Goal: Task Accomplishment & Management: Use online tool/utility

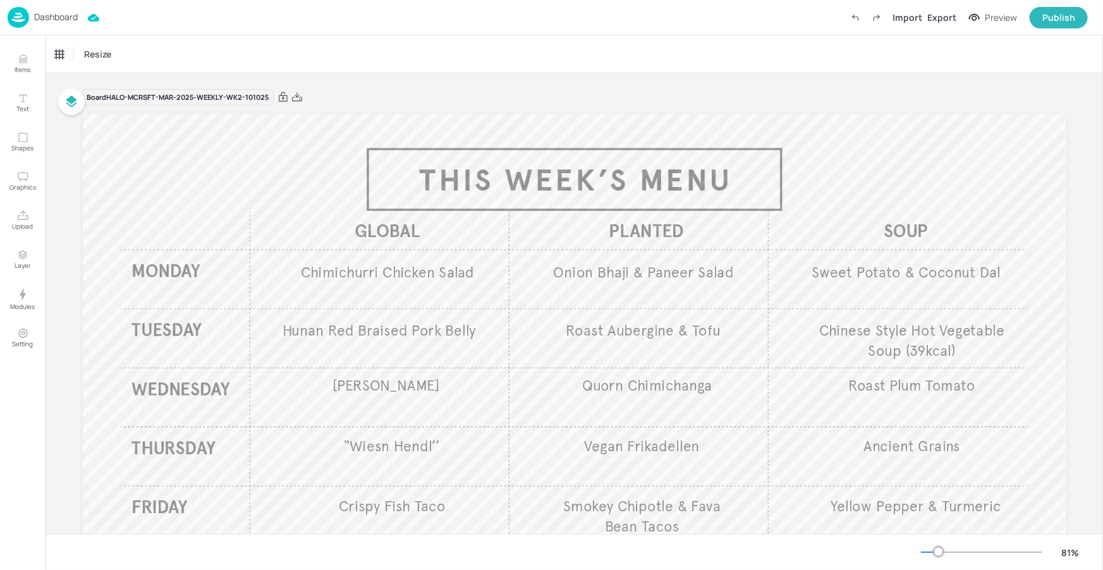
click at [51, 13] on p "Dashboard" at bounding box center [56, 17] width 44 height 9
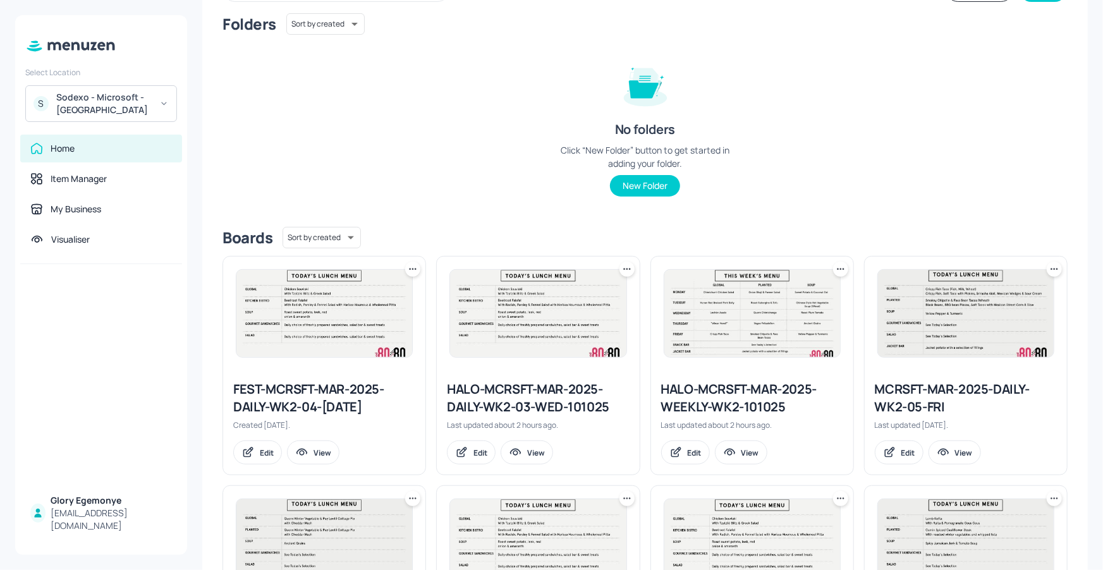
scroll to position [124, 0]
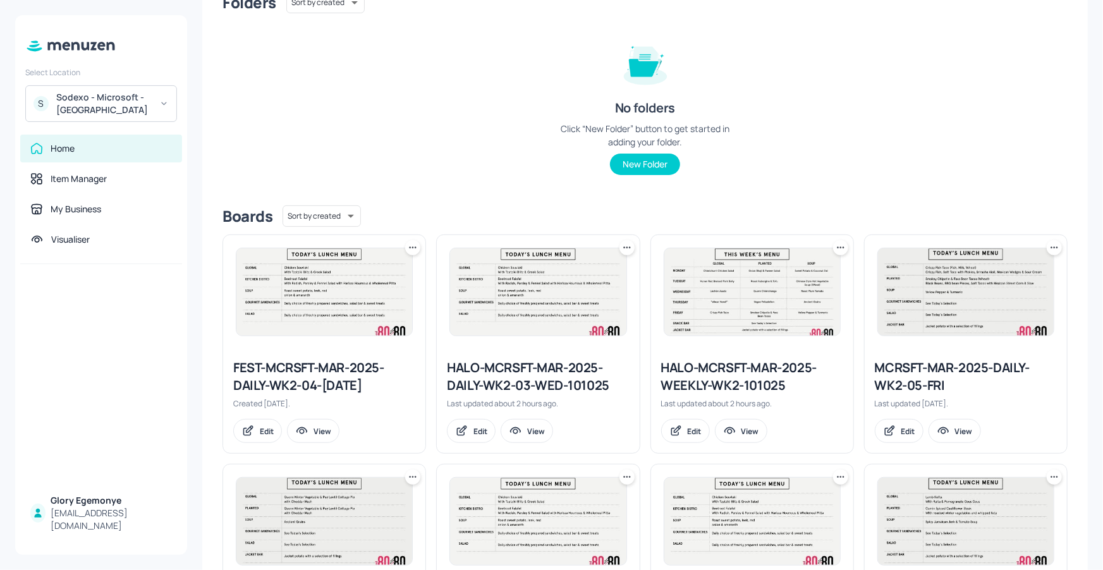
click at [513, 380] on div "HALO-MCRSFT-MAR-2025-DAILY-WK2-03-WED-101025" at bounding box center [538, 376] width 182 height 35
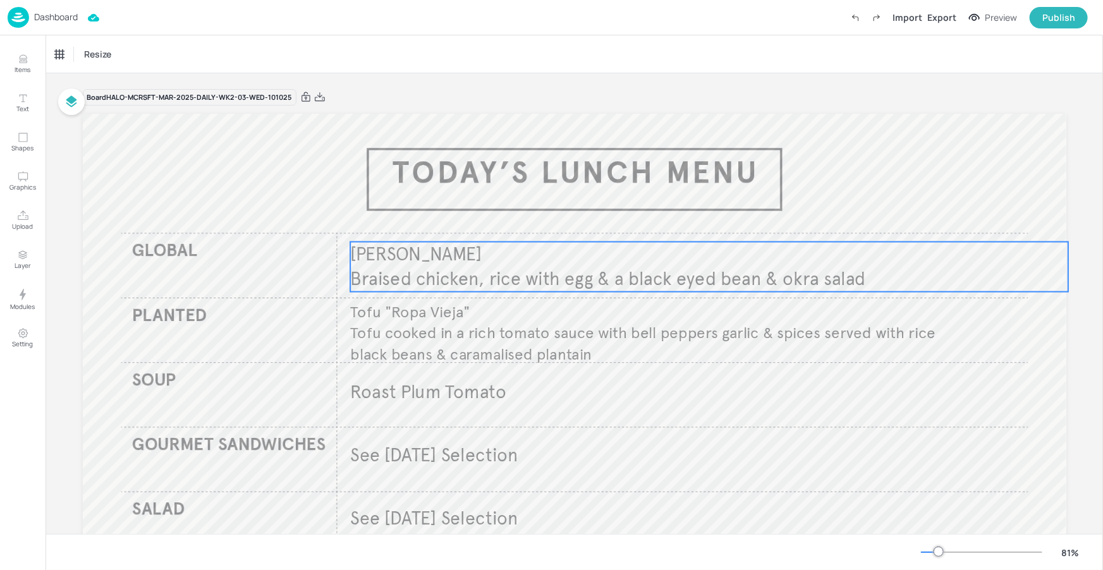
click at [495, 264] on p "Galinha Caipira" at bounding box center [528, 254] width 357 height 25
click at [106, 57] on div "Galinha Caipira" at bounding box center [86, 54] width 63 height 11
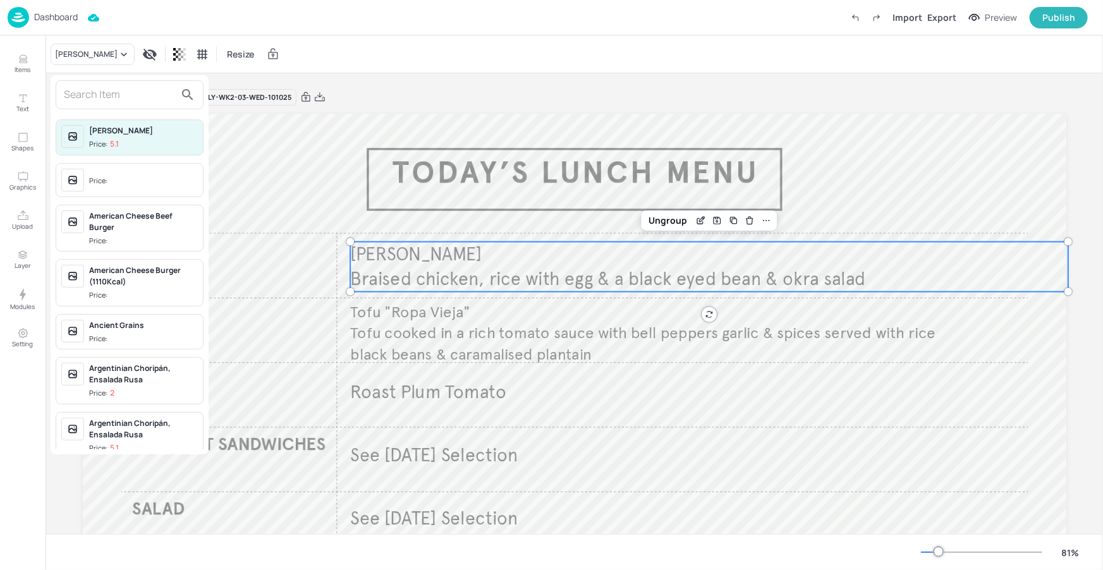
click at [143, 98] on input "text" at bounding box center [119, 95] width 111 height 20
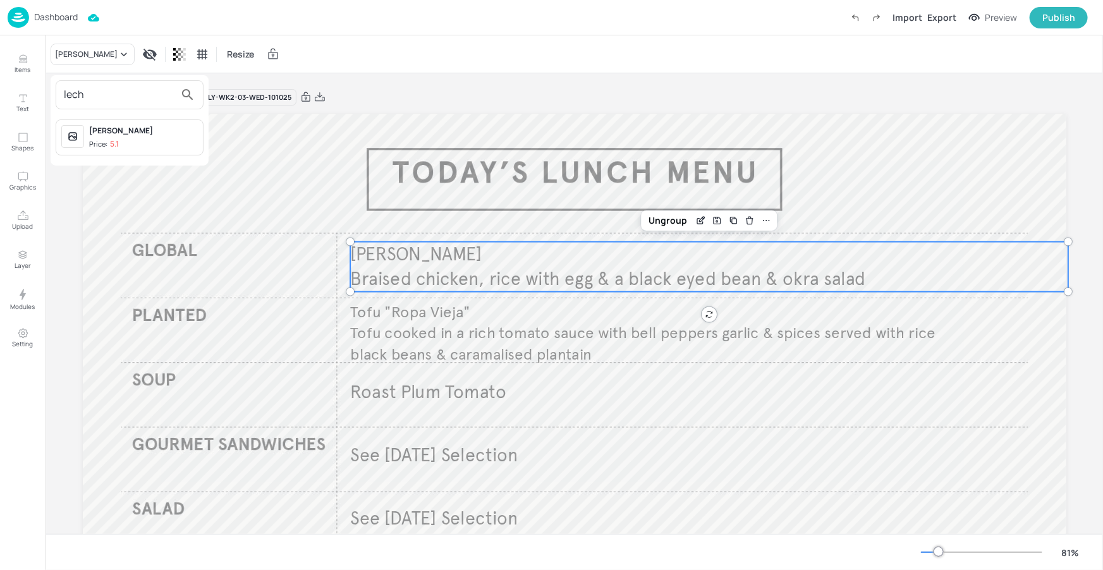
type input "lech"
click at [148, 140] on span "Price: 5.1" at bounding box center [143, 144] width 109 height 11
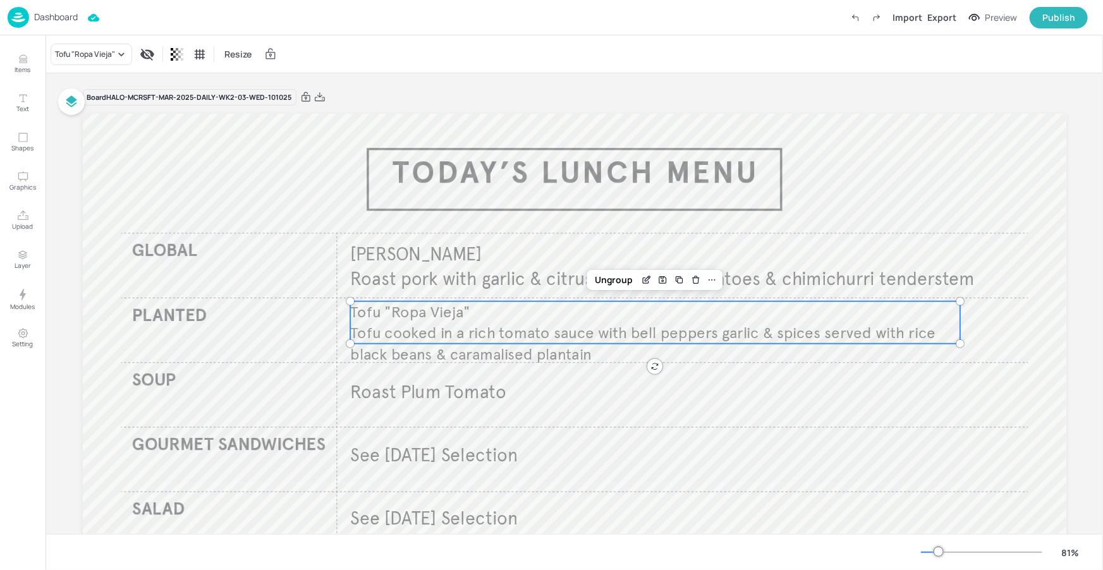
click at [396, 336] on span "Tofu cooked in a rich tomato sauce with bell peppers garlic & spices served wit…" at bounding box center [642, 344] width 585 height 40
click at [105, 49] on div "Tofu "Ropa Vieja"" at bounding box center [85, 54] width 60 height 11
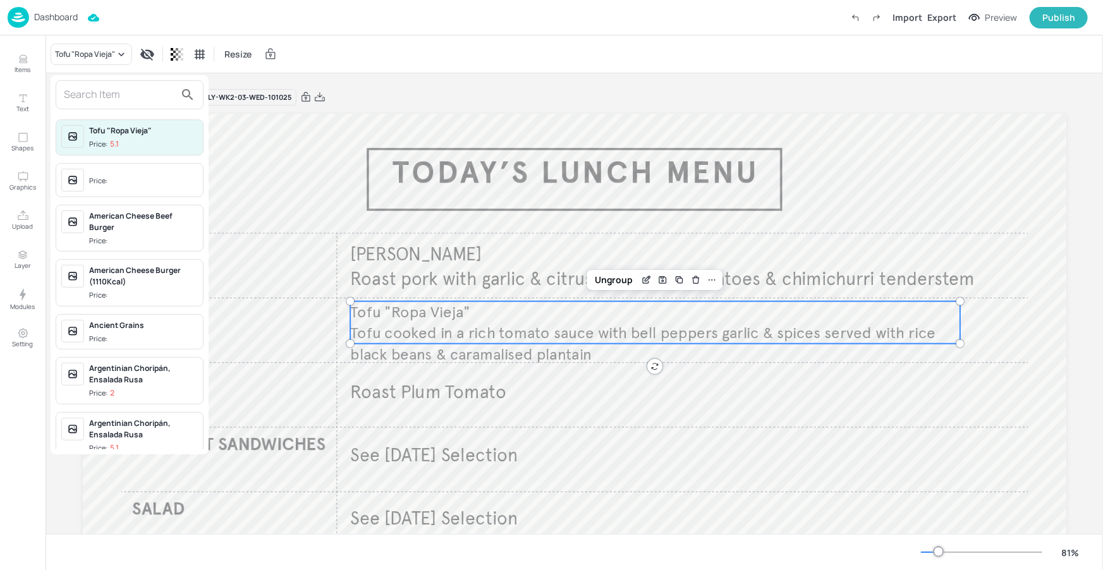
click at [118, 78] on div "Tofu "Ropa Vieja" Price: 5.1 Price: American Cheese Beef Burger Price: American…" at bounding box center [130, 264] width 158 height 379
click at [122, 101] on input "text" at bounding box center [119, 95] width 111 height 20
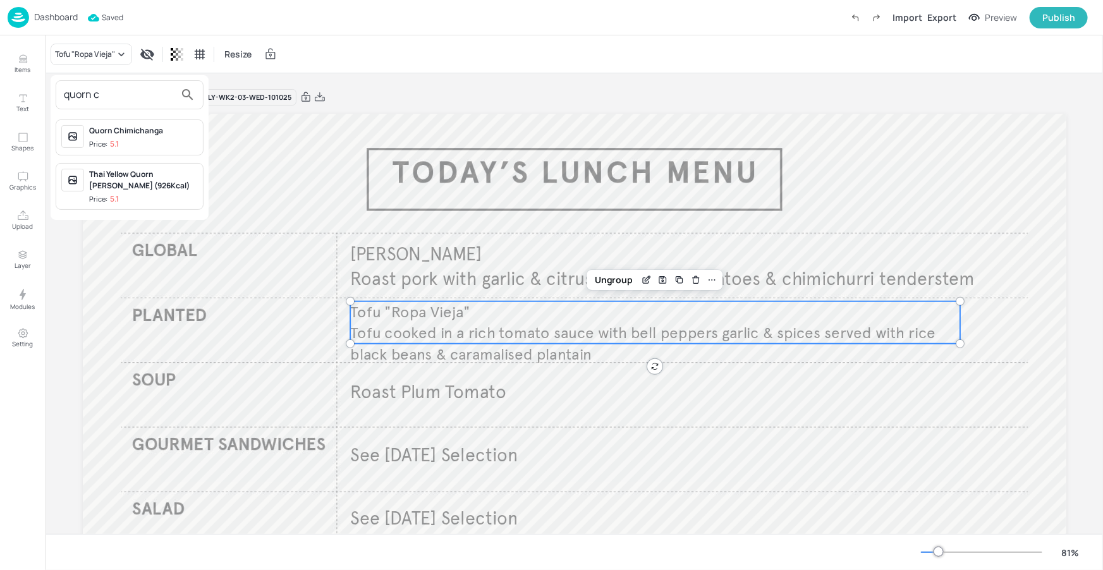
type input "quorn c"
click at [153, 135] on div "Quorn Chimichanga" at bounding box center [143, 130] width 109 height 11
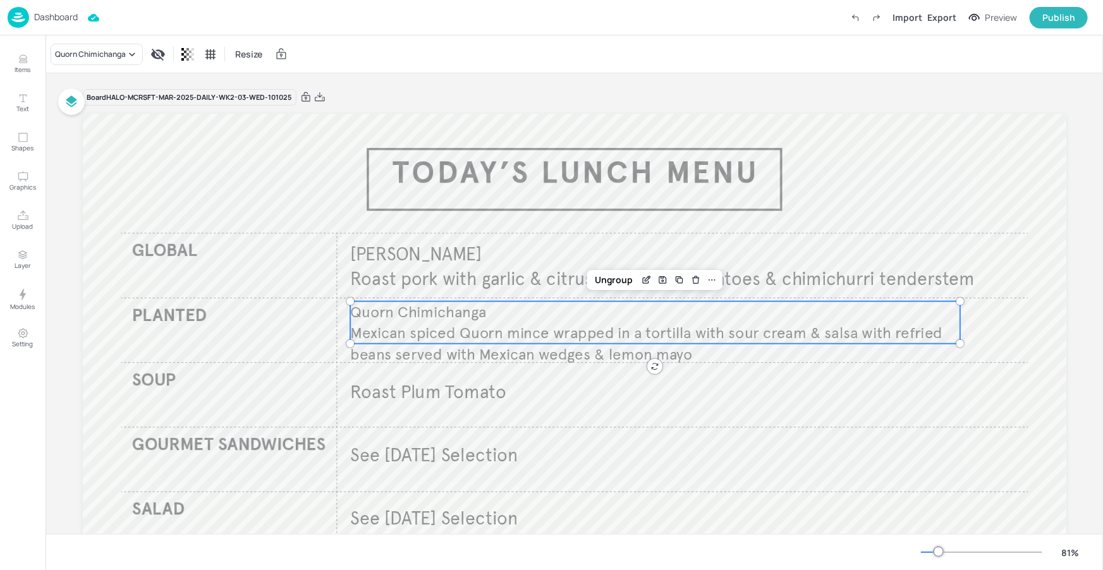
click at [834, 384] on div at bounding box center [574, 390] width 983 height 553
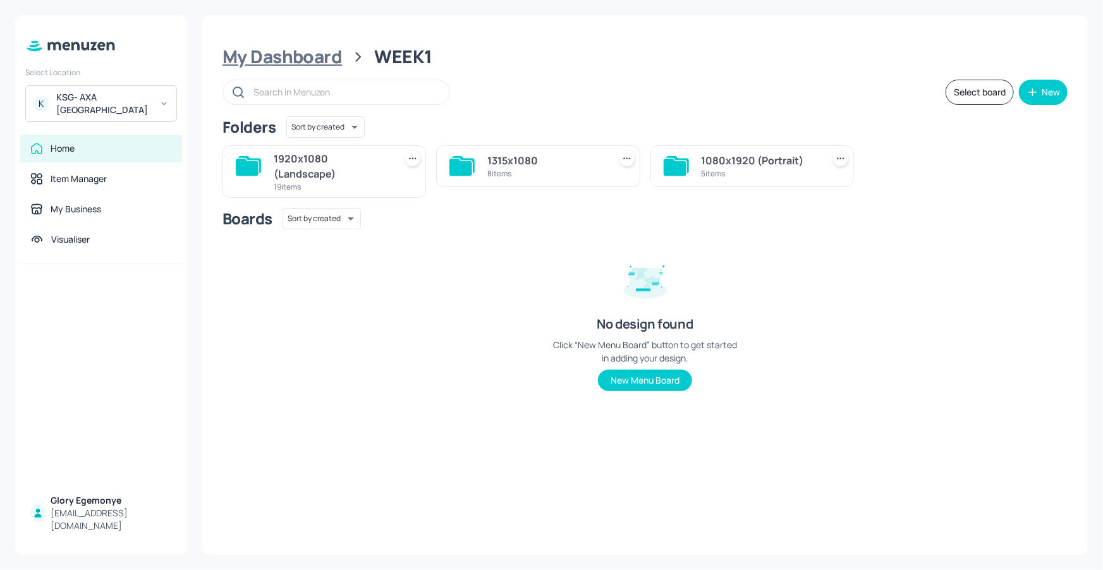
click at [319, 55] on div "My Dashboard" at bounding box center [281, 57] width 119 height 23
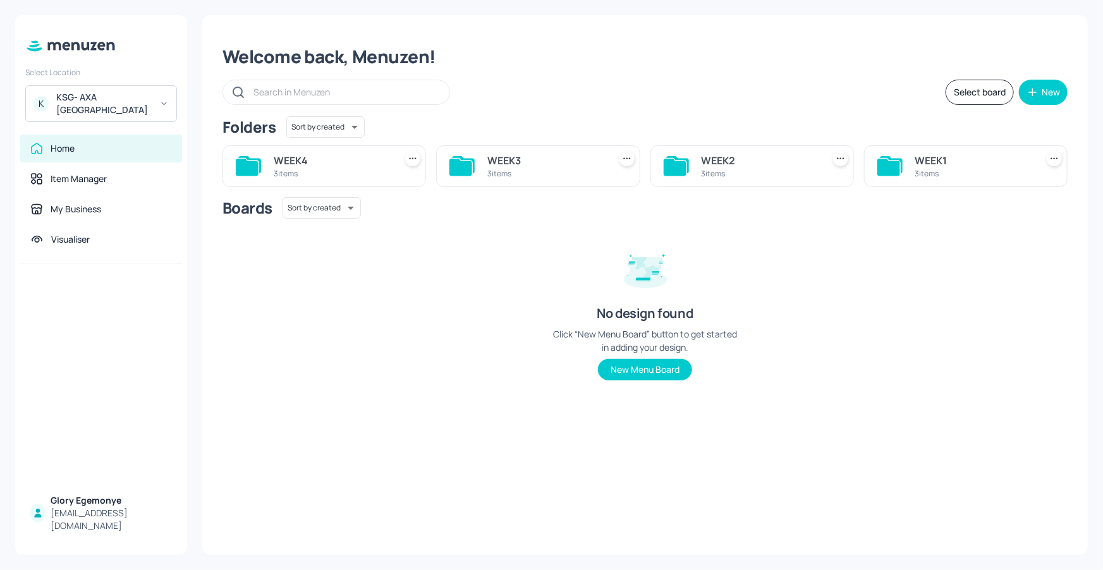
click at [682, 163] on icon at bounding box center [675, 167] width 23 height 17
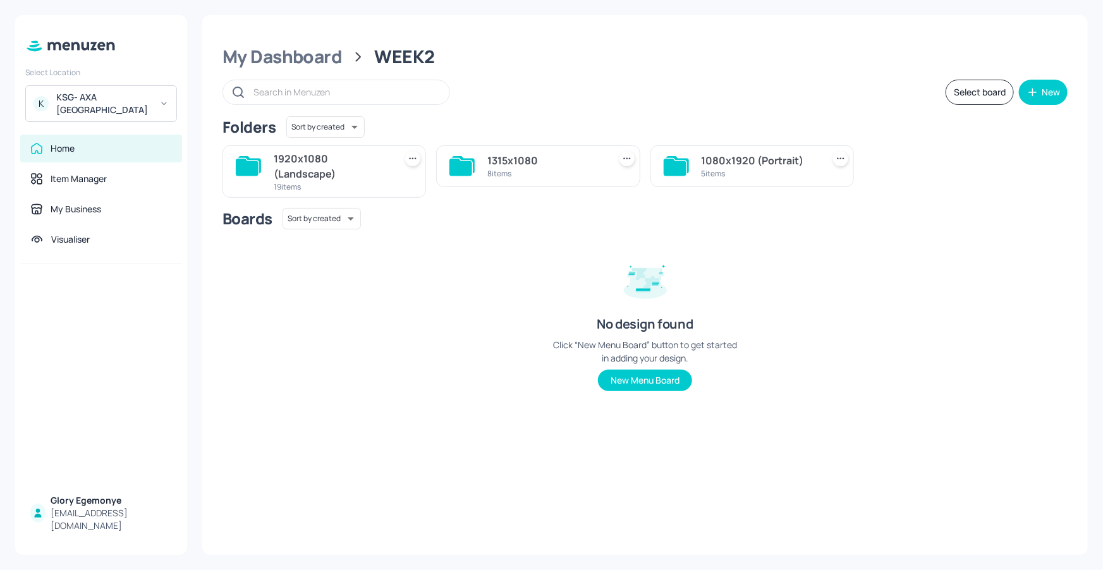
click at [236, 159] on icon at bounding box center [248, 166] width 25 height 20
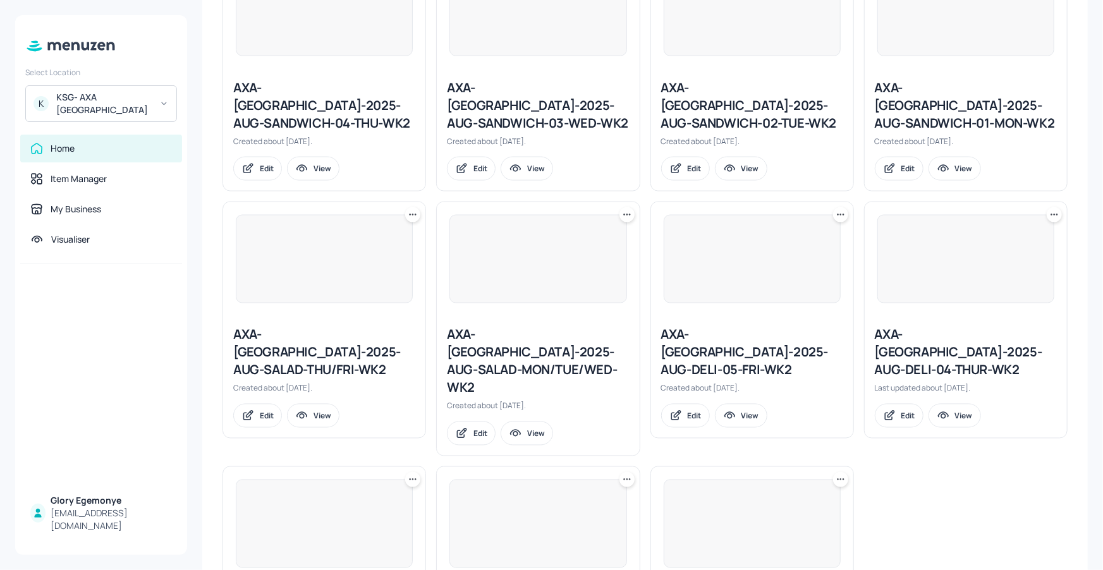
scroll to position [973, 0]
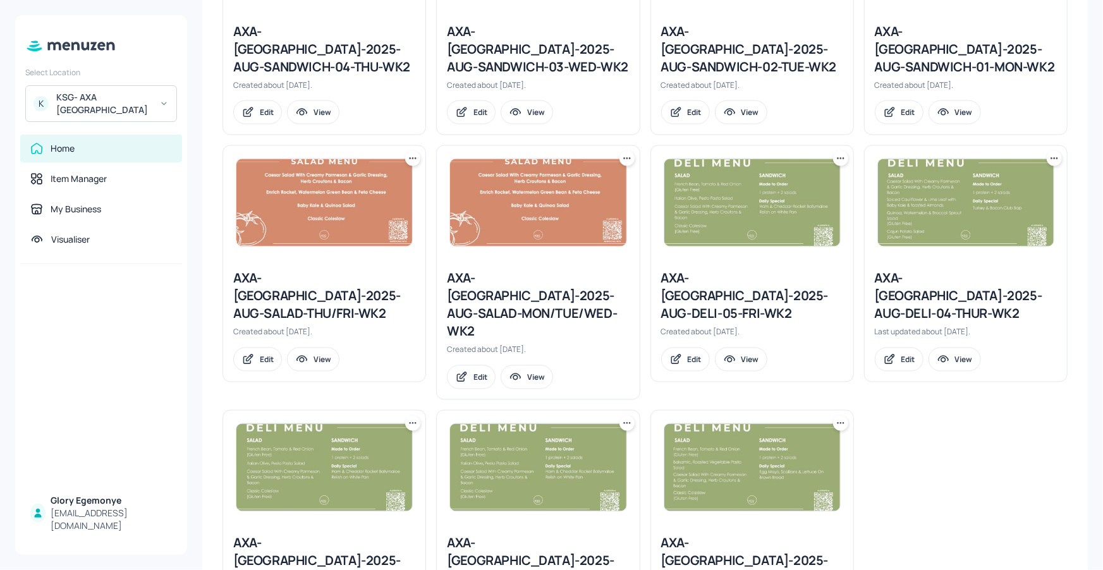
click at [692, 535] on div "AXA-[GEOGRAPHIC_DATA]-2025-AUG-DELI-01-MON-WK2" at bounding box center [752, 561] width 182 height 53
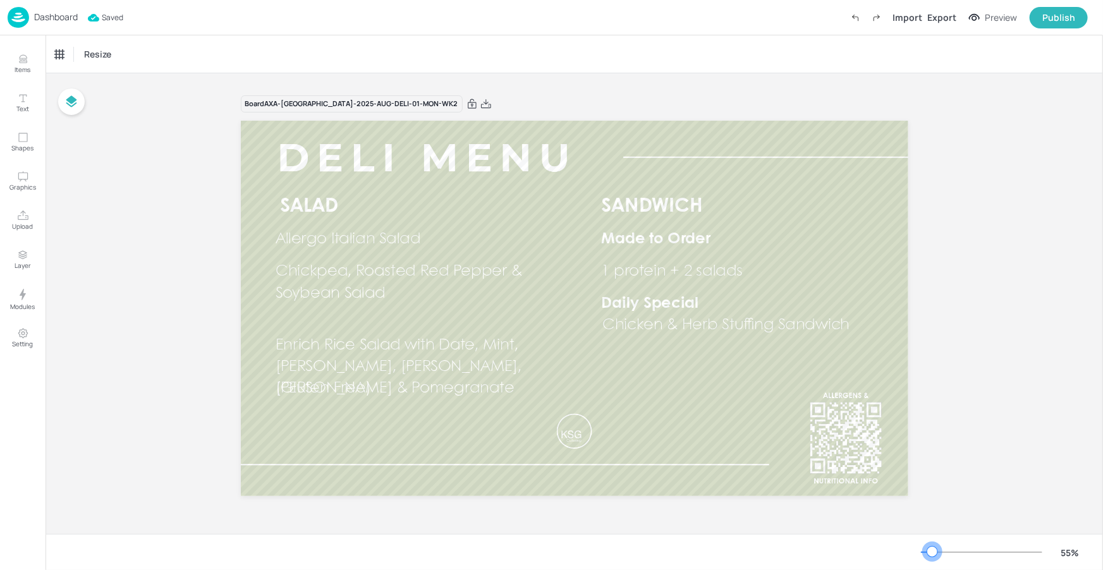
click at [932, 554] on div at bounding box center [981, 552] width 121 height 10
click at [387, 346] on span "Enrich Rice Salad with Date, Mint, [PERSON_NAME], [PERSON_NAME], [PERSON_NAME] …" at bounding box center [398, 367] width 246 height 58
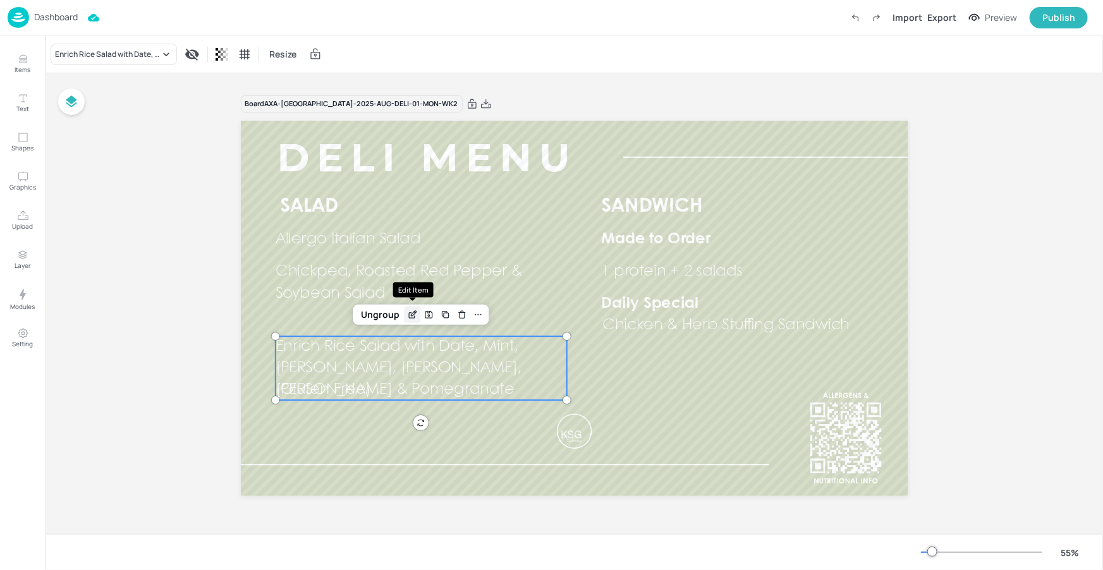
click at [412, 314] on icon "Edit Item" at bounding box center [412, 315] width 11 height 10
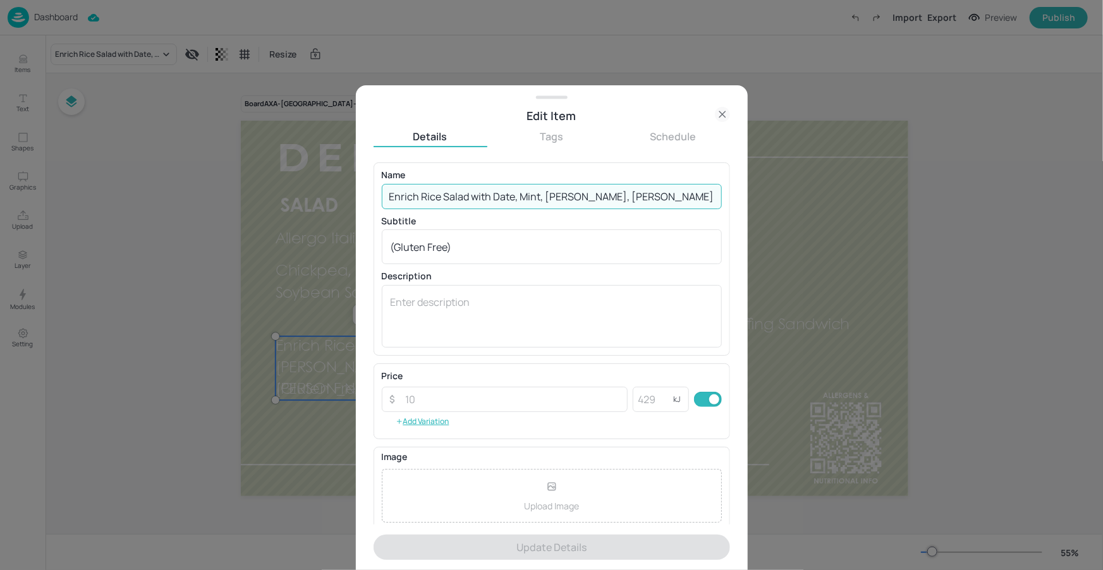
drag, startPoint x: 389, startPoint y: 199, endPoint x: 691, endPoint y: 205, distance: 302.1
click at [691, 205] on input "Enrich Rice Salad with Date, Mint, [PERSON_NAME], [PERSON_NAME], [PERSON_NAME] …" at bounding box center [552, 196] width 340 height 25
paste input "Garden Roast Vegetable & Chickpea Salad"
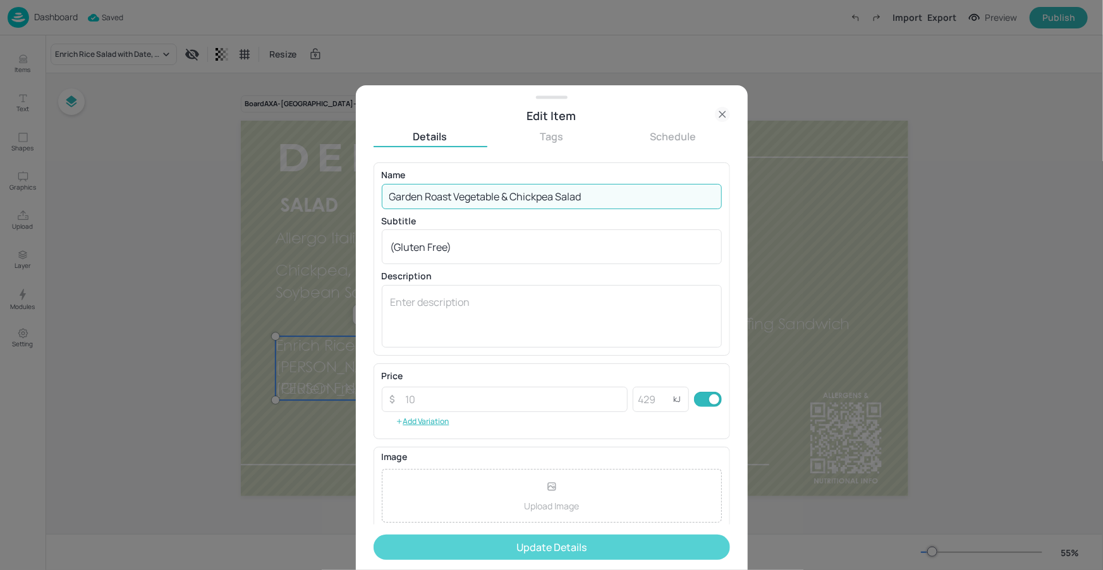
type input "Garden Roast Vegetable & Chickpea Salad"
click at [597, 544] on button "Update Details" at bounding box center [551, 547] width 356 height 25
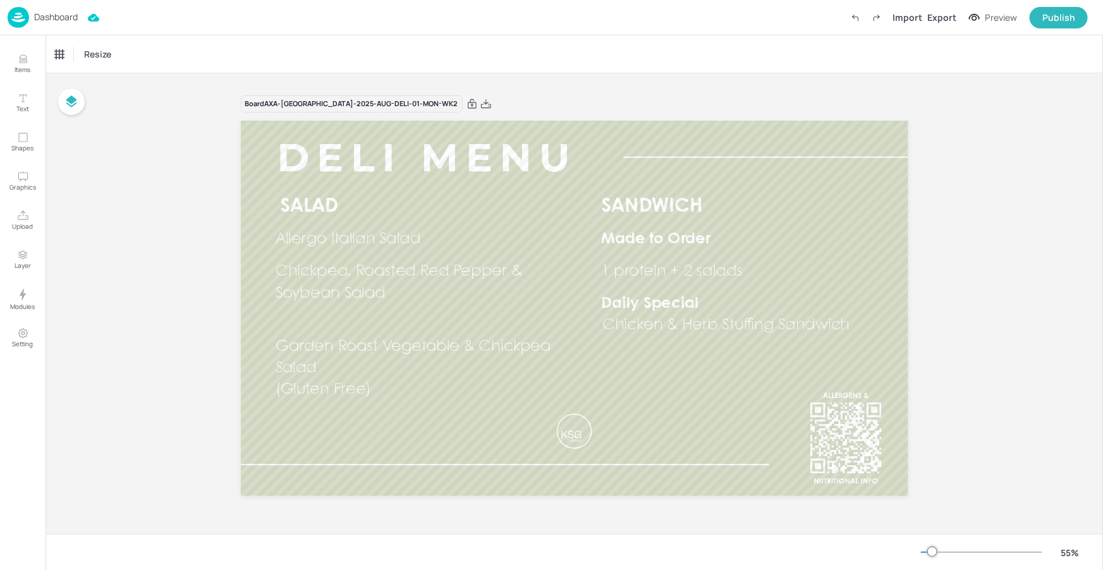
click at [394, 362] on p "Garden Roast Vegetable & Chickpea Salad" at bounding box center [421, 357] width 292 height 43
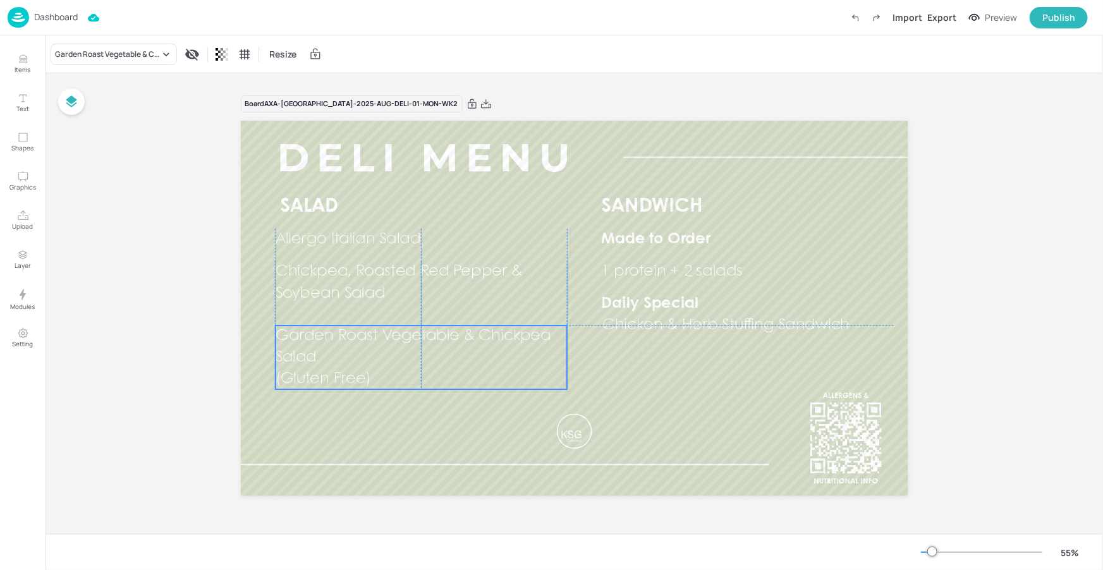
click at [391, 347] on p "Garden Roast Vegetable & Chickpea Salad" at bounding box center [421, 346] width 292 height 43
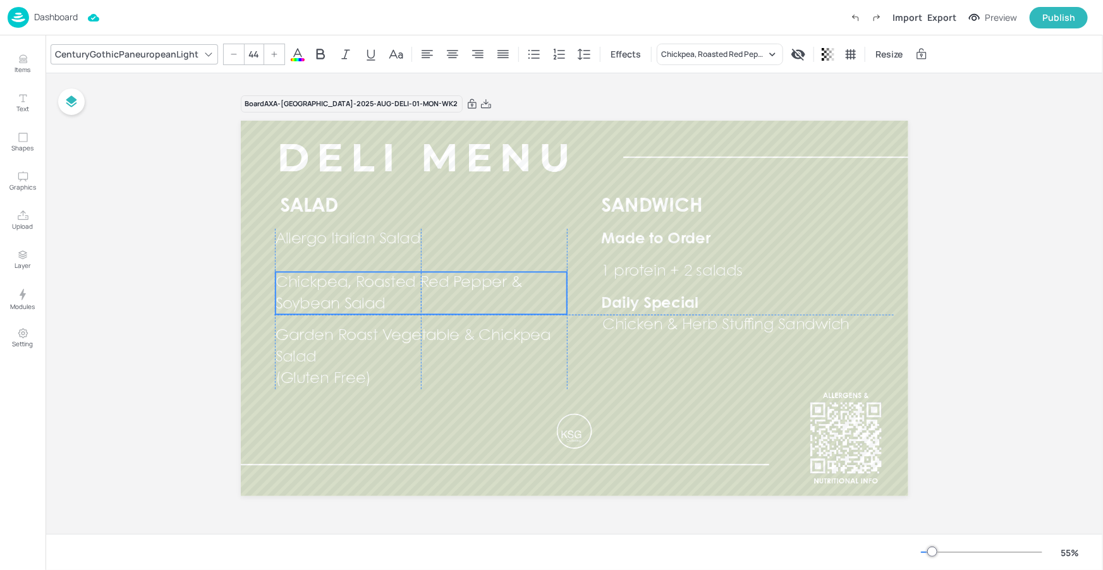
drag, startPoint x: 353, startPoint y: 269, endPoint x: 353, endPoint y: 277, distance: 8.2
click at [353, 277] on span "Chickpea, Roasted Red Pepper & Soybean Salad" at bounding box center [398, 293] width 247 height 36
type input "44"
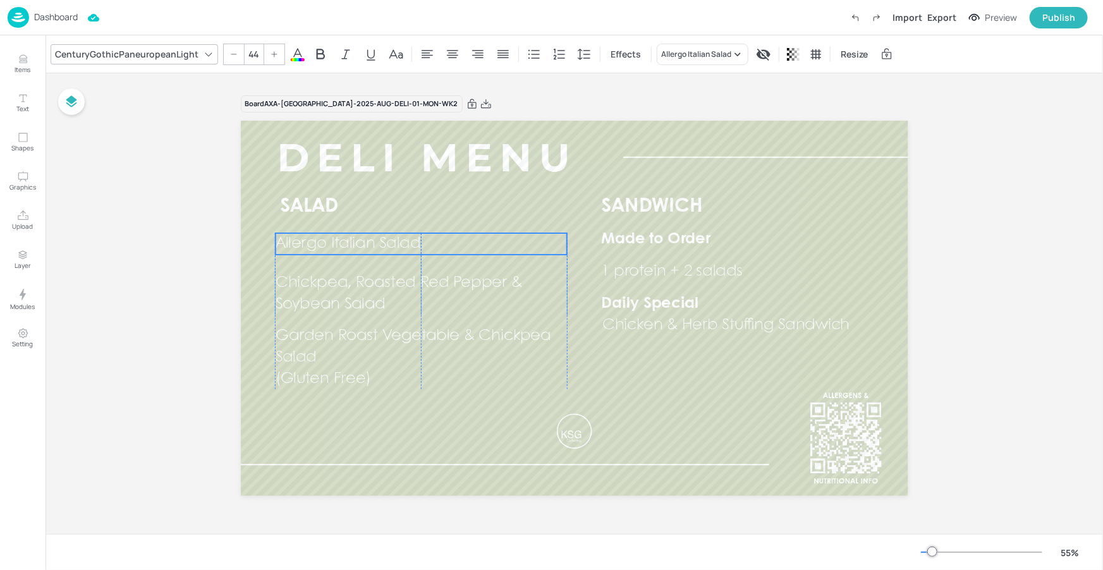
click at [365, 242] on span "Allergo Italian Salad" at bounding box center [347, 243] width 145 height 15
click at [361, 238] on span "Allergo Italian Salad" at bounding box center [347, 239] width 145 height 15
click at [385, 206] on icon "Edit Item" at bounding box center [388, 207] width 11 height 10
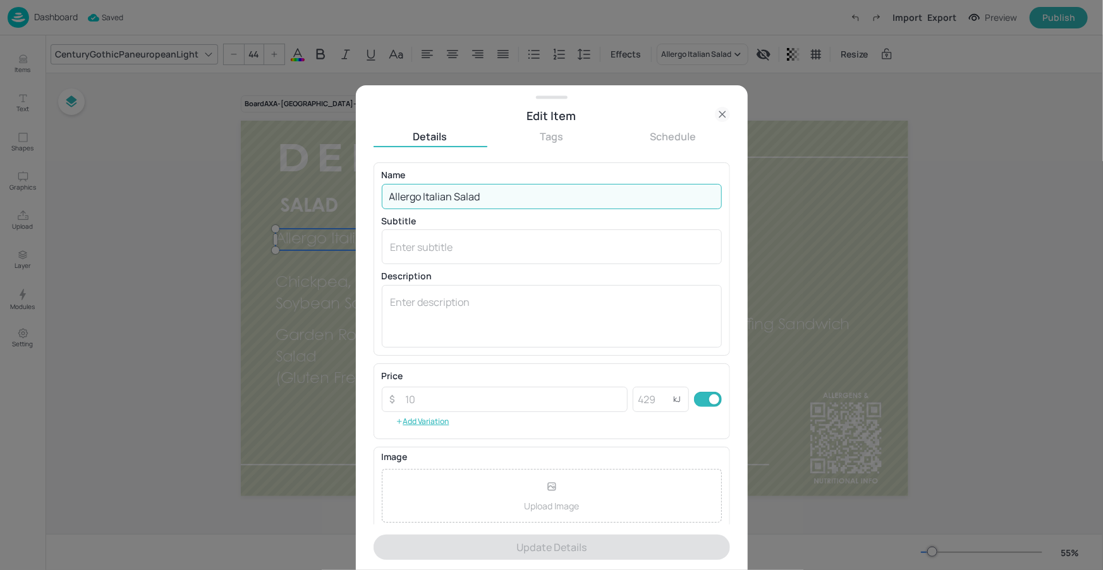
drag, startPoint x: 485, startPoint y: 198, endPoint x: 373, endPoint y: 199, distance: 111.9
click at [373, 199] on div "Name Allergo Italian Salad ​ Subtitle x ​ Description x ​" at bounding box center [551, 258] width 356 height 193
paste input "Caesar Salad With Creamy Parmesan & Garlic Dressing, Herb Croutons & Bacon"
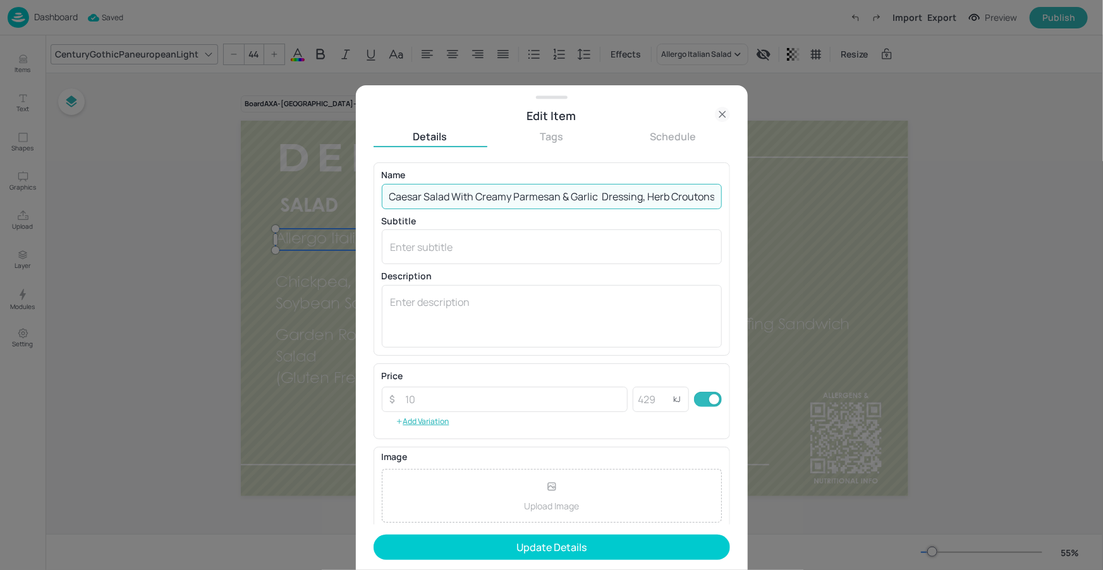
scroll to position [0, 45]
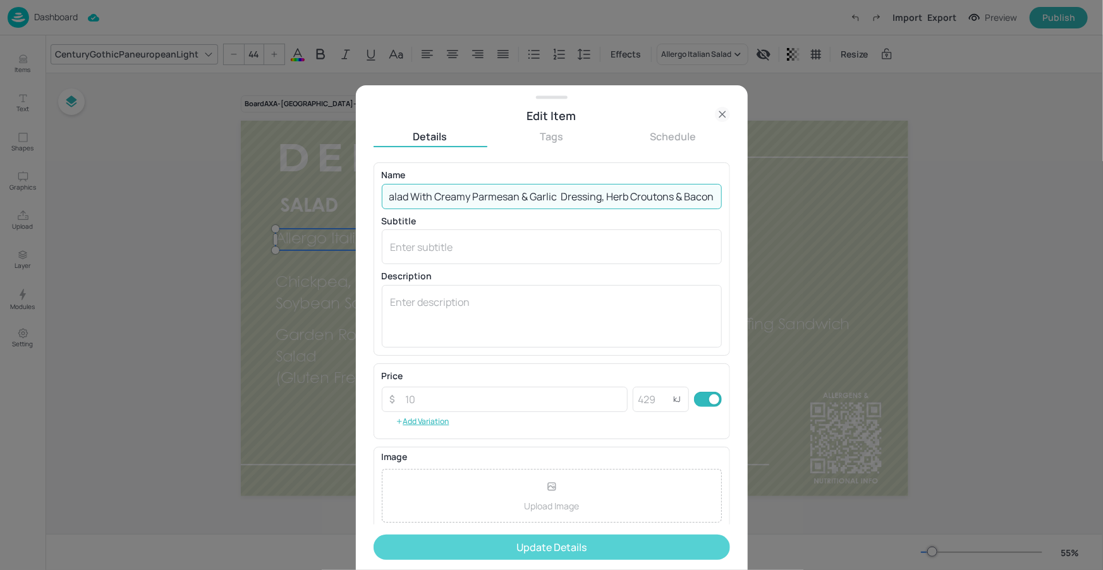
type input "Caesar Salad With Creamy Parmesan & Garlic Dressing, Herb Croutons & Bacon"
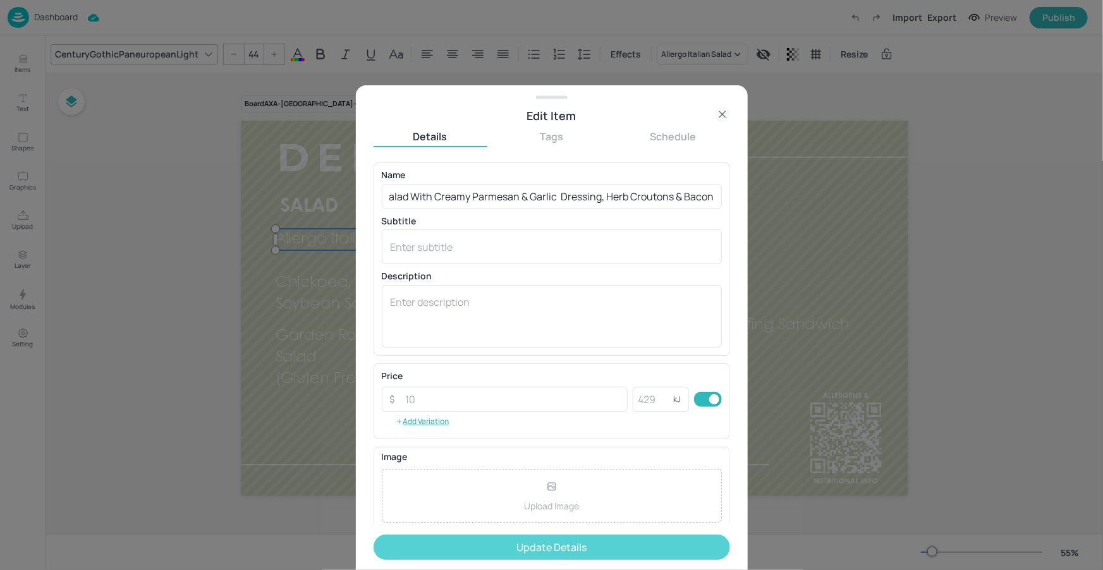
scroll to position [0, 0]
click at [531, 539] on button "Update Details" at bounding box center [551, 547] width 356 height 25
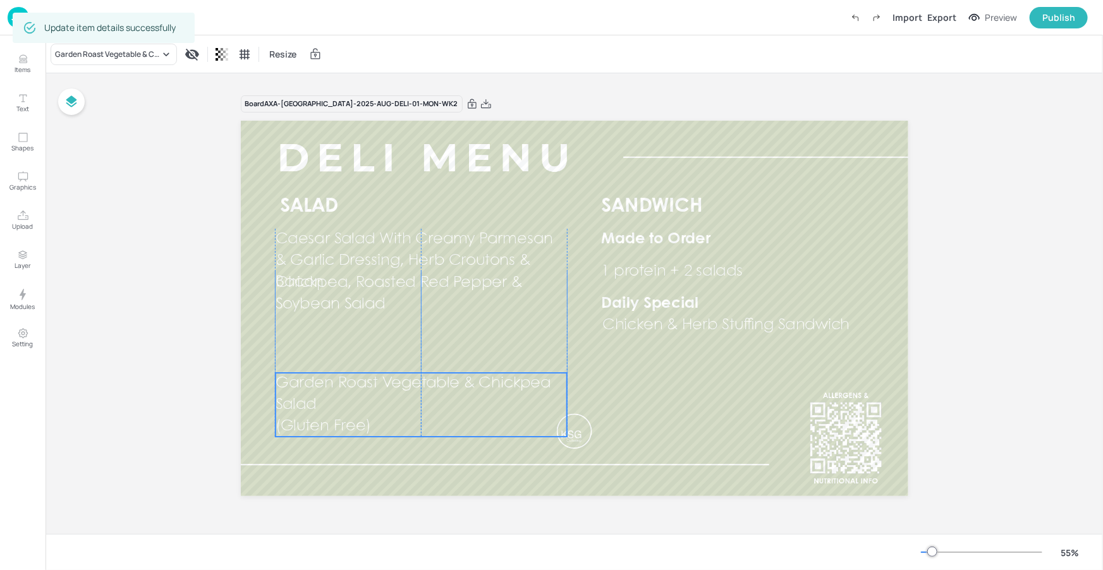
drag, startPoint x: 344, startPoint y: 336, endPoint x: 346, endPoint y: 320, distance: 15.9
click at [343, 382] on span "Garden Roast Vegetable & Chickpea Salad" at bounding box center [413, 394] width 276 height 36
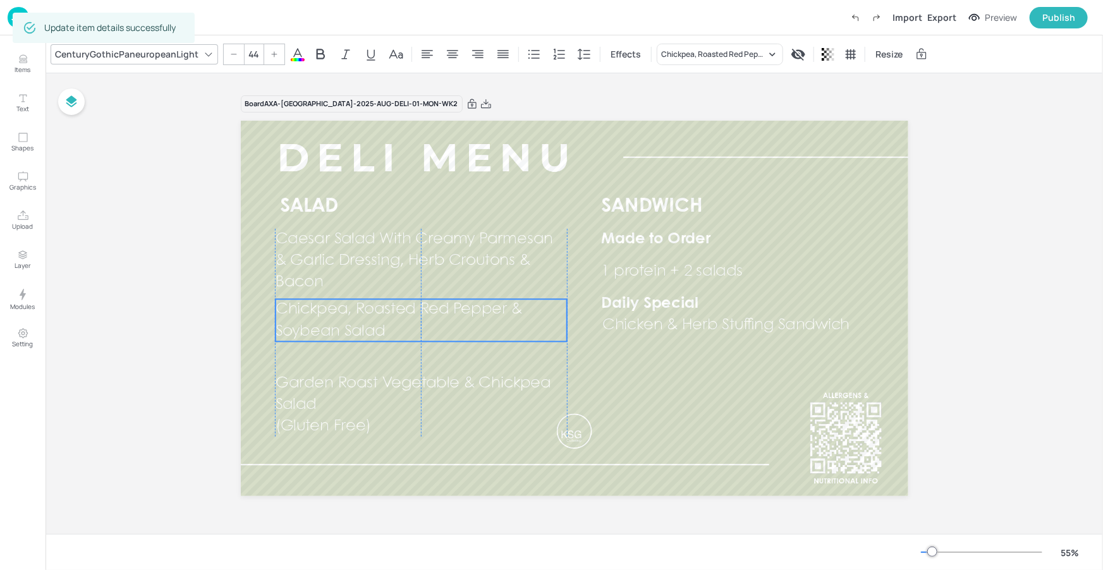
drag, startPoint x: 343, startPoint y: 310, endPoint x: 343, endPoint y: 329, distance: 19.6
click at [343, 329] on span "Chickpea, Roasted Red Pepper & Soybean Salad" at bounding box center [398, 320] width 247 height 36
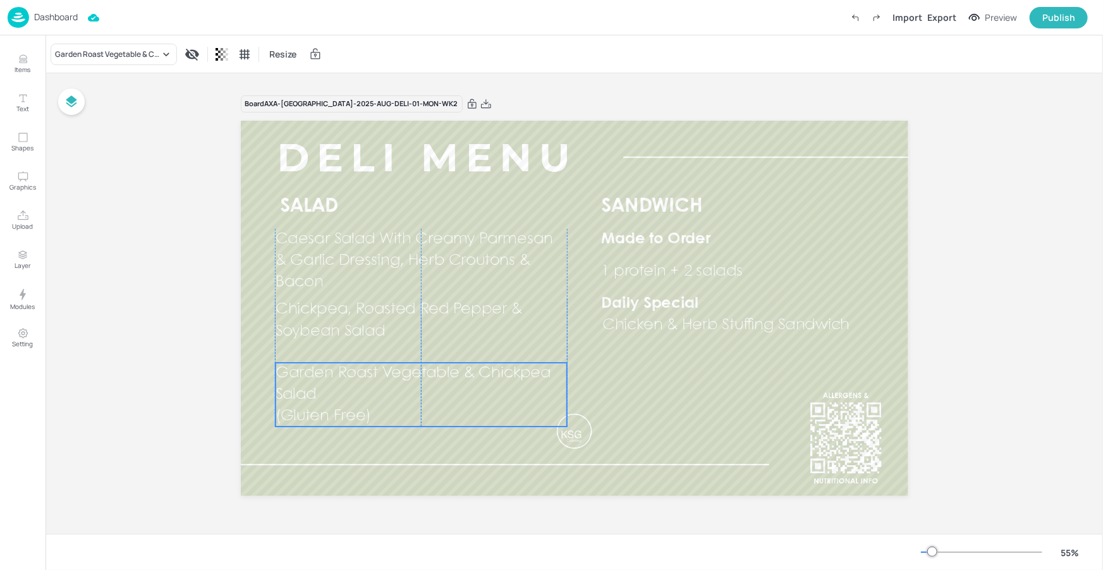
drag, startPoint x: 341, startPoint y: 392, endPoint x: 340, endPoint y: 382, distance: 10.1
click at [340, 382] on p "Garden Roast Vegetable & Chickpea Salad" at bounding box center [421, 384] width 292 height 43
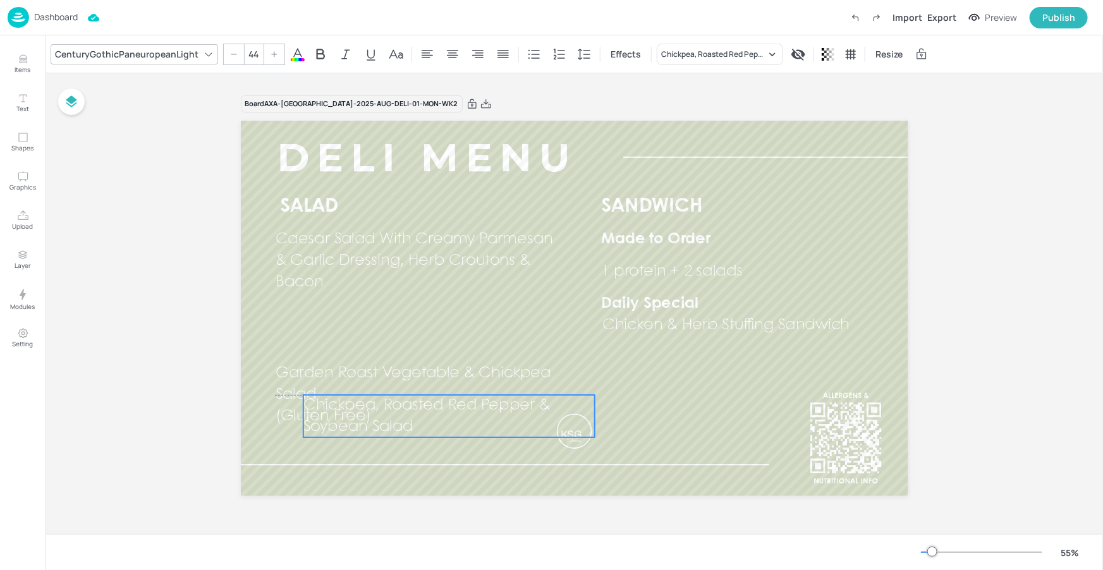
drag, startPoint x: 342, startPoint y: 322, endPoint x: 370, endPoint y: 415, distance: 97.0
click at [370, 121] on div "SALAD SANDWICH Made to Order Daily Special 1 protein + 2 salads Chicken & Herb …" at bounding box center [574, 121] width 667 height 0
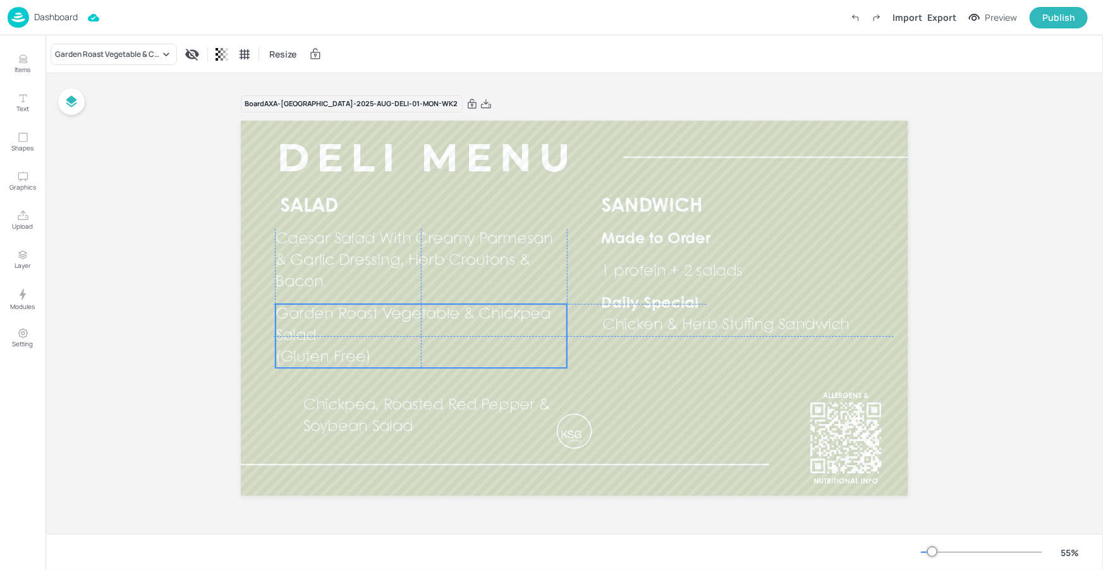
drag, startPoint x: 353, startPoint y: 370, endPoint x: 352, endPoint y: 311, distance: 59.4
click at [352, 311] on span "Garden Roast Vegetable & Chickpea Salad" at bounding box center [413, 325] width 276 height 36
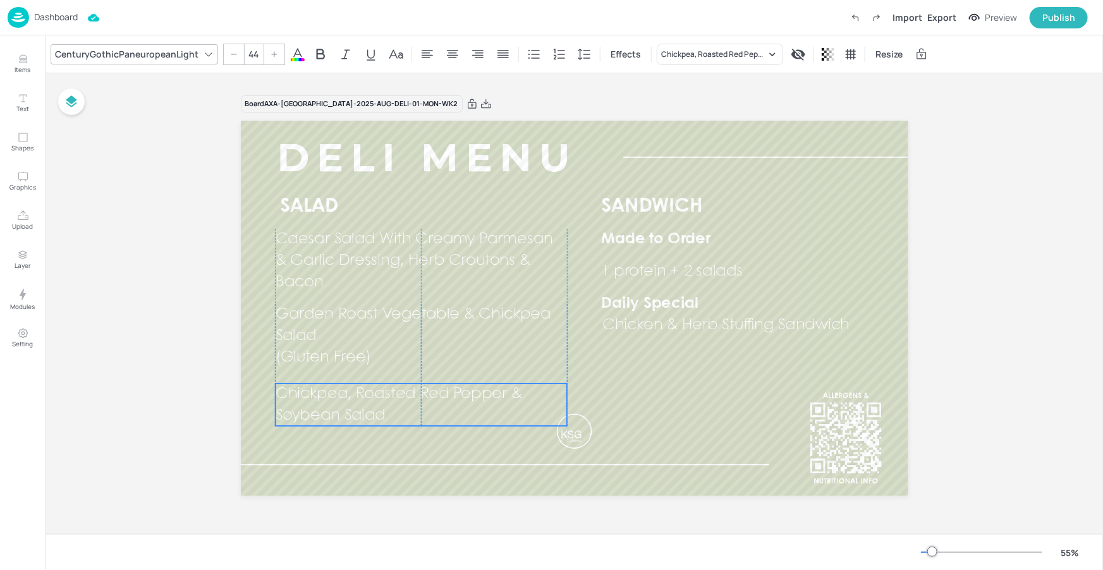
drag, startPoint x: 352, startPoint y: 396, endPoint x: 324, endPoint y: 385, distance: 29.8
click at [324, 385] on p "Chickpea, Roasted Red Pepper & Soybean Salad" at bounding box center [421, 405] width 292 height 43
click at [726, 56] on div "Chickpea, Roasted Red Pepper & Soybean Salad" at bounding box center [713, 54] width 105 height 11
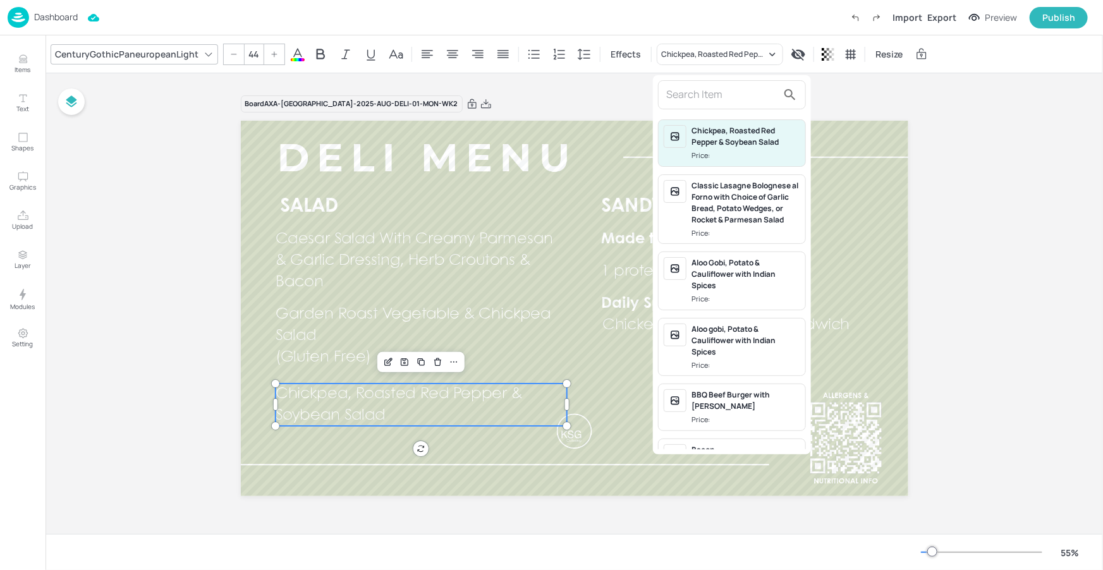
click at [712, 89] on input "text" at bounding box center [721, 95] width 111 height 20
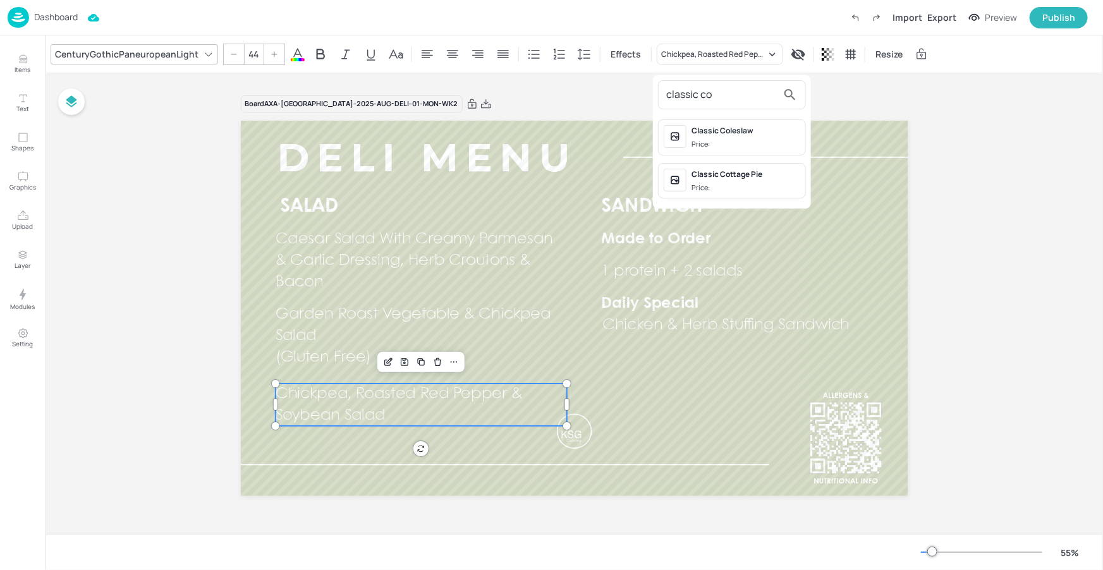
type input "classic co"
click at [725, 137] on div "Classic Coleslaw Price:" at bounding box center [745, 137] width 109 height 25
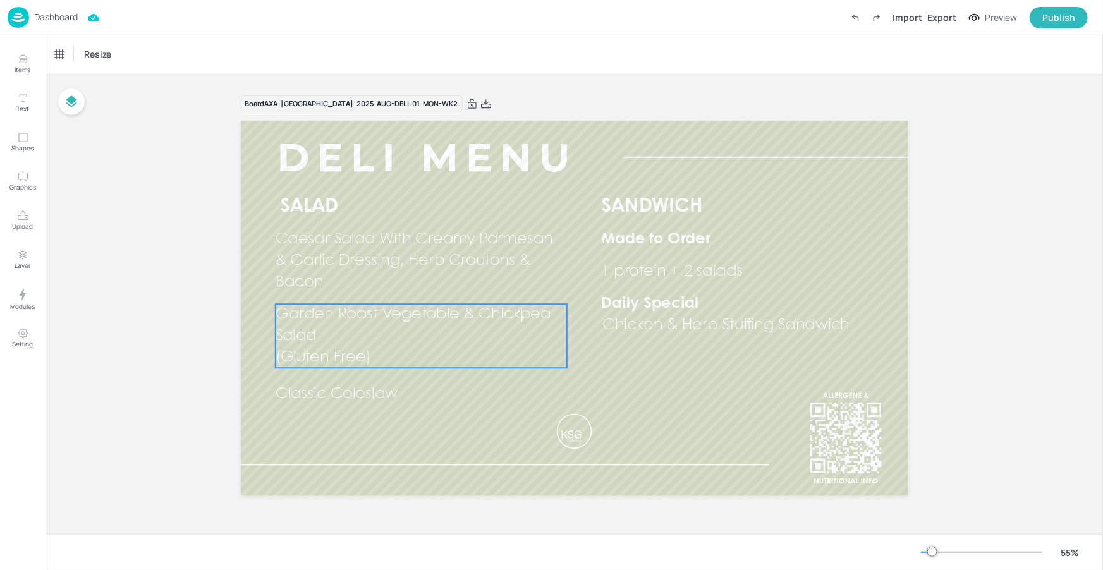
click at [344, 351] on span "(Gluten Free)" at bounding box center [322, 356] width 95 height 15
click at [399, 280] on div "Ungroup" at bounding box center [380, 282] width 49 height 16
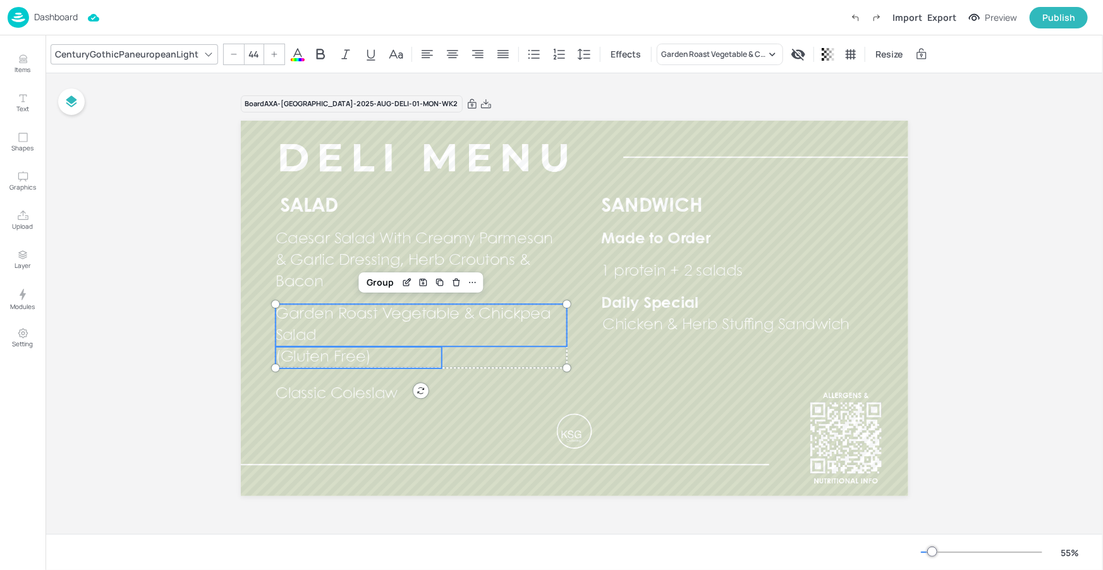
click at [342, 362] on span "(Gluten Free)" at bounding box center [322, 356] width 95 height 15
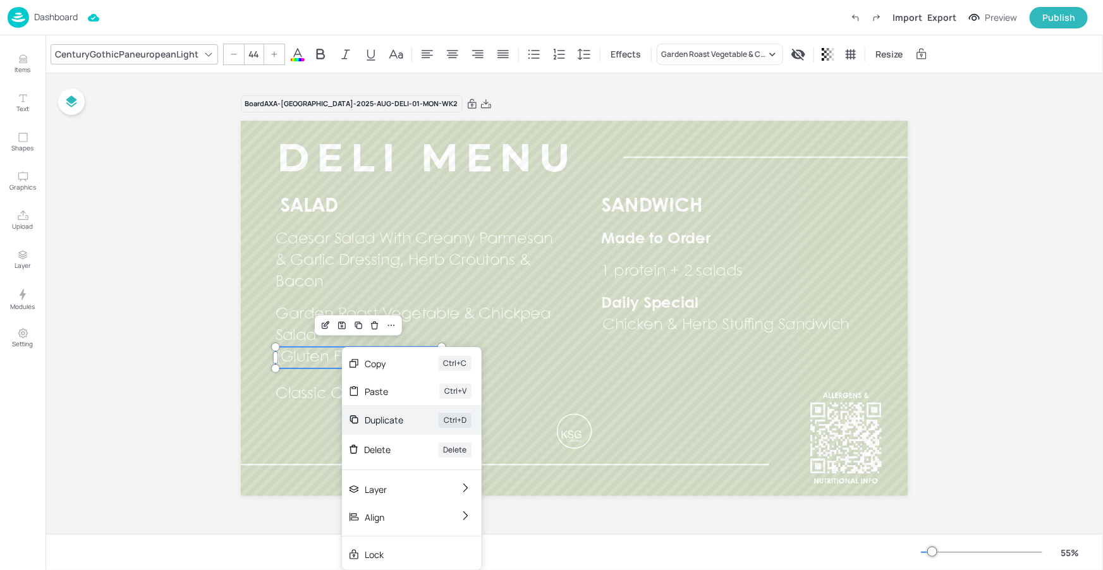
click at [401, 411] on div "Duplicate Ctrl+D" at bounding box center [412, 420] width 140 height 30
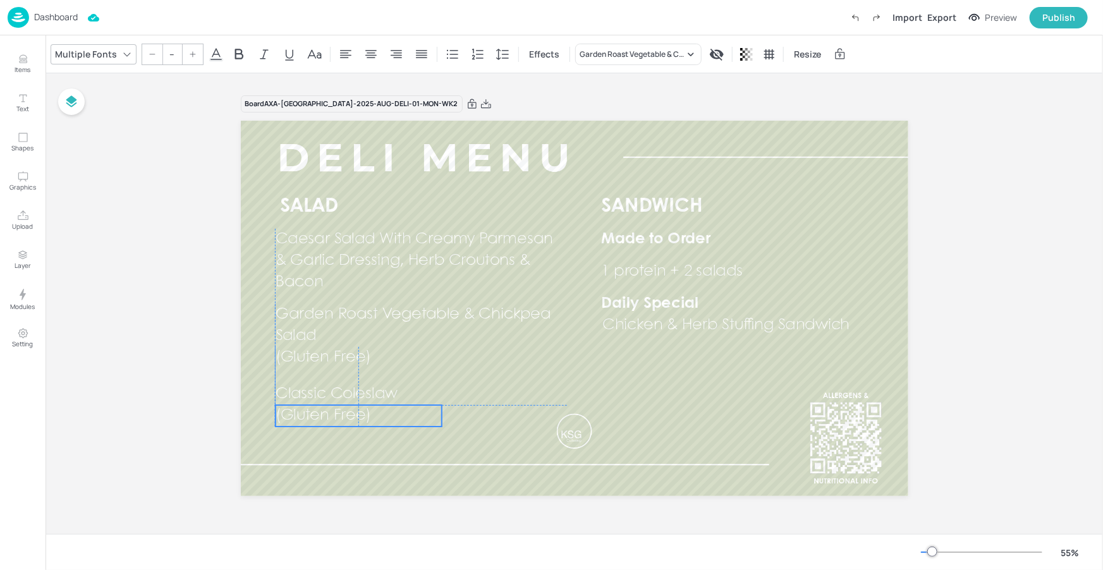
drag, startPoint x: 355, startPoint y: 363, endPoint x: 351, endPoint y: 418, distance: 55.2
click at [351, 418] on span "(Gluten Free)" at bounding box center [322, 415] width 95 height 15
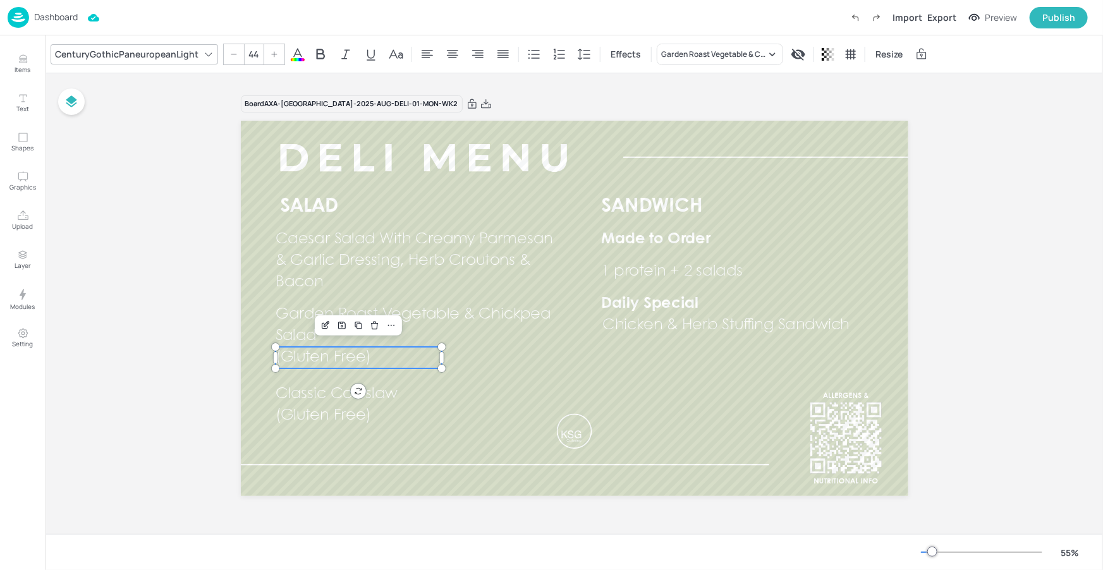
click at [343, 358] on span "(Gluten Free)" at bounding box center [322, 356] width 95 height 15
type input "44"
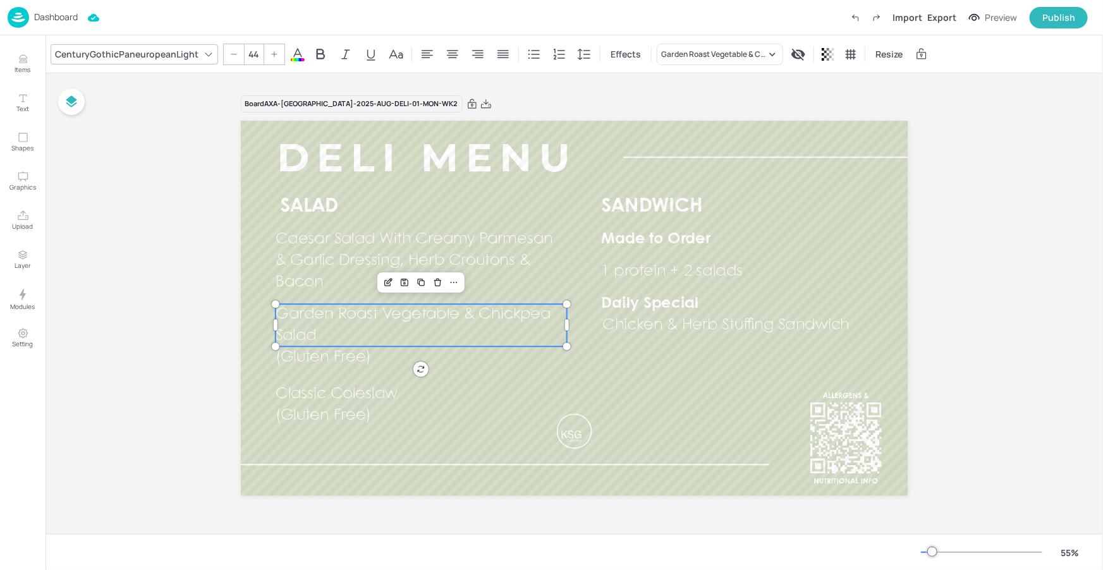
click at [439, 317] on span "Garden Roast Vegetable & Chickpea Salad" at bounding box center [413, 325] width 276 height 36
click at [375, 361] on p "(Gluten Free)" at bounding box center [358, 357] width 166 height 21
click at [389, 274] on div "Group" at bounding box center [379, 282] width 37 height 16
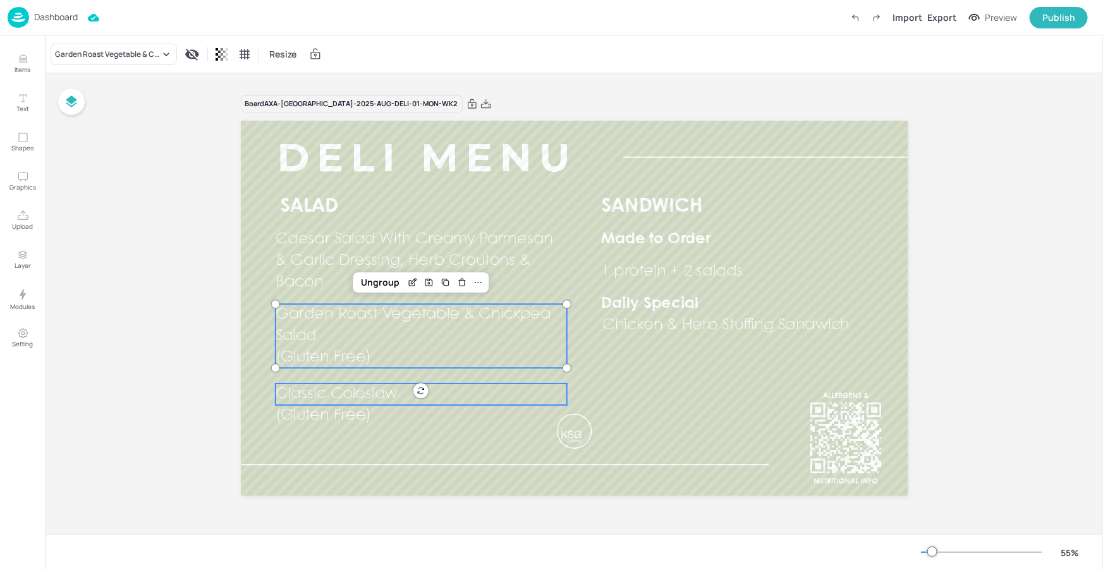
click at [331, 400] on span "Classic Coleslaw" at bounding box center [336, 394] width 122 height 15
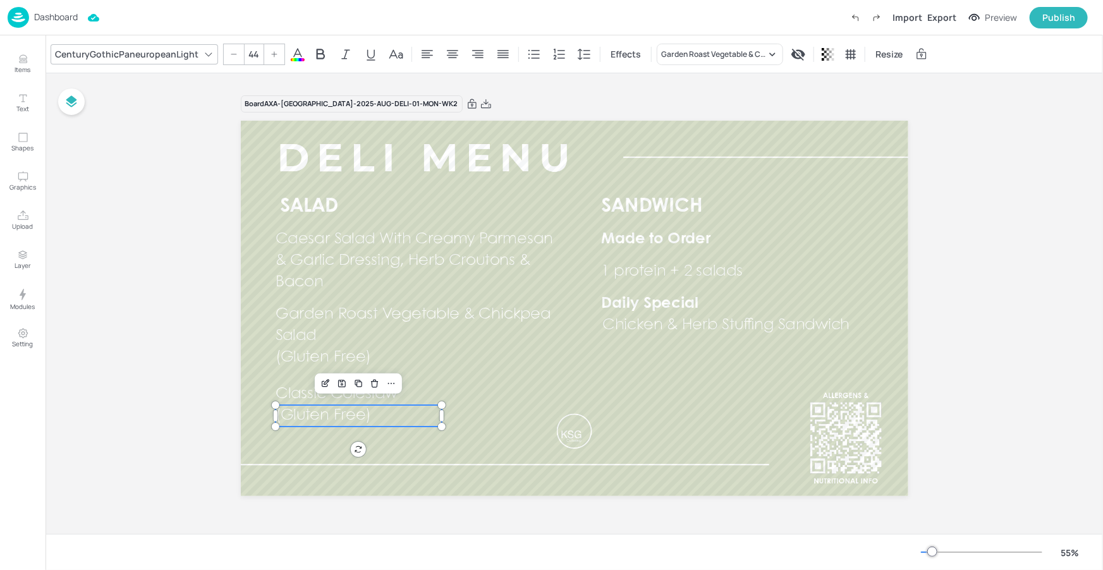
click at [334, 415] on span "(Gluten Free)" at bounding box center [322, 415] width 95 height 15
type input "44"
click at [305, 388] on span "Classic Coleslaw" at bounding box center [336, 394] width 122 height 15
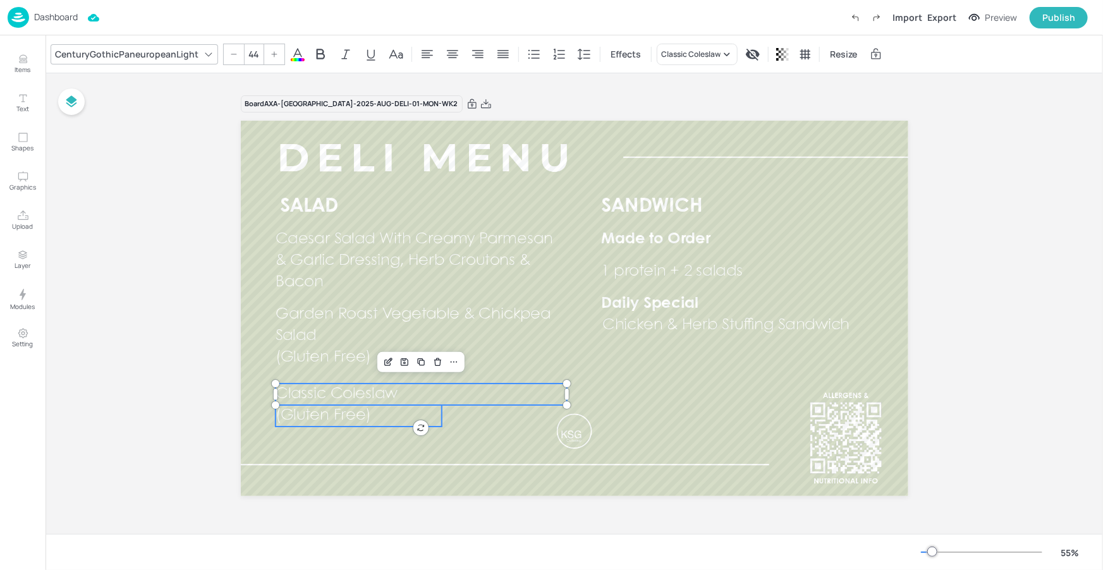
click at [313, 411] on span "(Gluten Free)" at bounding box center [322, 415] width 95 height 15
click at [379, 363] on div "Group" at bounding box center [379, 362] width 37 height 16
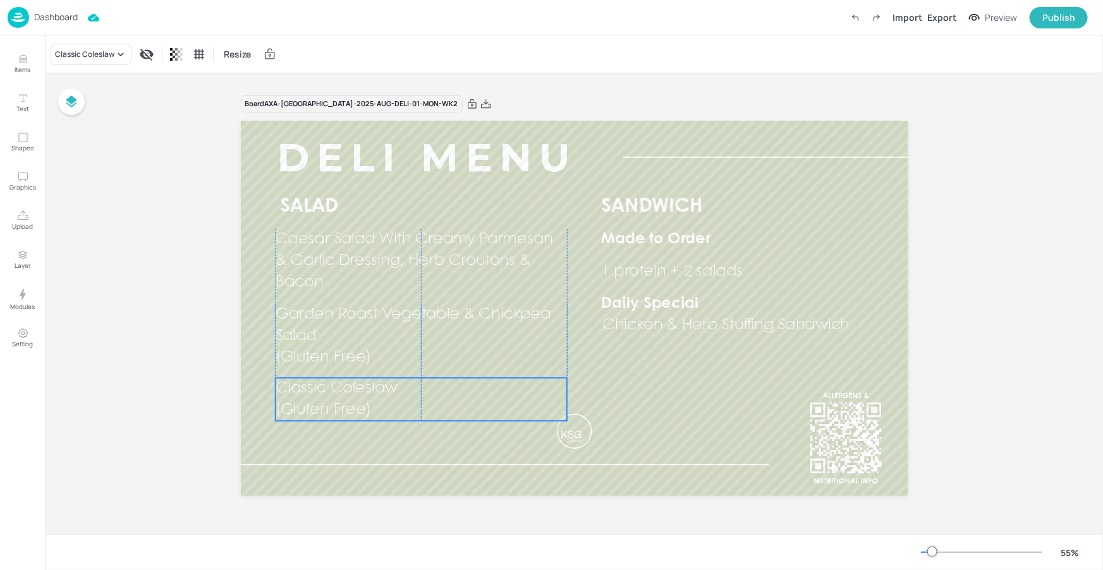
click at [340, 397] on p "Classic Coleslaw" at bounding box center [421, 388] width 292 height 21
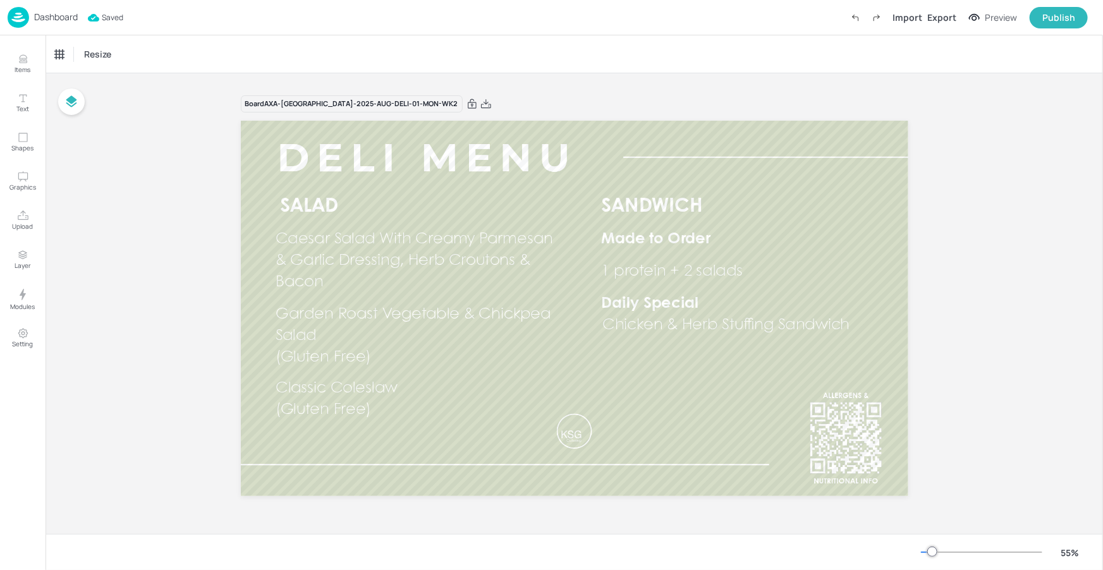
click at [669, 329] on span "Chicken & Herb Stuffing Sandwich" at bounding box center [726, 325] width 248 height 15
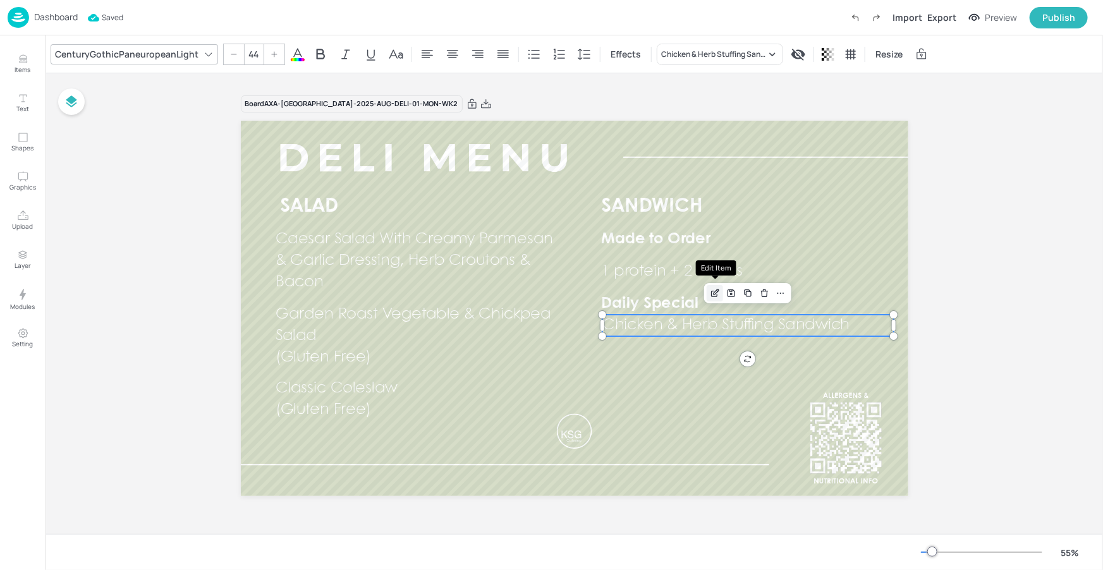
click at [715, 295] on icon "Edit Item" at bounding box center [715, 293] width 11 height 10
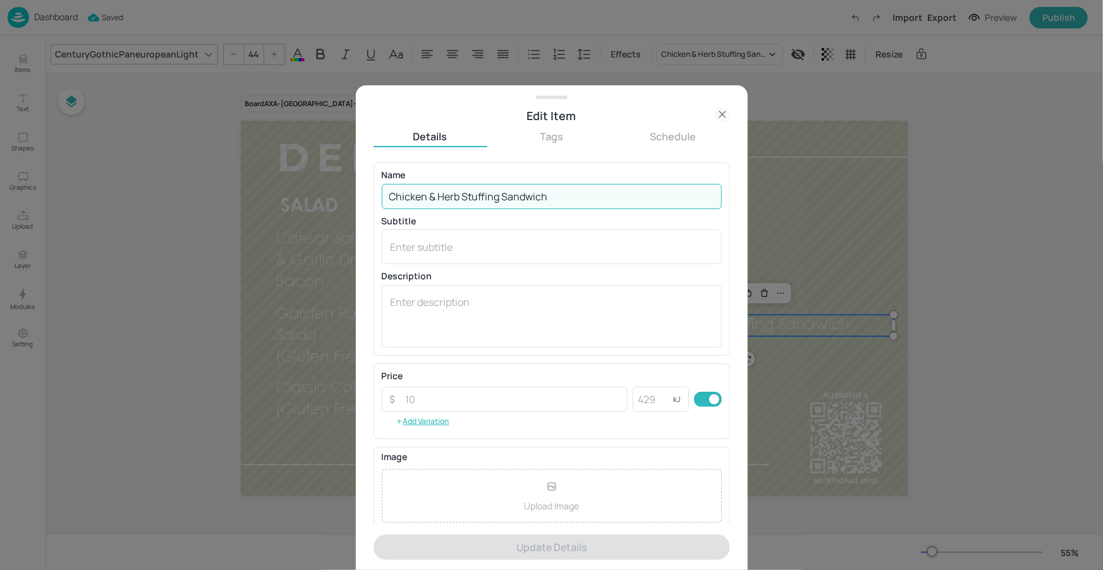
drag, startPoint x: 625, startPoint y: 188, endPoint x: 552, endPoint y: 203, distance: 75.0
click at [552, 203] on input "Chicken & Herb Stuffing Sandwich" at bounding box center [552, 196] width 340 height 25
paste input "Ham & Cheese Sandwiches on White Bread"
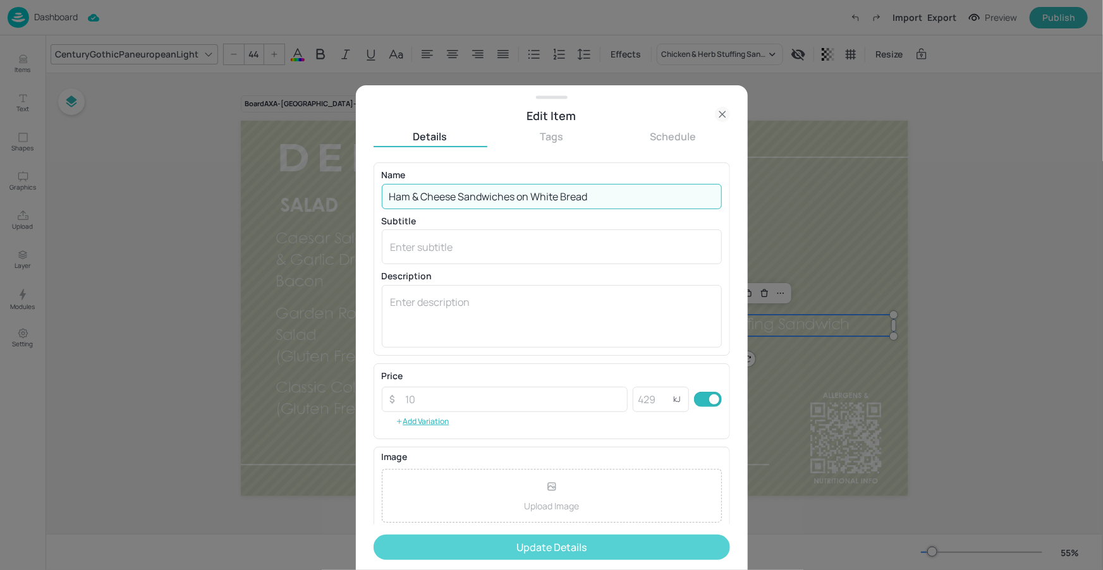
type input "Ham & Cheese Sandwiches on White Bread"
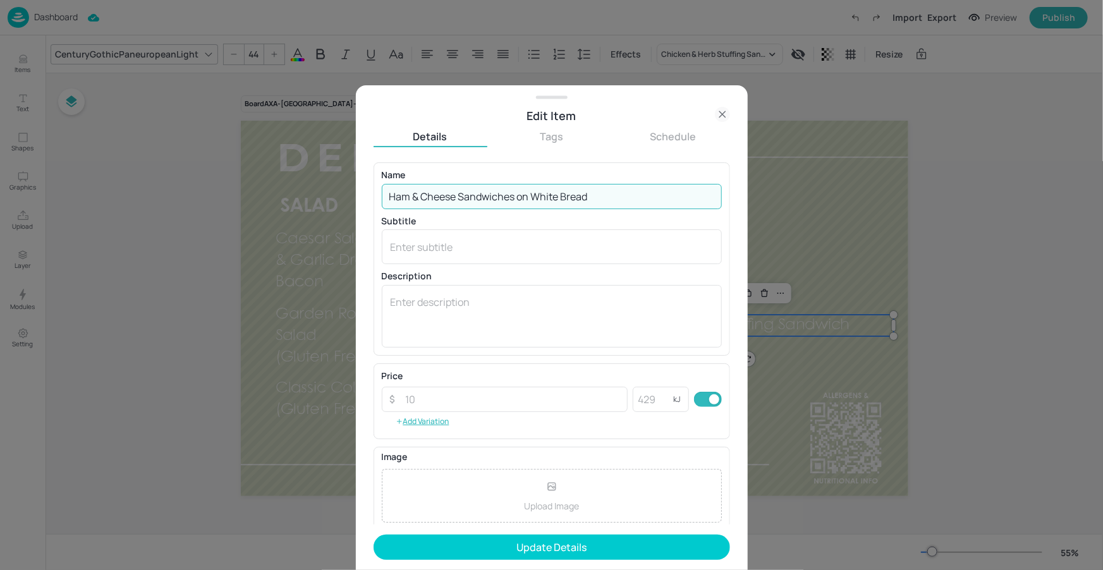
click at [518, 552] on button "Update Details" at bounding box center [551, 547] width 356 height 25
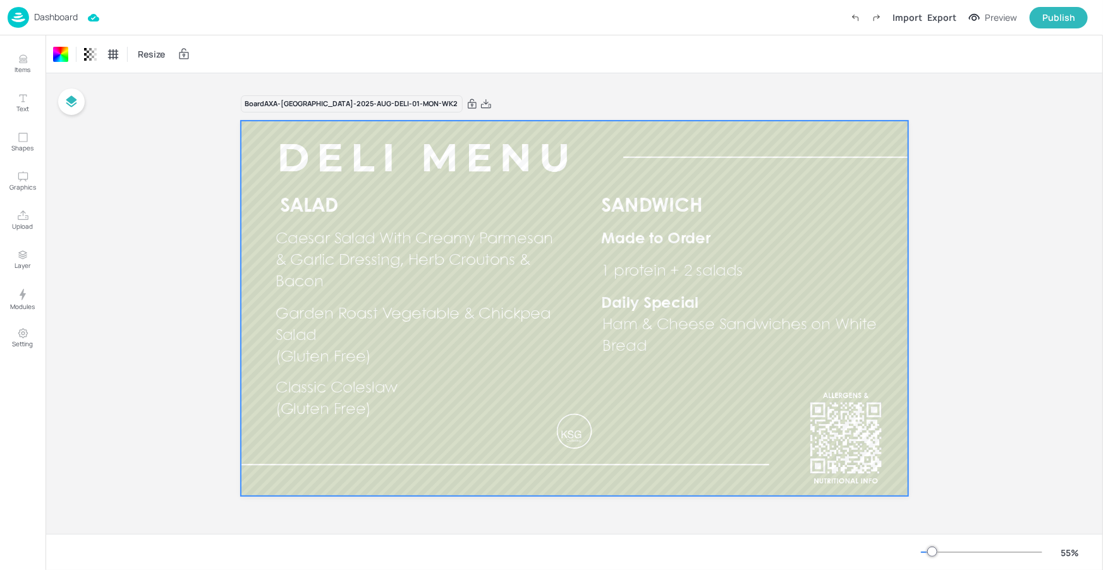
click at [70, 21] on p "Dashboard" at bounding box center [56, 17] width 44 height 9
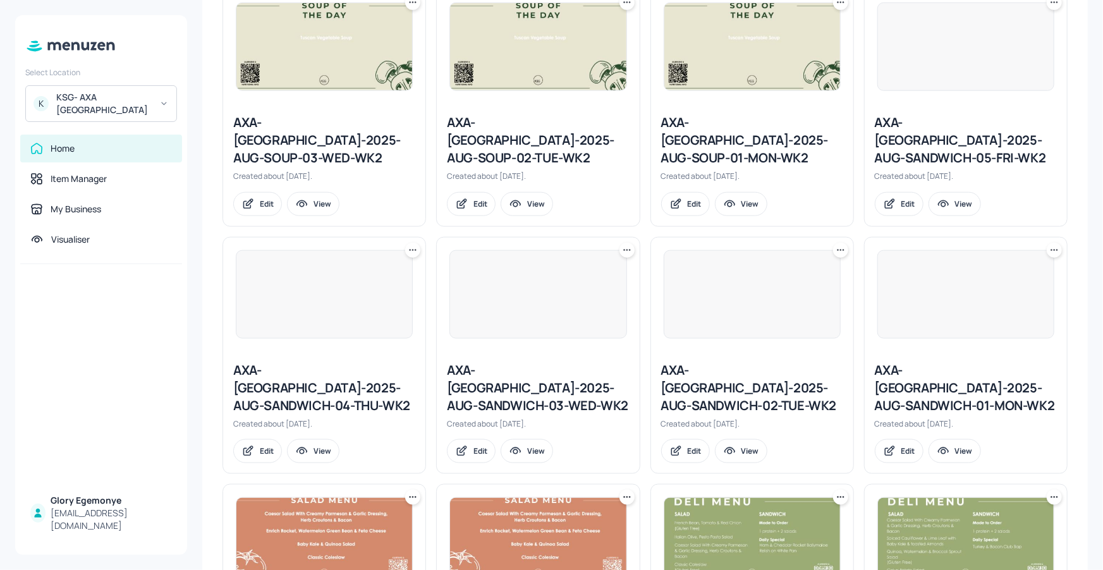
scroll to position [973, 0]
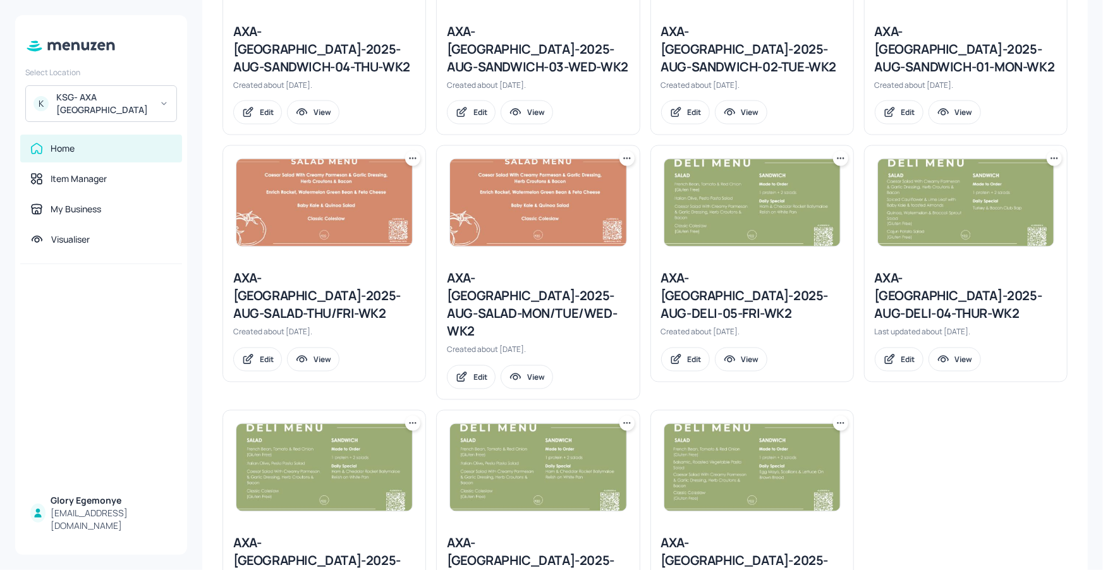
click at [522, 535] on div "AXA-[GEOGRAPHIC_DATA]-2025-AUG-DELI-02-TUE-WK2" at bounding box center [538, 561] width 182 height 53
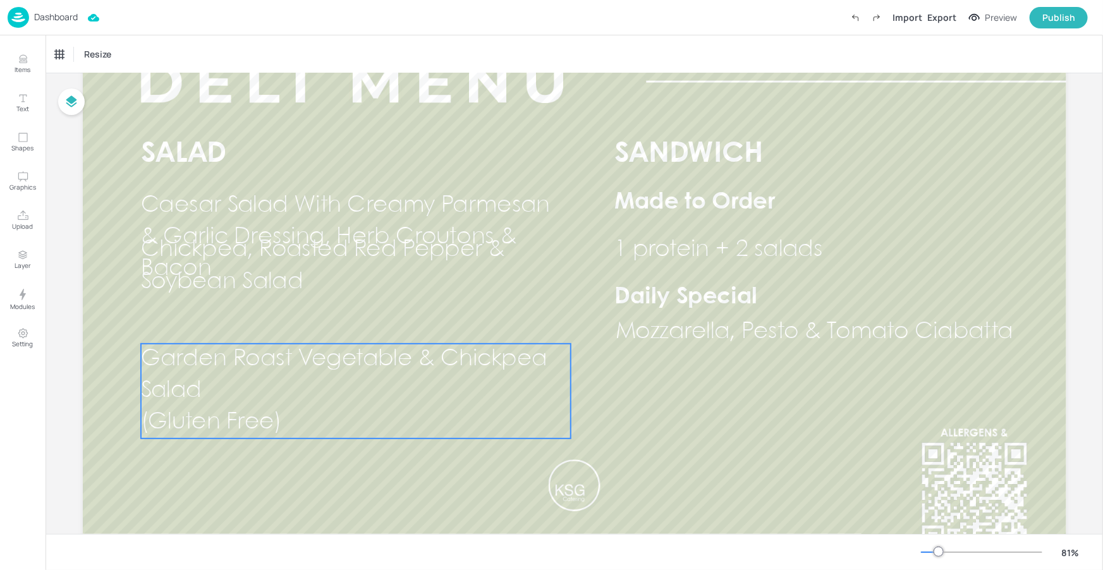
scroll to position [85, 0]
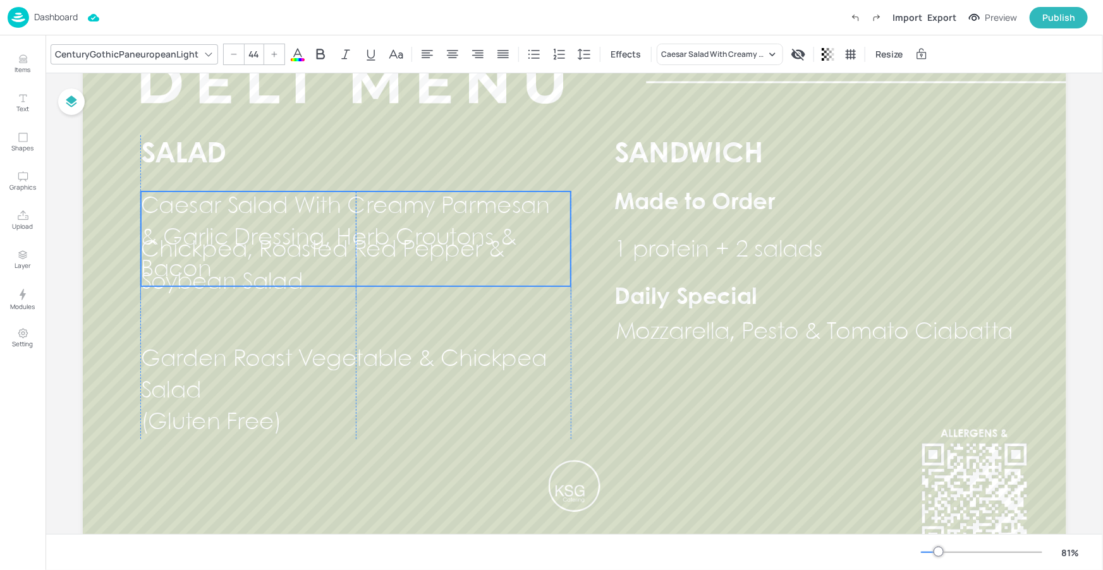
click at [352, 244] on p "Caesar Salad With Creamy Parmesan & Garlic Dressing, Herb Croutons & Bacon" at bounding box center [355, 238] width 430 height 95
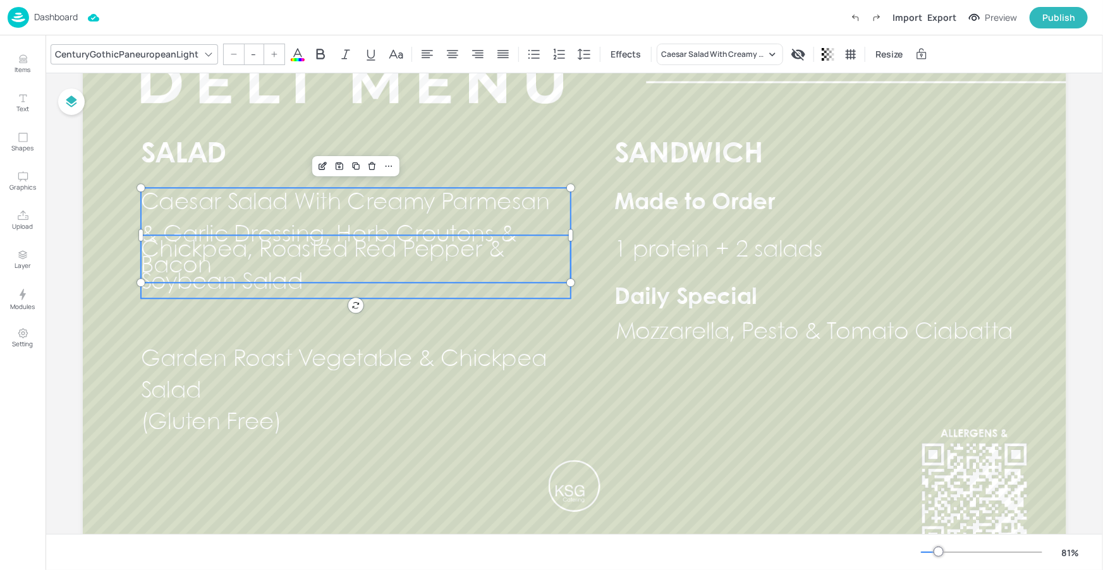
type input "44"
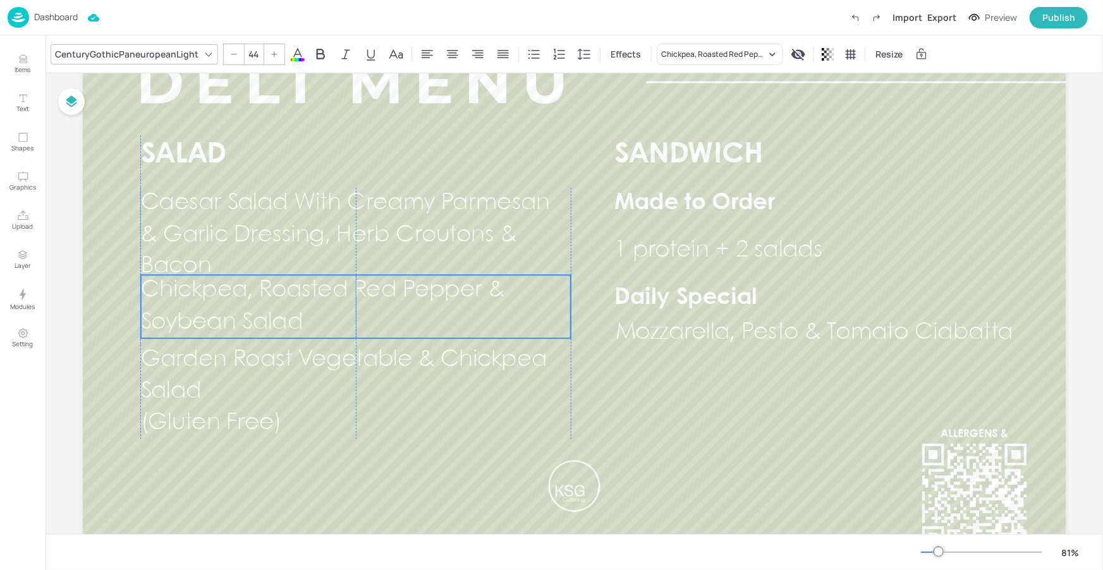
drag, startPoint x: 324, startPoint y: 296, endPoint x: 325, endPoint y: 336, distance: 39.8
click at [325, 336] on p "Chickpea, Roasted Red Pepper & Soybean Salad" at bounding box center [355, 306] width 430 height 63
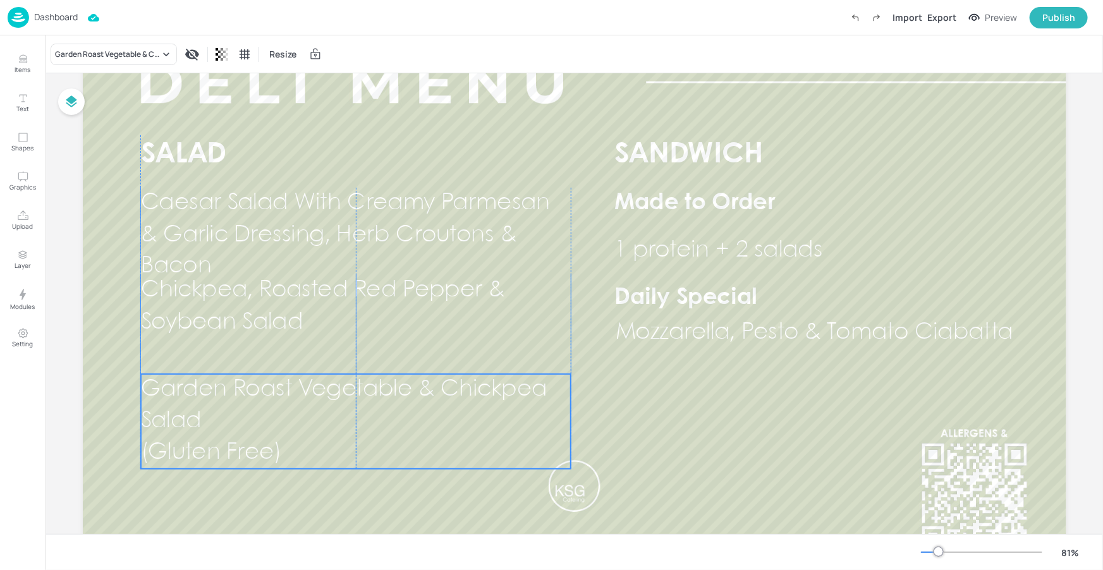
drag, startPoint x: 287, startPoint y: 398, endPoint x: 286, endPoint y: 427, distance: 29.1
click at [286, 427] on p "Garden Roast Vegetable & Chickpea Salad" at bounding box center [355, 405] width 430 height 63
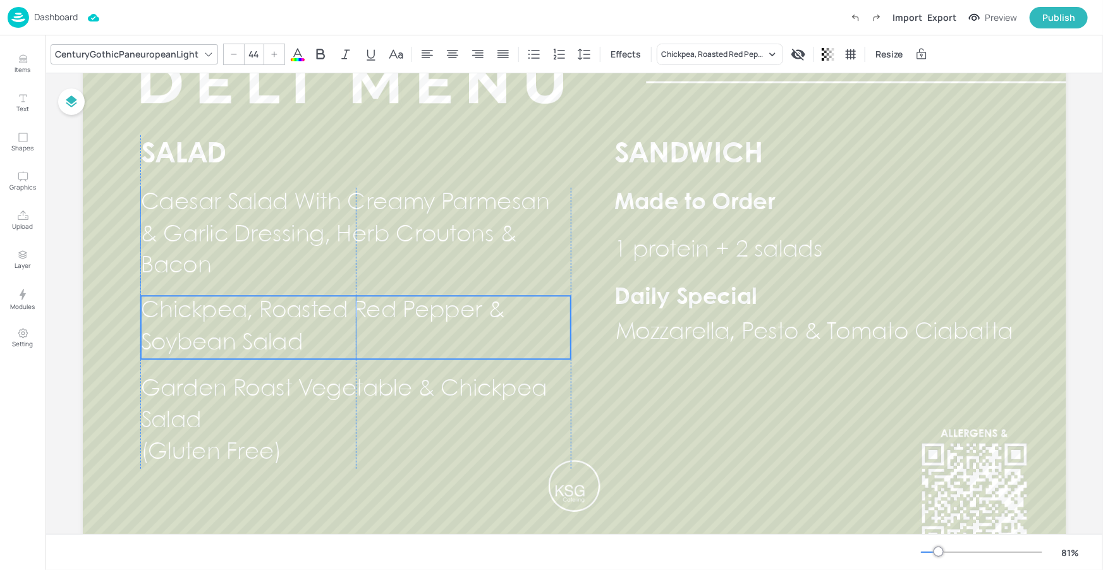
drag, startPoint x: 287, startPoint y: 320, endPoint x: 287, endPoint y: 337, distance: 16.4
click at [286, 336] on span "Chickpea, Roasted Red Pepper & Soybean Salad" at bounding box center [321, 327] width 363 height 53
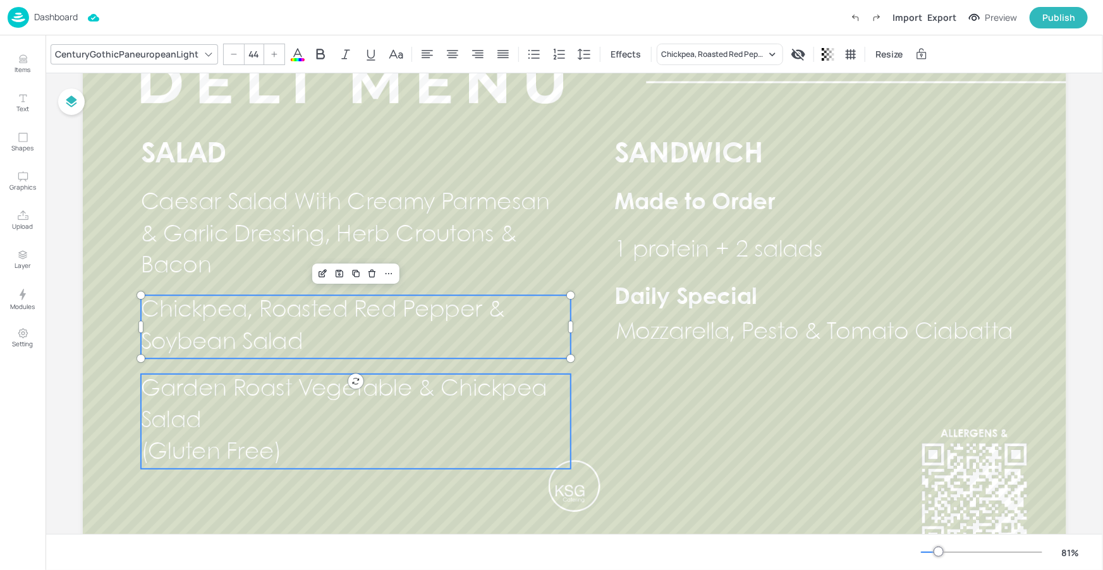
click at [285, 391] on span "Garden Roast Vegetable & Chickpea Salad" at bounding box center [343, 405] width 406 height 53
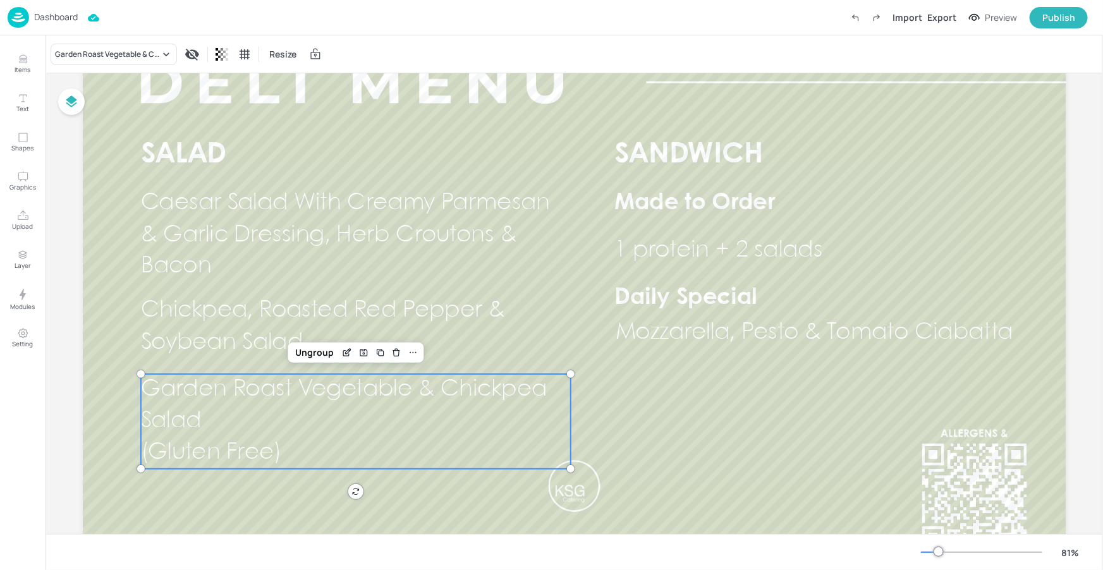
click at [926, 550] on div at bounding box center [981, 552] width 121 height 10
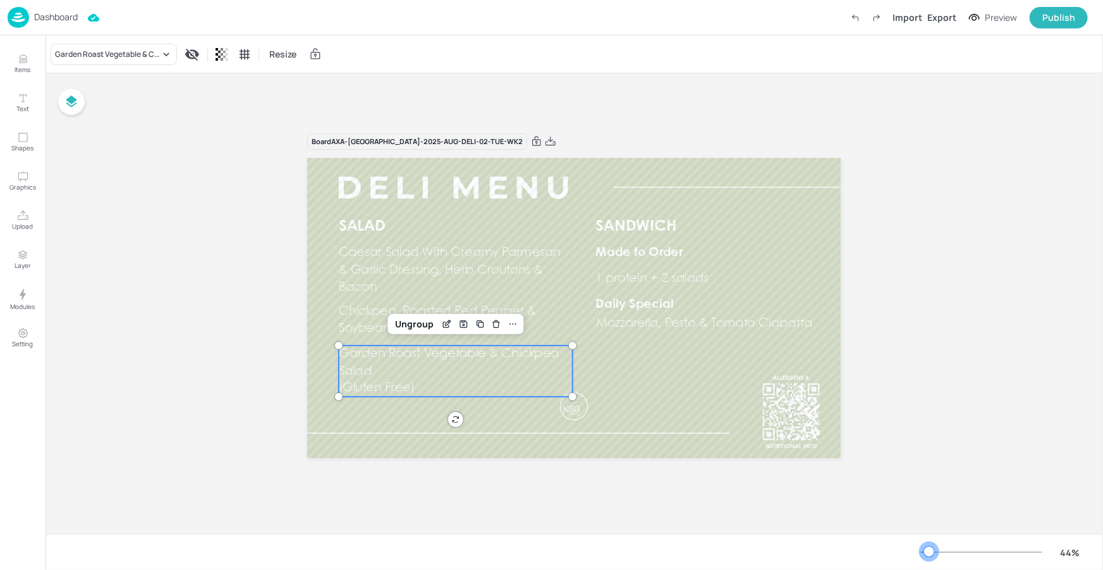
click at [930, 547] on div at bounding box center [929, 552] width 10 height 10
click at [418, 364] on p "Garden Roast Vegetable & Chickpea Salad" at bounding box center [455, 363] width 233 height 34
click at [439, 324] on div "Edit Item" at bounding box center [447, 324] width 16 height 16
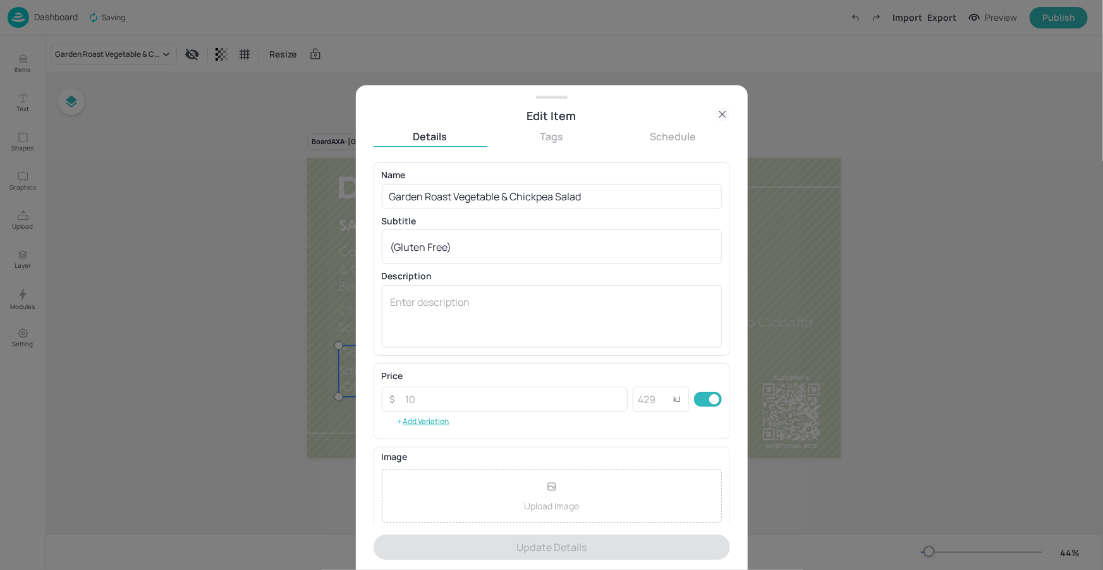
click at [721, 111] on icon at bounding box center [722, 114] width 15 height 15
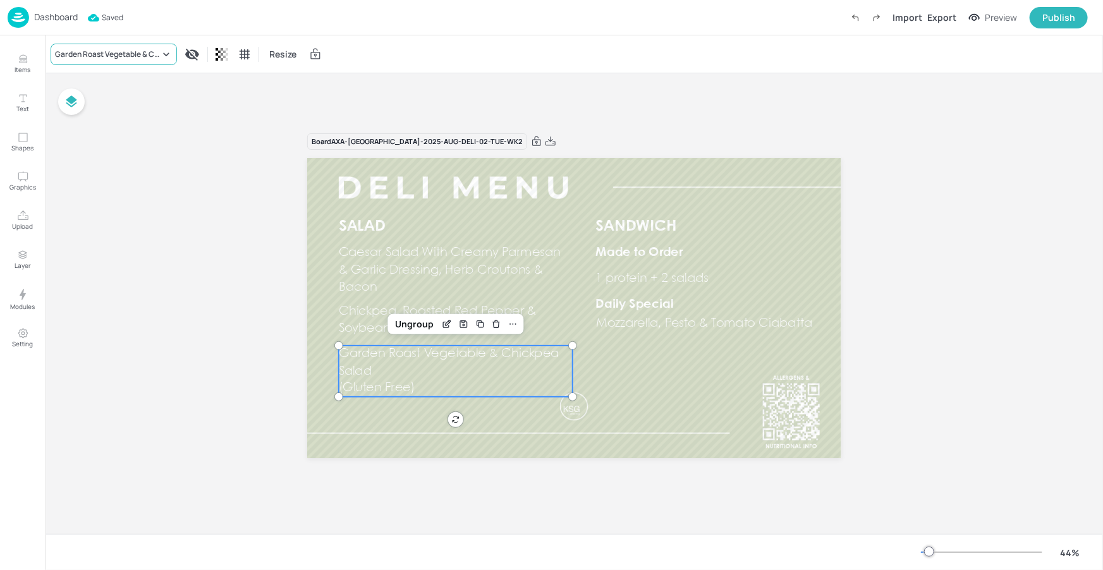
click at [158, 51] on div "Garden Roast Vegetable & Chickpea Salad" at bounding box center [107, 54] width 105 height 11
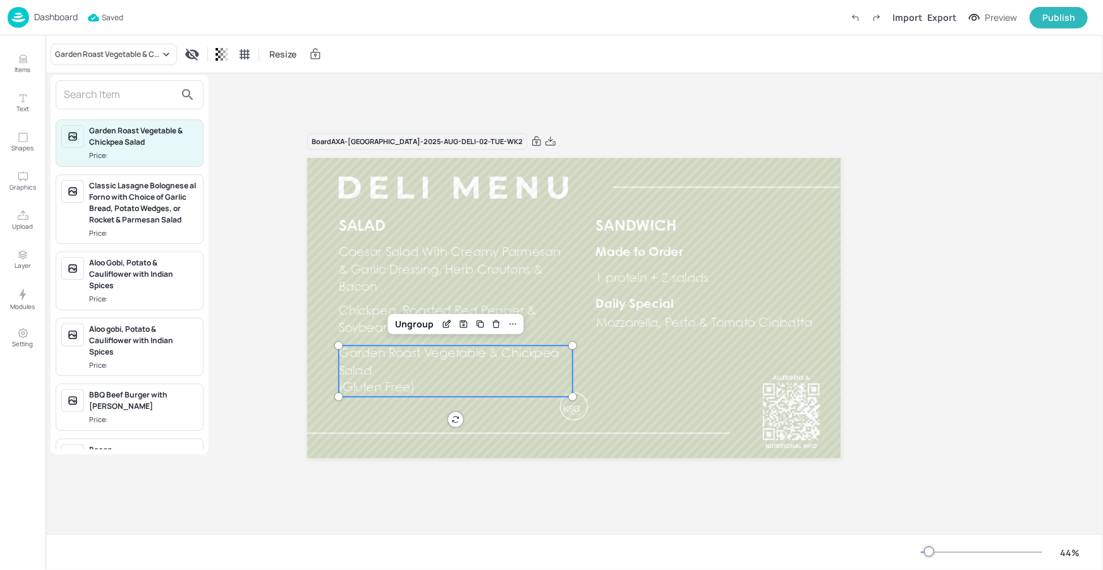
click at [135, 100] on input "text" at bounding box center [119, 95] width 111 height 20
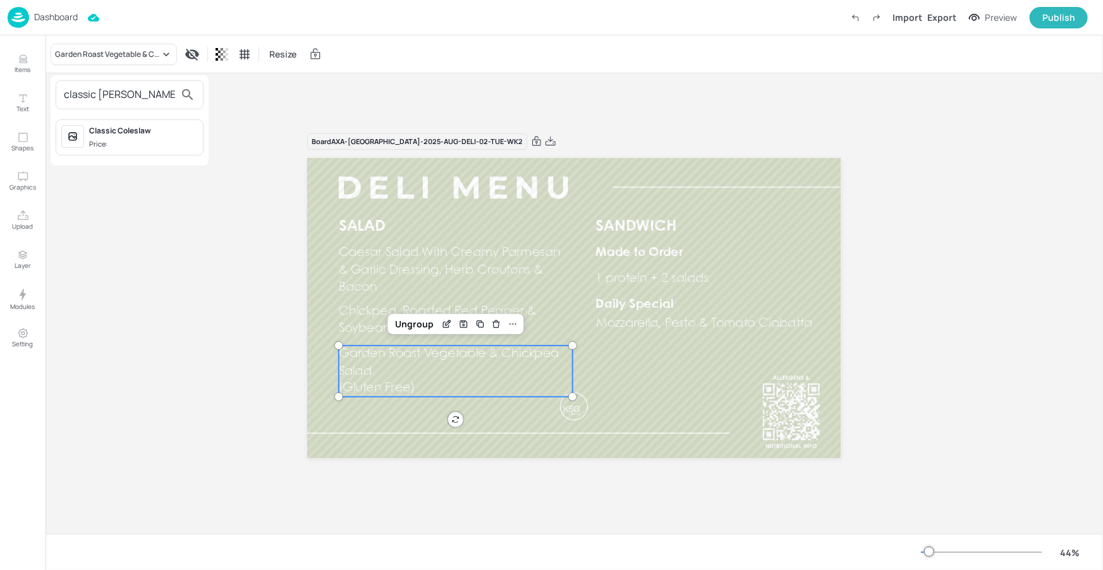
type input "classic [PERSON_NAME]"
click at [116, 145] on span "Price:" at bounding box center [143, 144] width 109 height 11
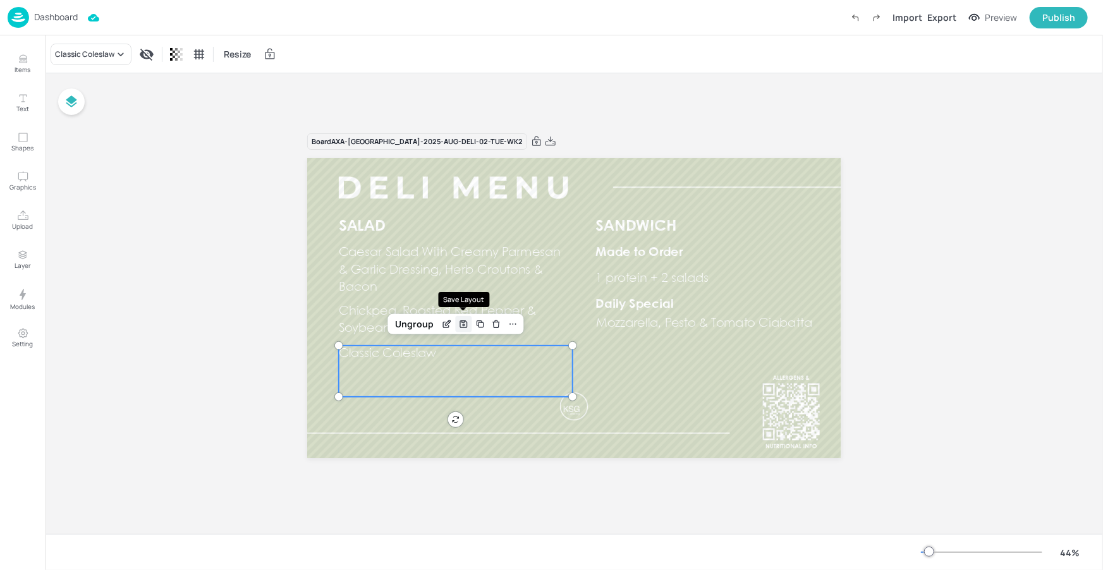
click at [455, 324] on div "Save Layout" at bounding box center [463, 324] width 16 height 16
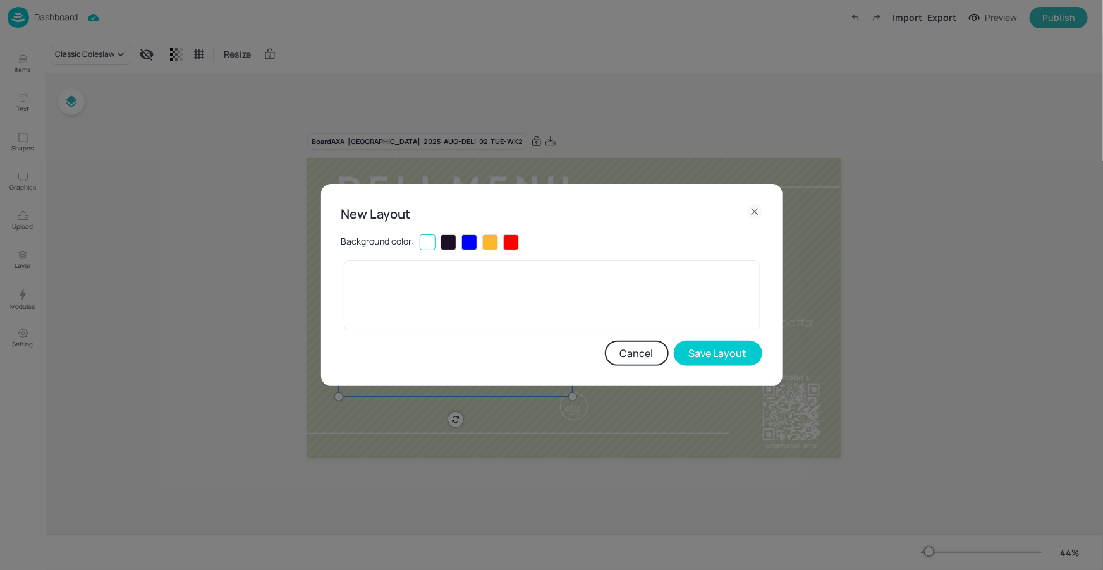
click at [612, 352] on button "Cancel" at bounding box center [637, 353] width 64 height 25
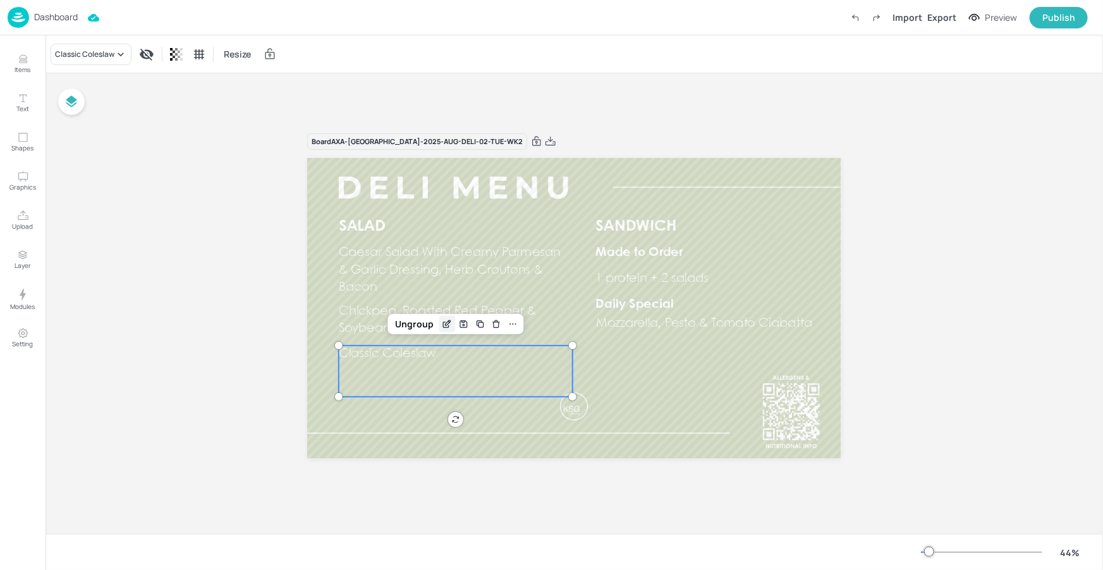
click at [444, 323] on icon "Edit Item" at bounding box center [447, 324] width 11 height 10
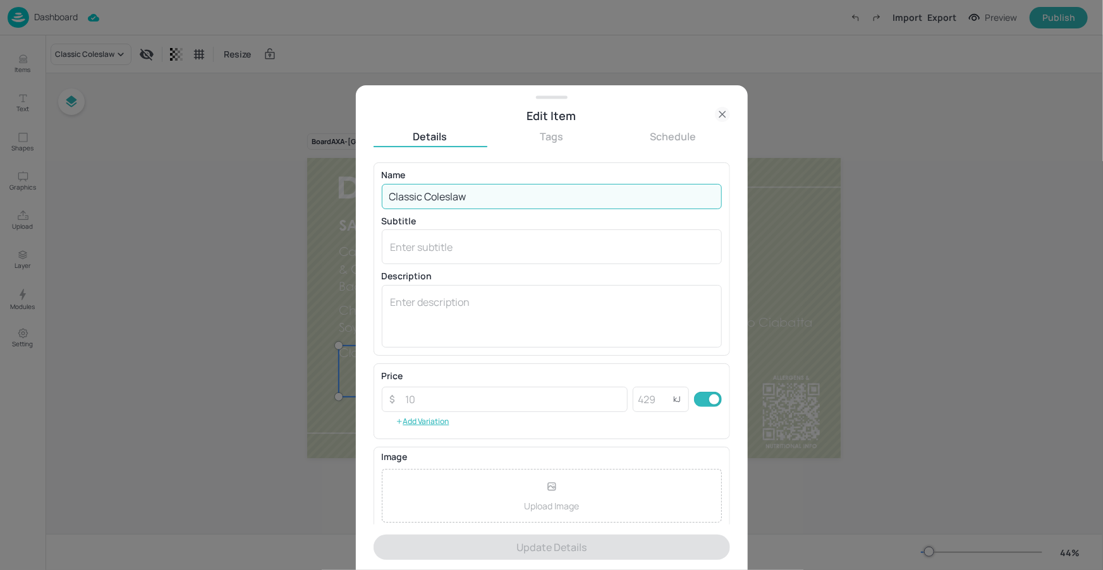
drag, startPoint x: 495, startPoint y: 203, endPoint x: 380, endPoint y: 191, distance: 115.0
click at [380, 191] on div "Name Classic Coleslaw ​ Subtitle x ​ Description x ​" at bounding box center [551, 258] width 356 height 193
paste input "Garden Roast Vegetable & Chickpea Salad"
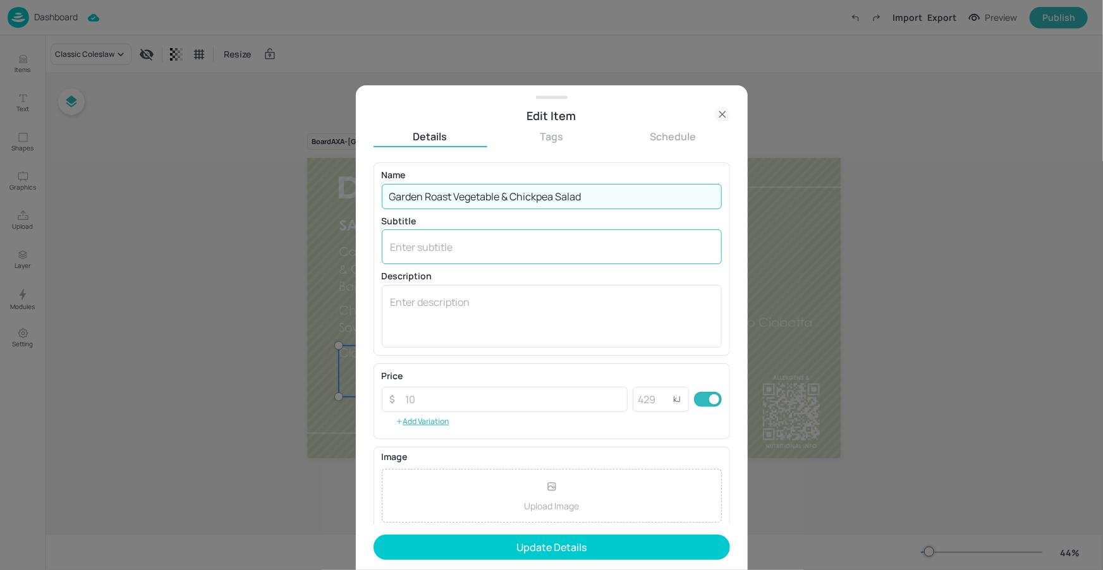
type input "Garden Roast Vegetable & Chickpea Salad"
click at [440, 256] on div "x ​" at bounding box center [552, 246] width 340 height 35
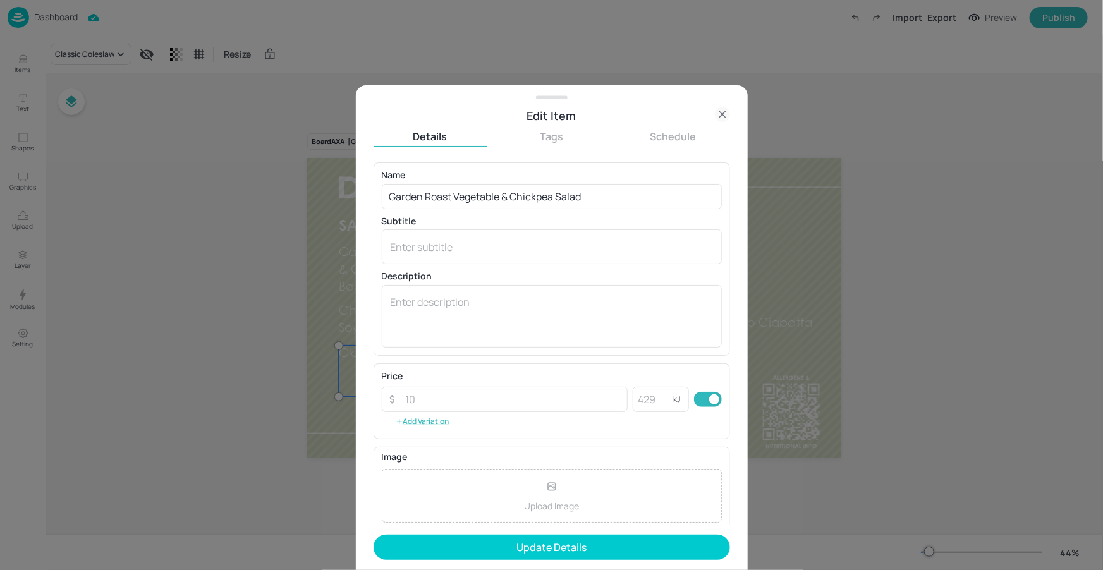
click at [442, 272] on p "Description" at bounding box center [552, 276] width 340 height 9
click at [450, 257] on div "x ​" at bounding box center [552, 246] width 340 height 35
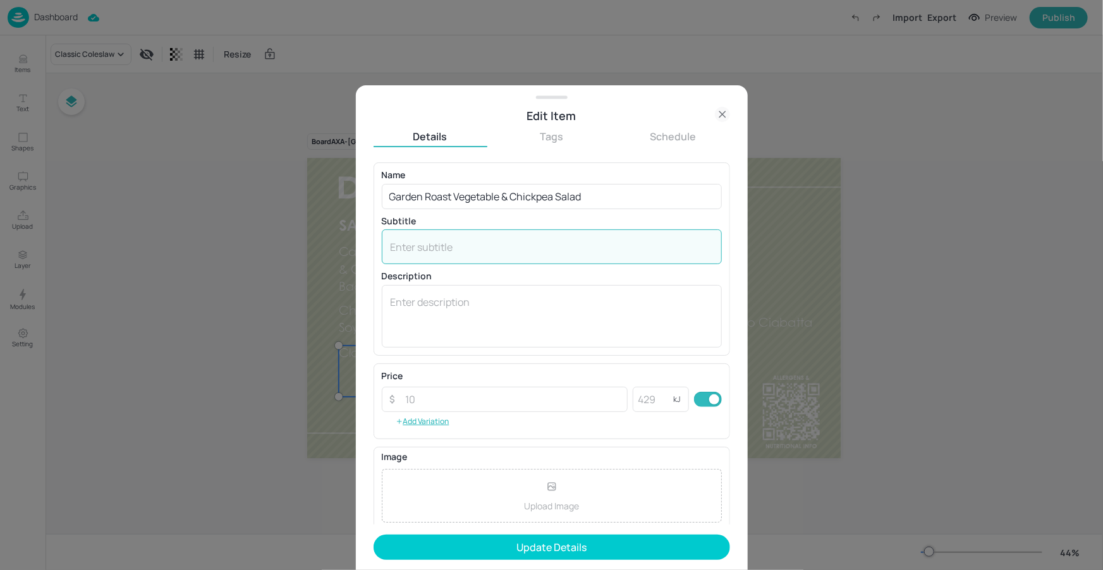
paste textarea "(Gluten Free)"
type textarea "(Gluten Free)"
click at [497, 540] on button "Update Details" at bounding box center [551, 547] width 356 height 25
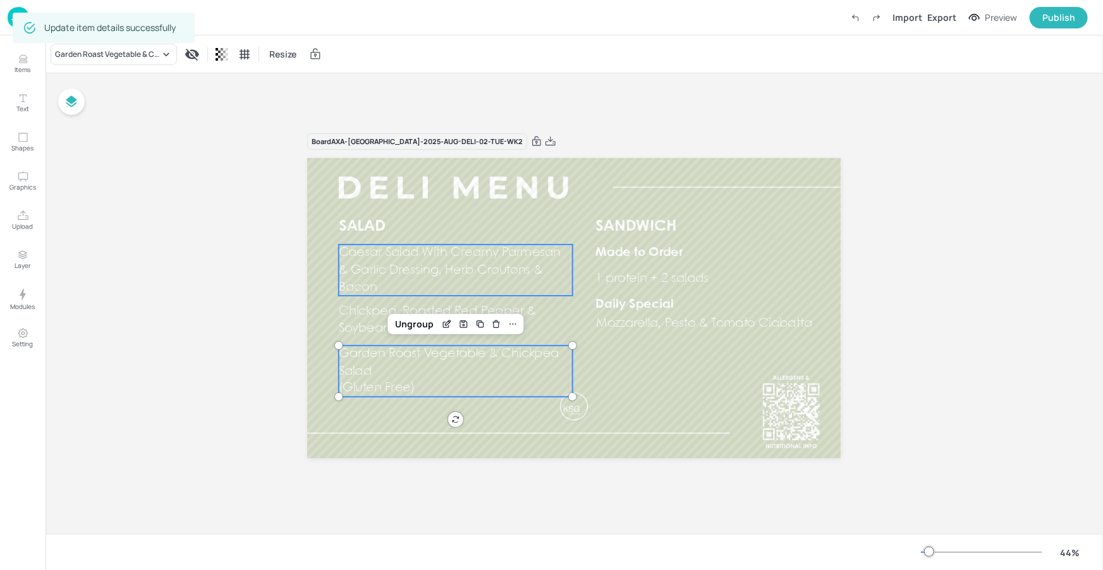
drag, startPoint x: 492, startPoint y: 293, endPoint x: 491, endPoint y: 303, distance: 9.6
click at [492, 293] on p "Caesar Salad With Creamy Parmesan & Garlic Dressing, Herb Croutons & Bacon" at bounding box center [455, 270] width 233 height 51
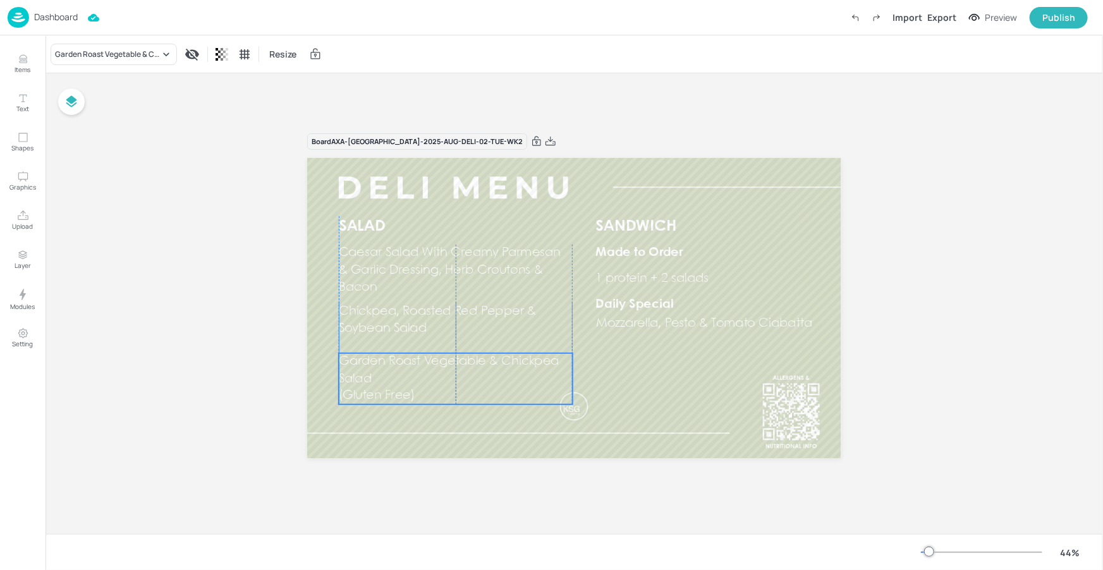
drag, startPoint x: 530, startPoint y: 353, endPoint x: 526, endPoint y: 361, distance: 8.8
click at [526, 361] on span "Garden Roast Vegetable & Chickpea Salad" at bounding box center [449, 370] width 221 height 29
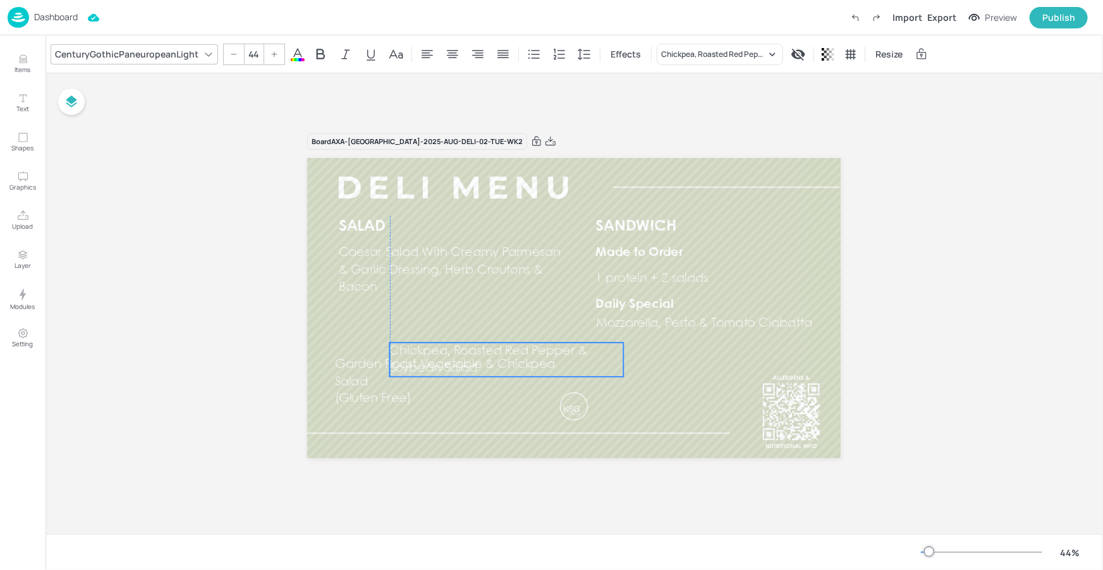
drag, startPoint x: 533, startPoint y: 313, endPoint x: 537, endPoint y: 388, distance: 74.7
click at [587, 368] on span "Chickpea, Roasted Red Pepper & Soybean Salad" at bounding box center [488, 359] width 197 height 29
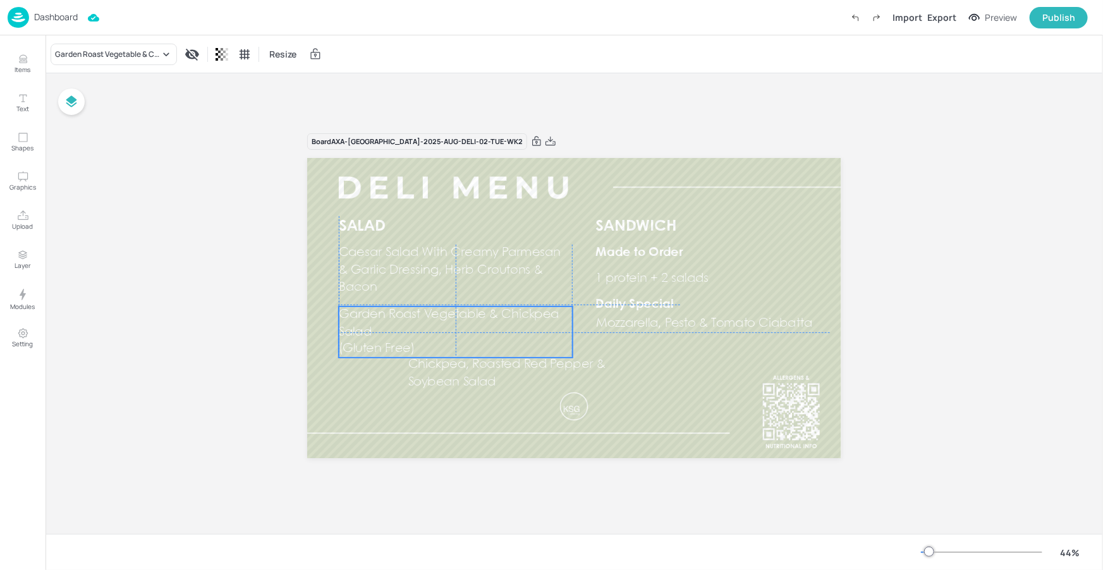
drag, startPoint x: 356, startPoint y: 379, endPoint x: 365, endPoint y: 339, distance: 40.0
click at [365, 339] on div "Garden Roast Vegetable & Chickpea Salad (Gluten Free)" at bounding box center [455, 331] width 233 height 51
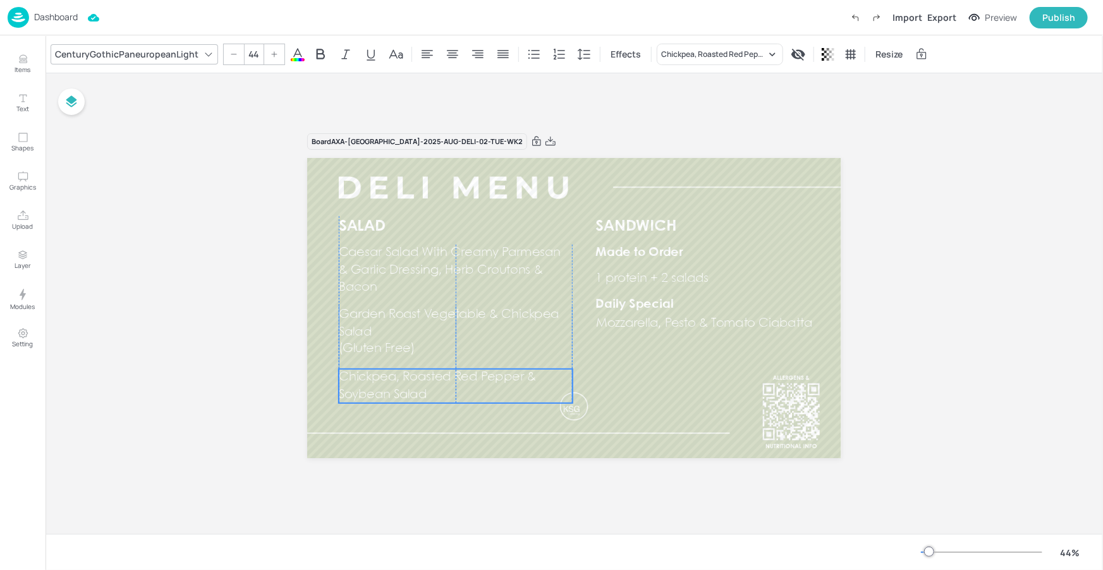
drag, startPoint x: 421, startPoint y: 385, endPoint x: 366, endPoint y: 391, distance: 55.3
click at [366, 391] on span "Chickpea, Roasted Red Pepper & Soybean Salad" at bounding box center [437, 386] width 197 height 29
click at [748, 60] on div "Chickpea, Roasted Red Pepper & Soybean Salad" at bounding box center [720, 54] width 126 height 21
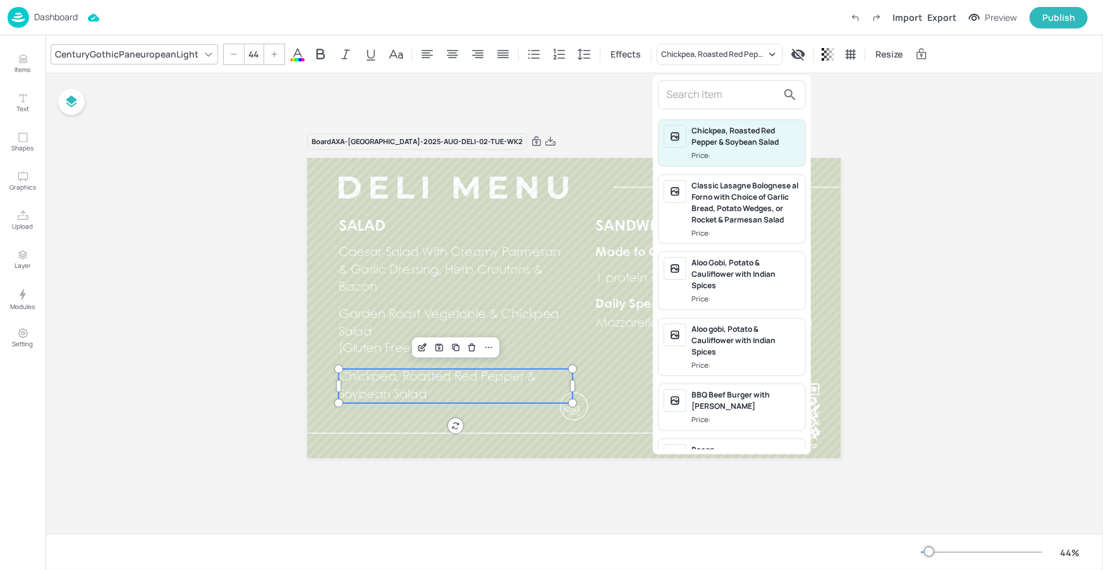
click at [727, 88] on input "text" at bounding box center [721, 95] width 111 height 20
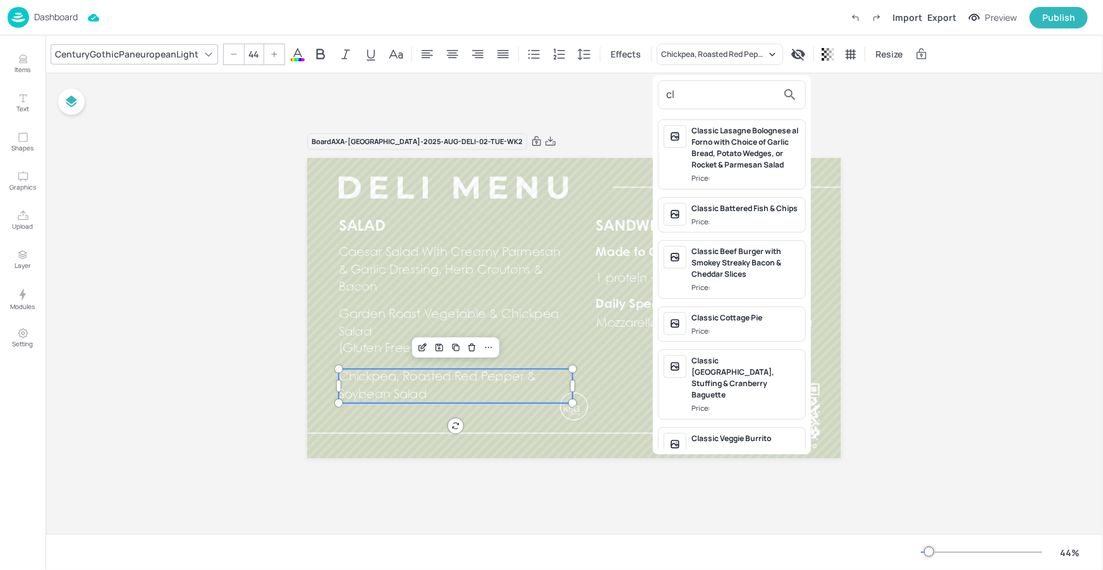
type input "c"
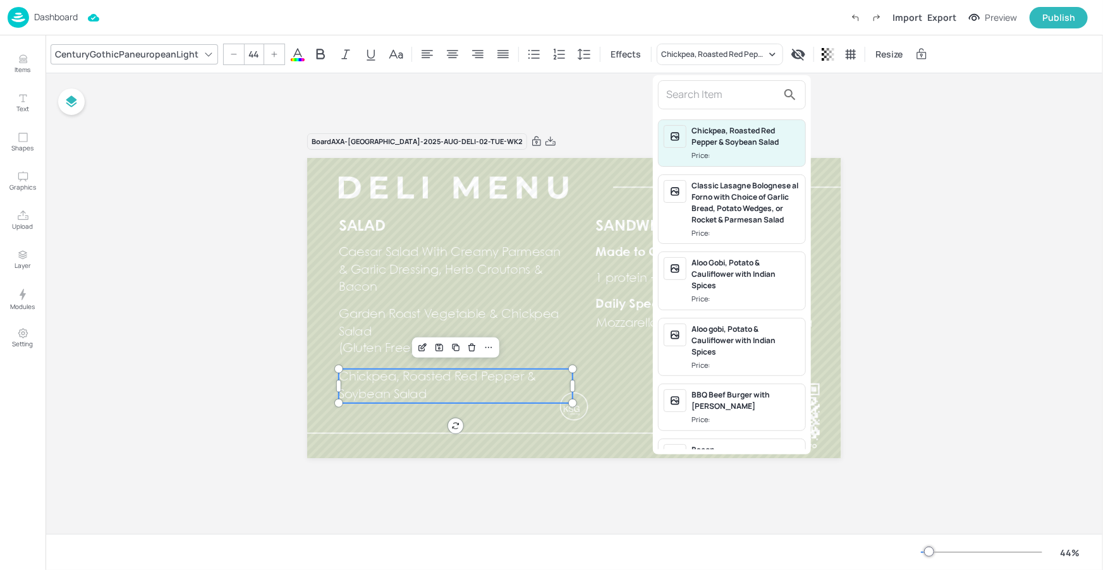
click at [529, 384] on div at bounding box center [551, 285] width 1103 height 570
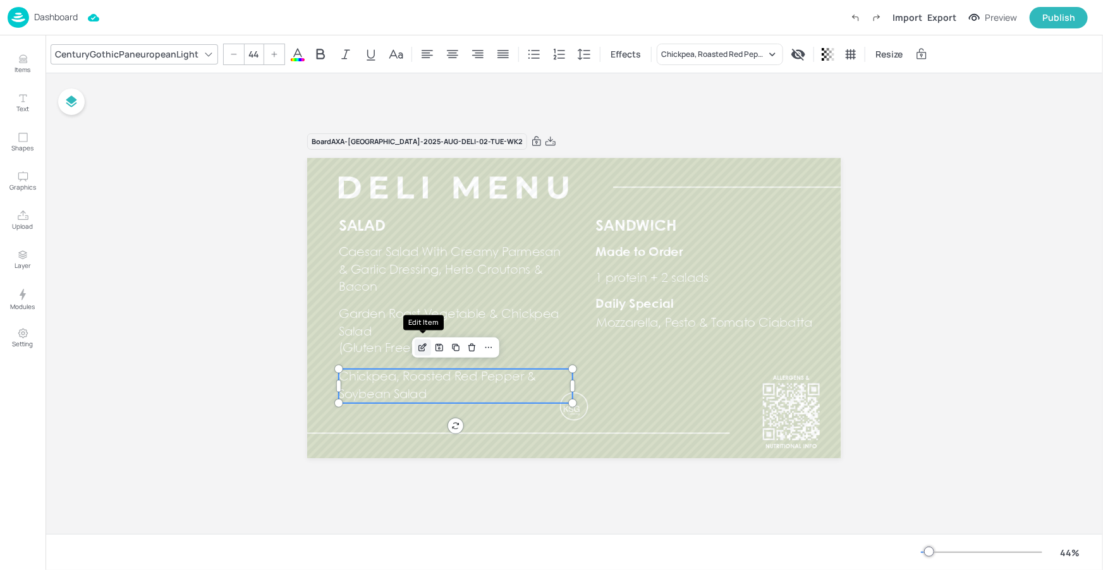
click at [422, 348] on icon "Edit Item" at bounding box center [422, 348] width 11 height 10
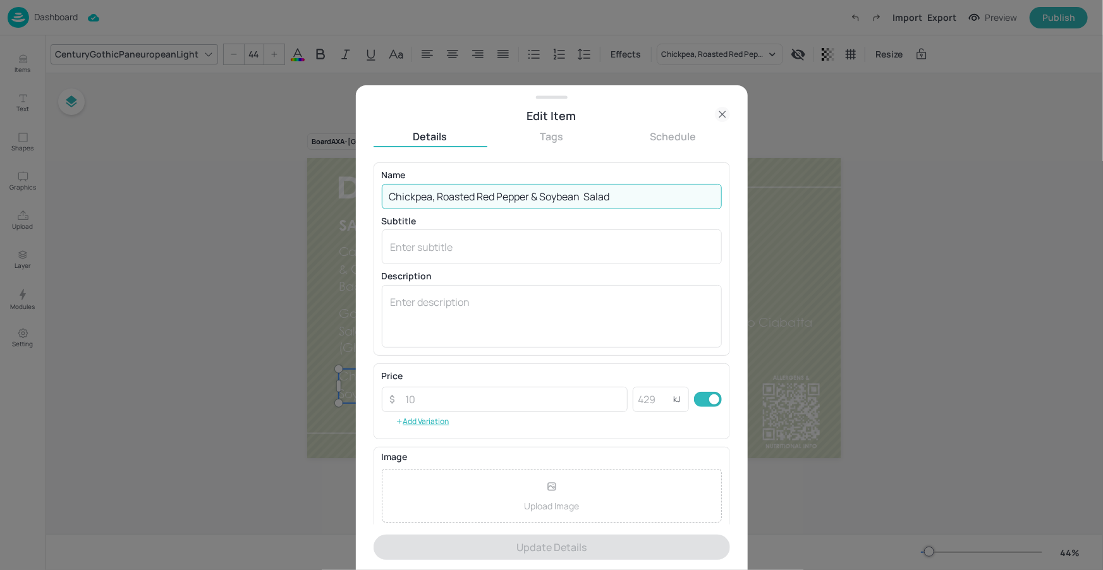
drag, startPoint x: 616, startPoint y: 200, endPoint x: 387, endPoint y: 196, distance: 228.8
click at [387, 196] on input "Chickpea, Roasted Red Pepper & Soybean Salad" at bounding box center [552, 196] width 340 height 25
paste input "lassic Coleslaw"
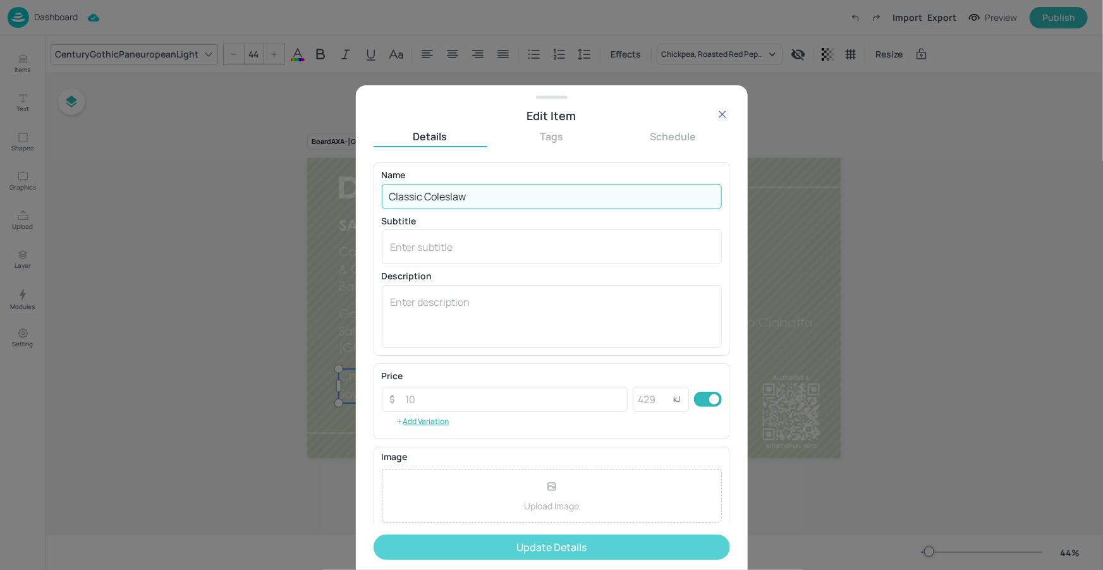
type input "Classic Coleslaw"
click at [537, 539] on button "Update Details" at bounding box center [551, 547] width 356 height 25
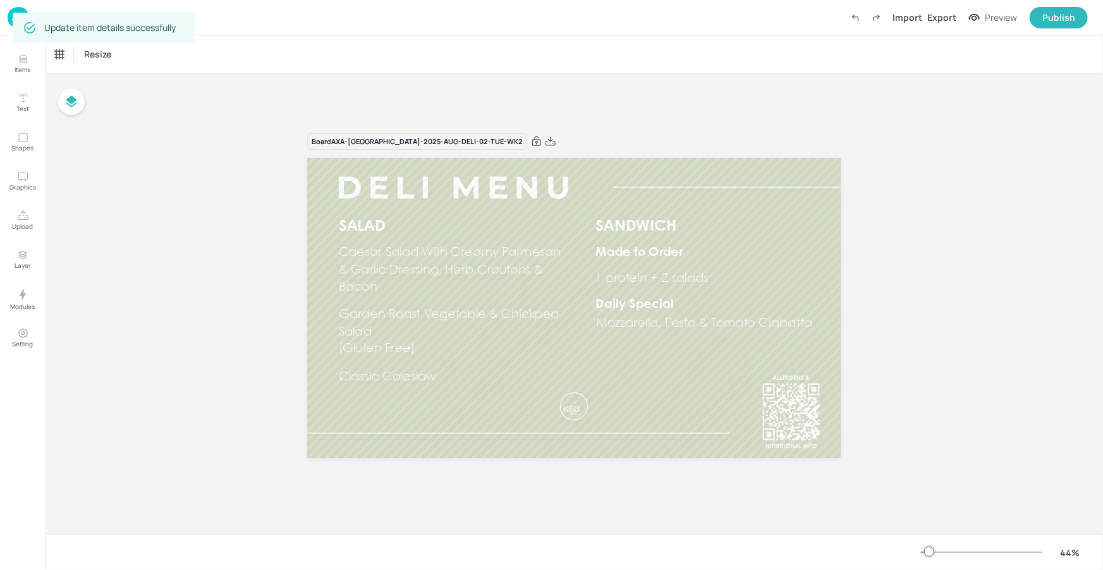
click at [669, 322] on span "Mozzarella, Pesto & Tomato Ciabatta" at bounding box center [704, 322] width 215 height 11
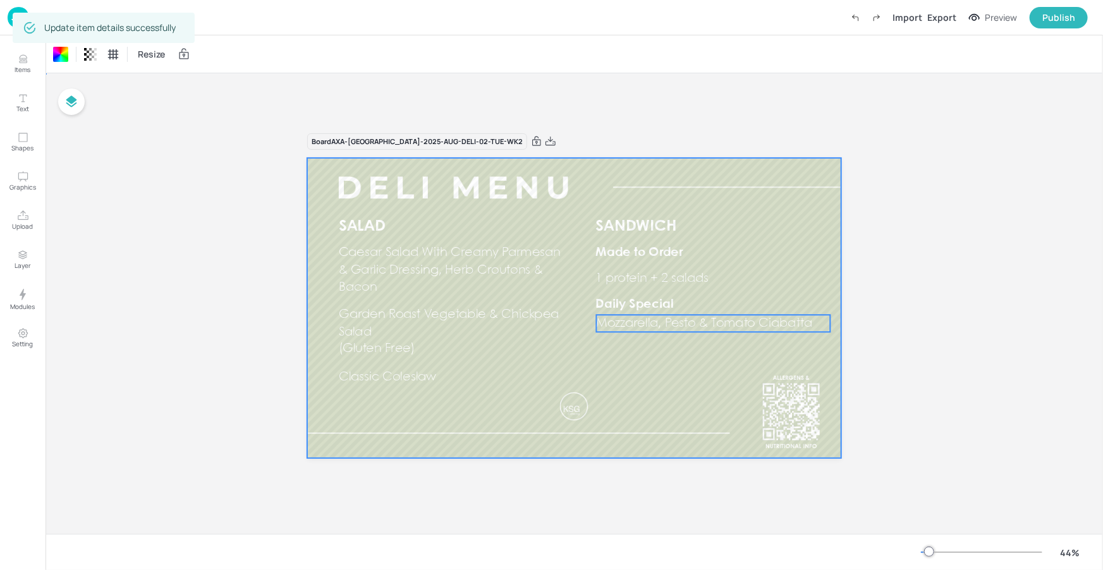
click at [669, 322] on span "Mozzarella, Pesto & Tomato Ciabatta" at bounding box center [704, 322] width 215 height 11
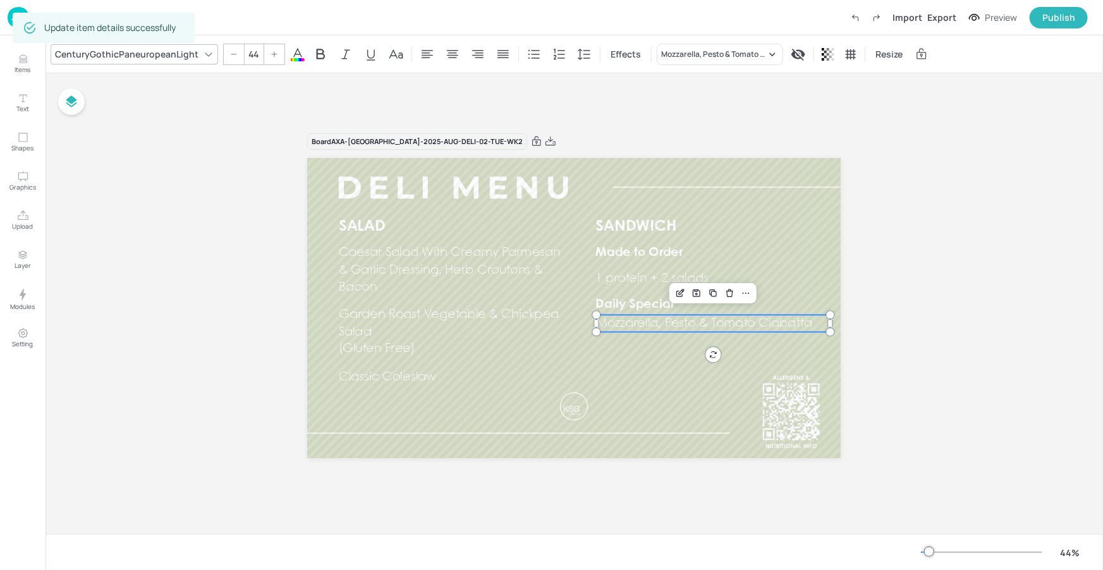
click at [669, 321] on span "Mozzarella, Pesto & Tomato Ciabatta" at bounding box center [704, 322] width 215 height 11
click at [683, 287] on div "Edit Item" at bounding box center [680, 293] width 16 height 16
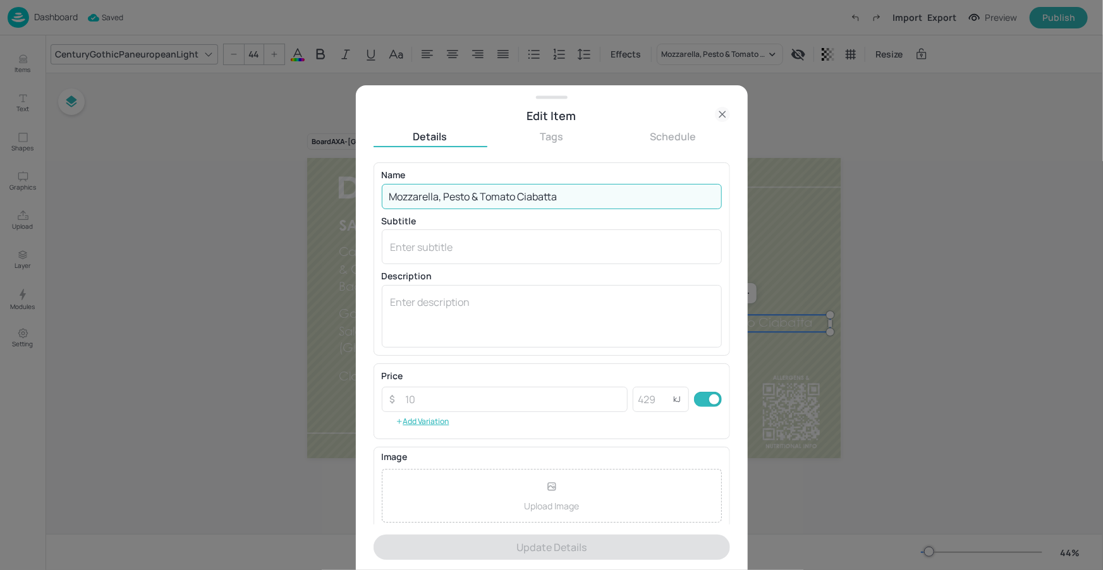
drag, startPoint x: 594, startPoint y: 195, endPoint x: 369, endPoint y: 197, distance: 225.0
click at [367, 198] on div "Edit Item Details Tags Schedule Name Mozzarella, Pesto & Tomato Ciabatta ​ Subt…" at bounding box center [552, 327] width 392 height 485
paste input "Gourmet Roast Chicken & Bacon with Herb Dressing on Brown Bread"
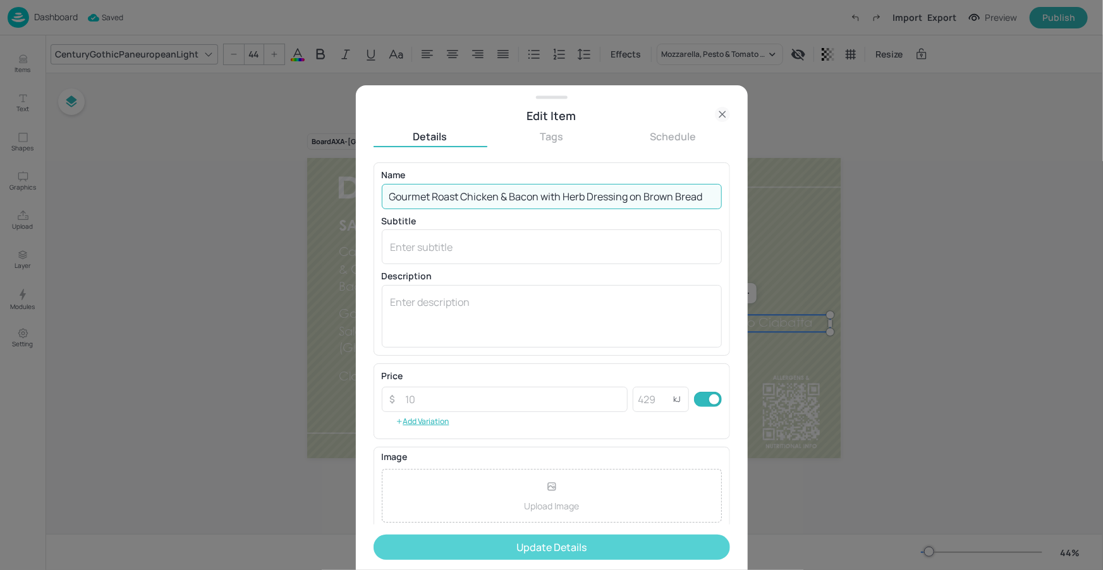
type input "Gourmet Roast Chicken & Bacon with Herb Dressing on Brown Bread"
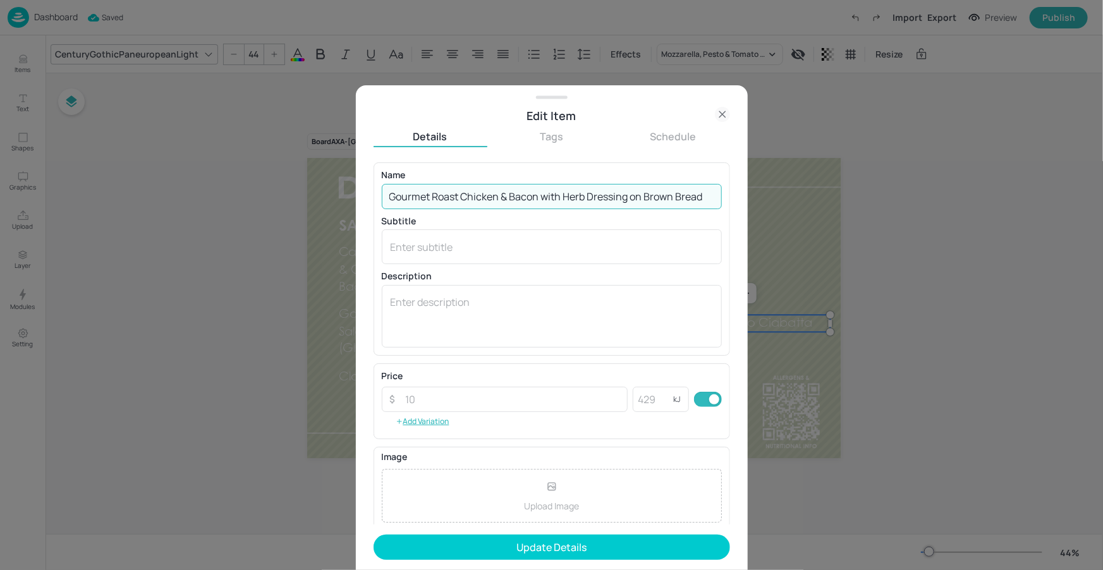
click at [519, 550] on button "Update Details" at bounding box center [551, 547] width 356 height 25
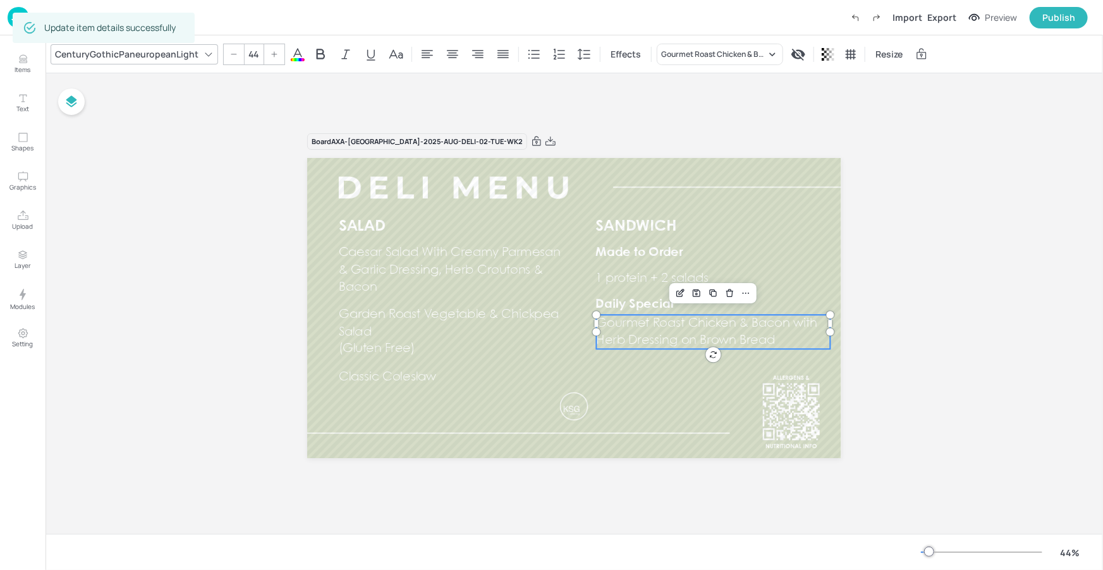
click at [522, 435] on div at bounding box center [574, 308] width 534 height 300
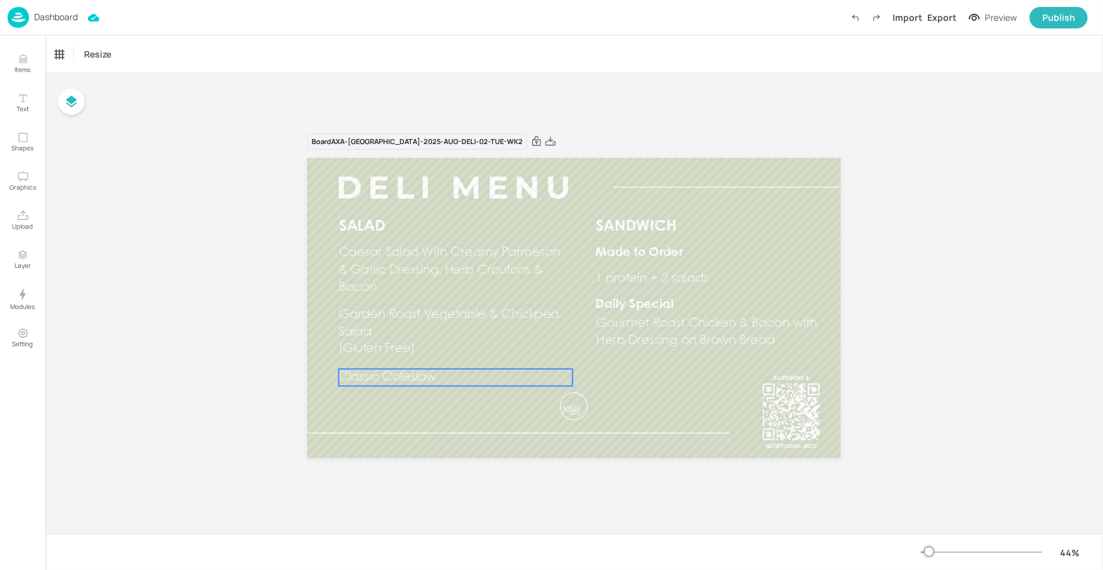
click at [397, 375] on span "Classic Coleslaw" at bounding box center [387, 377] width 97 height 11
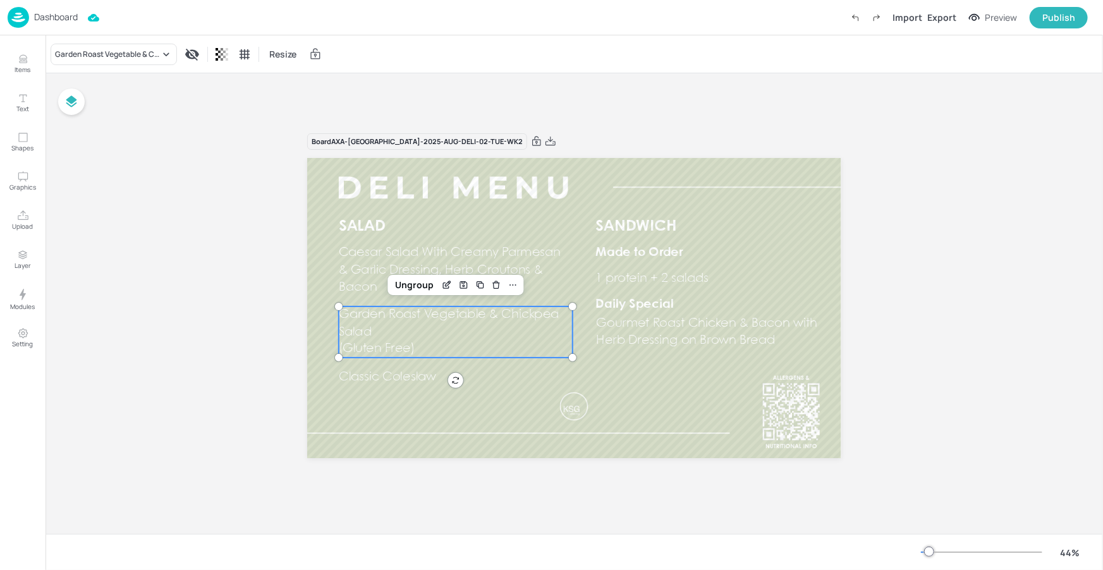
click at [376, 353] on span "(Gluten Free)" at bounding box center [377, 348] width 76 height 11
click at [401, 285] on div "Ungroup" at bounding box center [414, 285] width 49 height 16
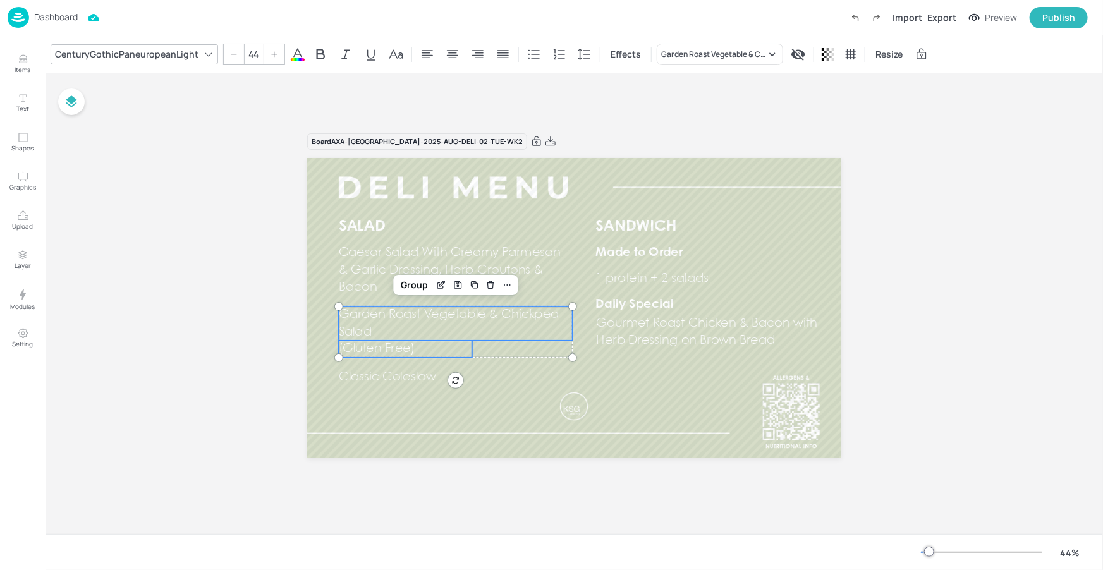
click at [351, 356] on p "(Gluten Free)" at bounding box center [405, 349] width 133 height 17
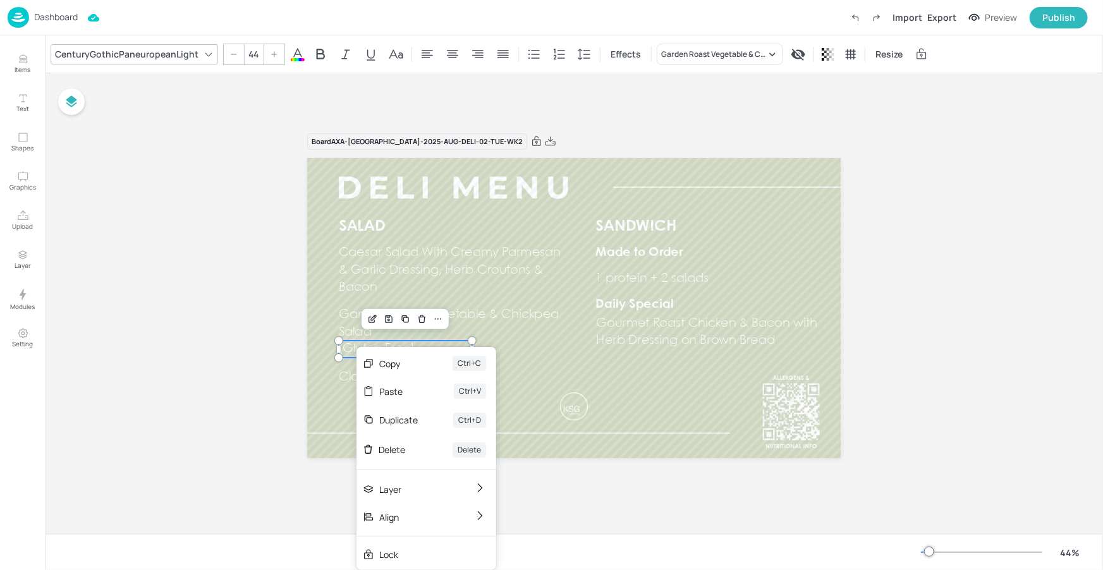
click at [401, 420] on div "Duplicate" at bounding box center [398, 419] width 39 height 13
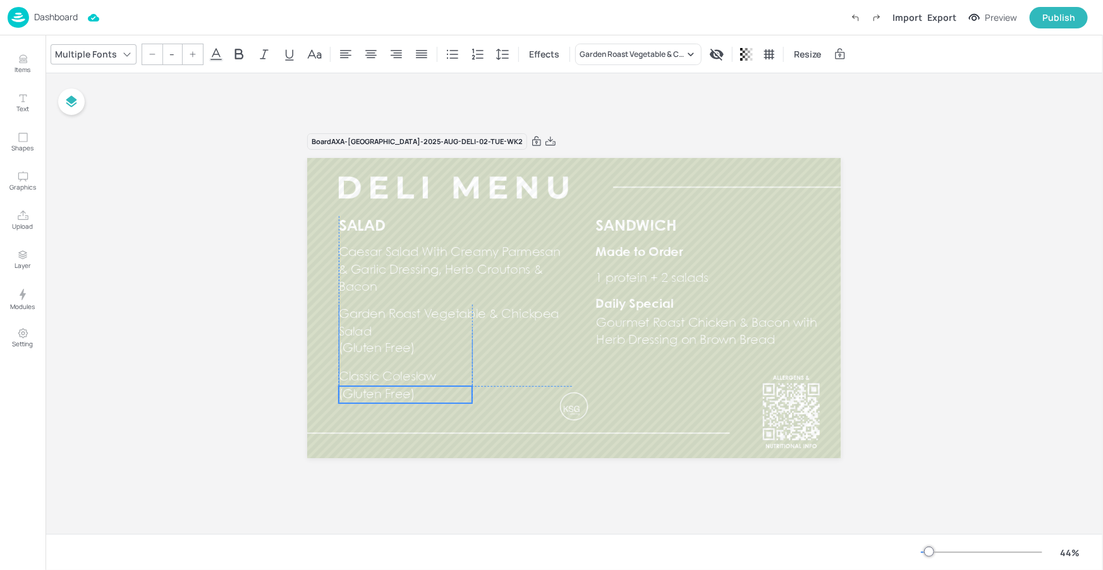
drag, startPoint x: 401, startPoint y: 358, endPoint x: 399, endPoint y: 391, distance: 32.3
click at [399, 391] on span "(Gluten Free)" at bounding box center [377, 394] width 76 height 11
type input "44"
click at [400, 342] on p "(Gluten Free)" at bounding box center [405, 349] width 133 height 17
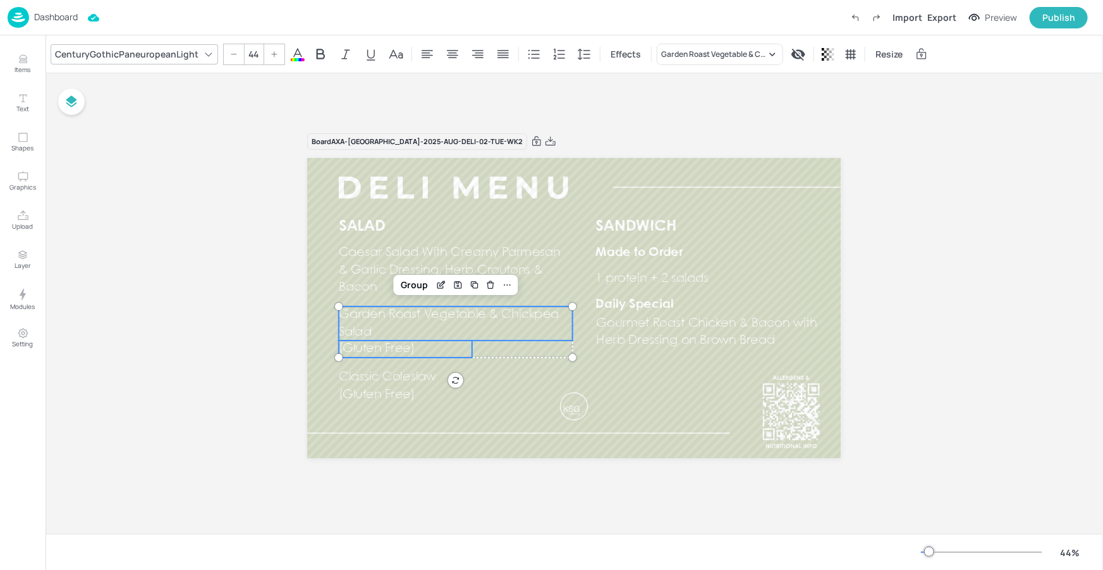
click at [475, 319] on span "Garden Roast Vegetable & Chickpea Salad" at bounding box center [449, 323] width 221 height 29
click at [416, 288] on div "Group" at bounding box center [414, 285] width 37 height 16
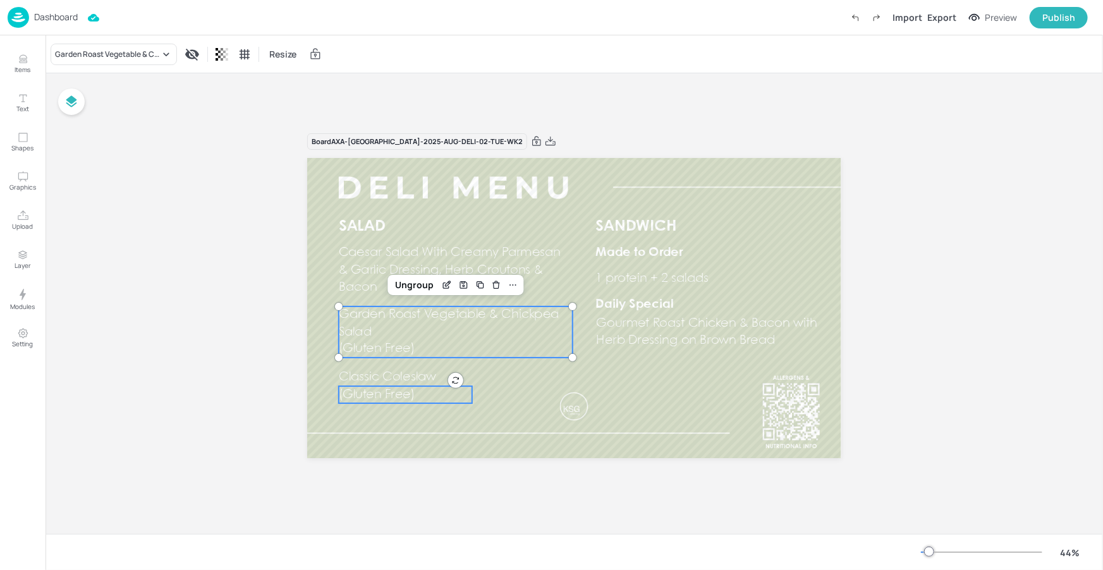
click at [390, 391] on span "(Gluten Free)" at bounding box center [377, 394] width 76 height 11
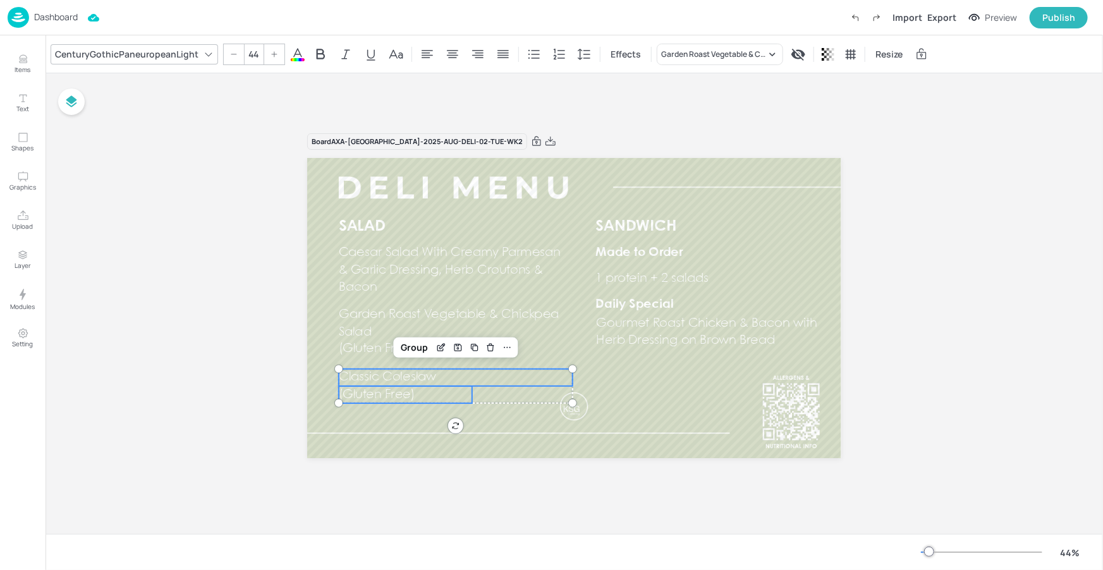
click at [387, 382] on span "Classic Coleslaw" at bounding box center [387, 377] width 97 height 11
click at [410, 347] on div "Group" at bounding box center [414, 347] width 37 height 16
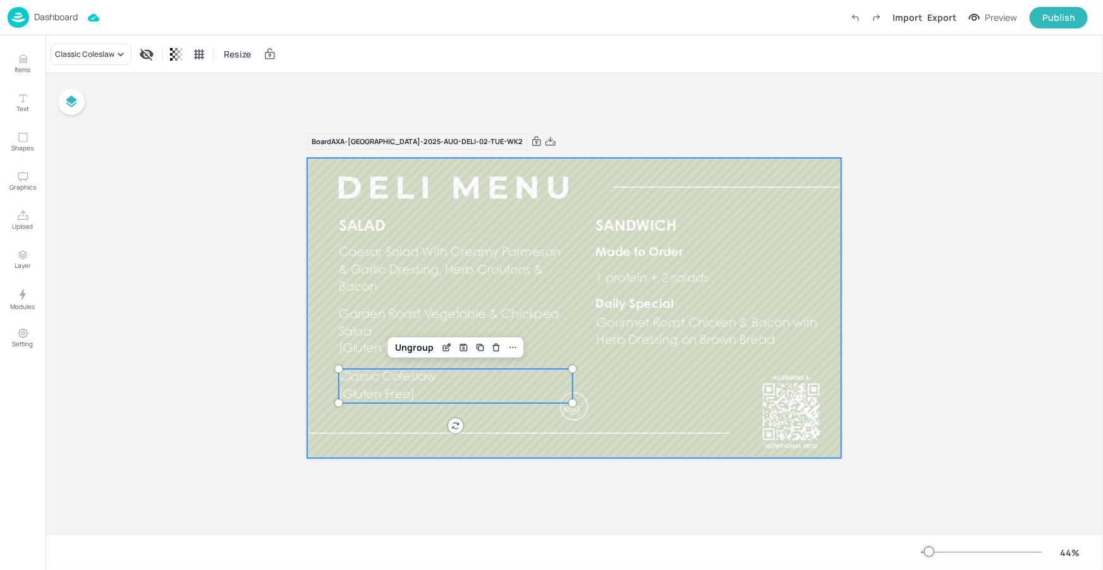
click at [414, 416] on div at bounding box center [574, 308] width 534 height 300
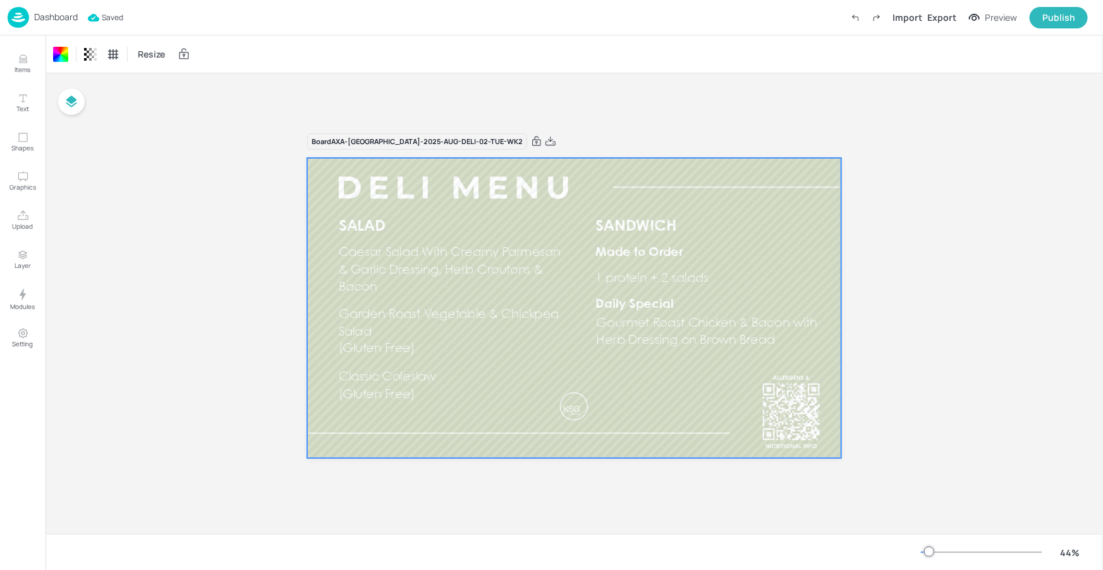
click at [55, 14] on p "Dashboard" at bounding box center [56, 17] width 44 height 9
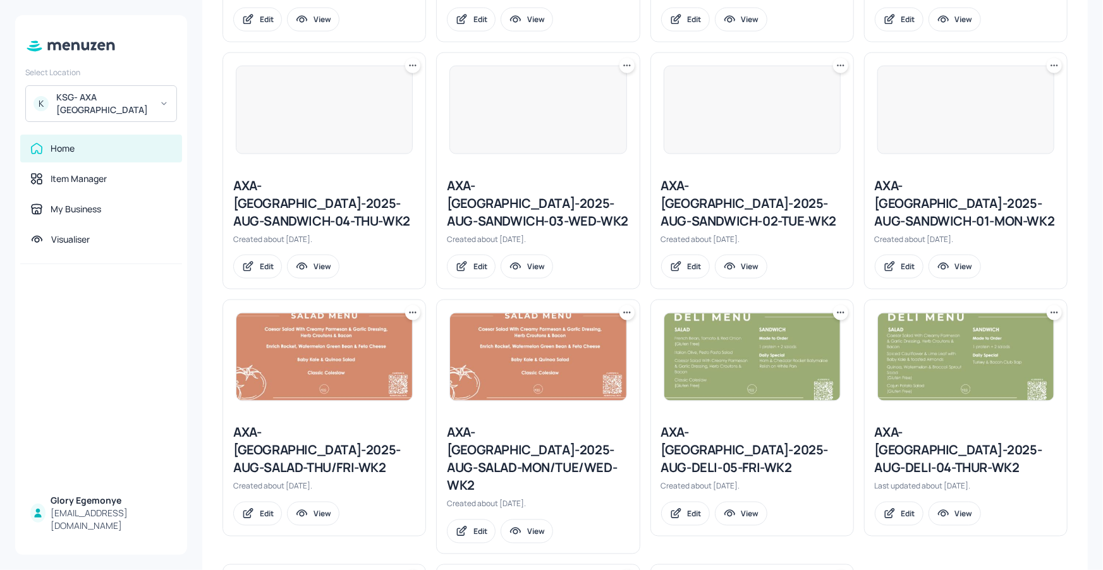
scroll to position [973, 0]
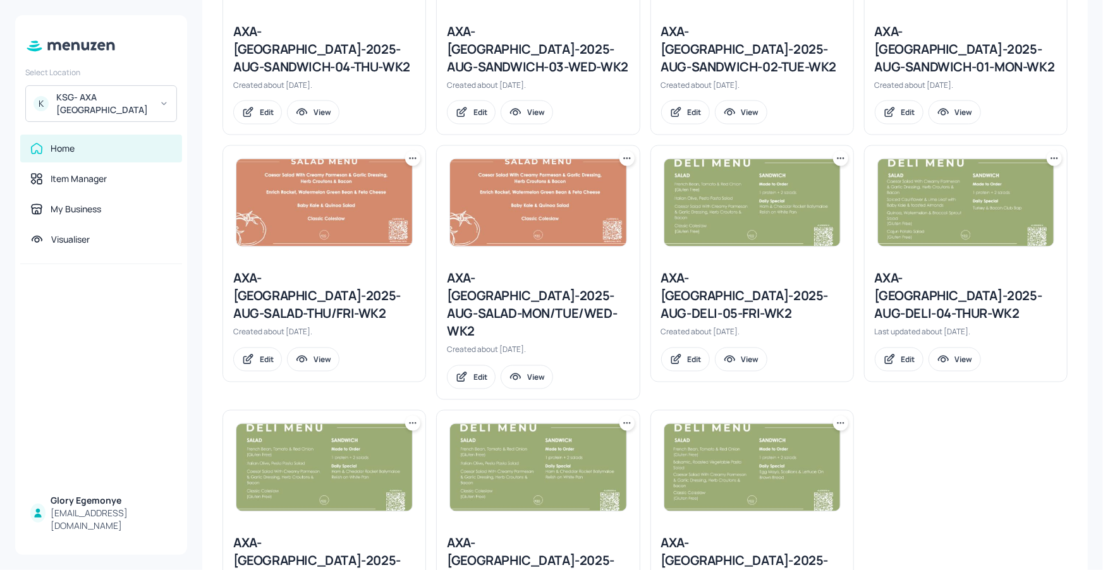
click at [337, 535] on div "AXA-[GEOGRAPHIC_DATA]-2025-AUG-DELI-03-WED-WK2" at bounding box center [324, 561] width 182 height 53
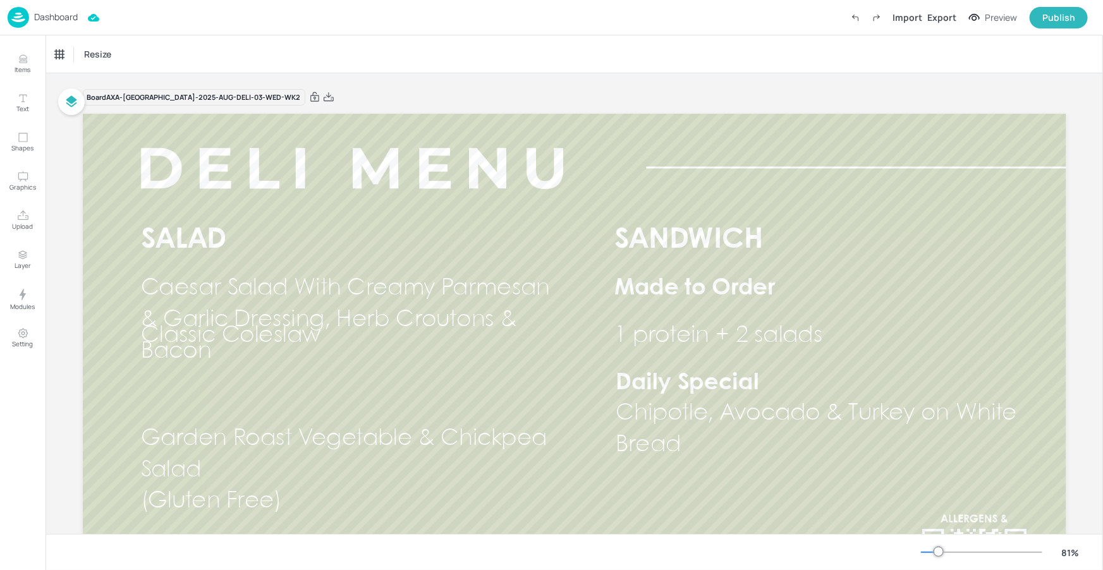
click at [935, 545] on div "81 %" at bounding box center [1004, 552] width 167 height 20
click at [932, 549] on div at bounding box center [981, 552] width 121 height 10
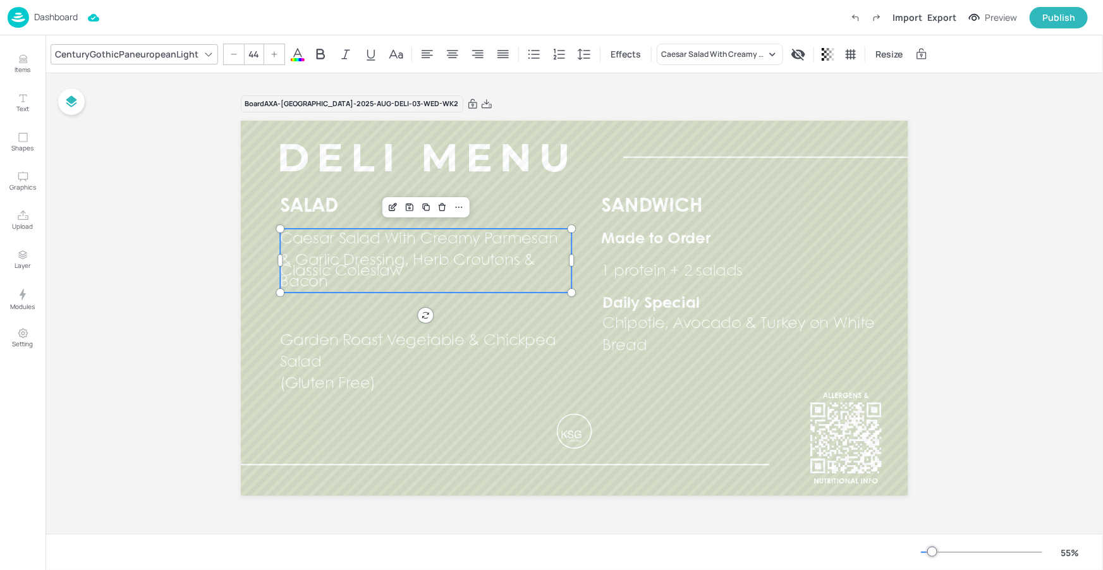
click at [351, 283] on p "Caesar Salad With Creamy Parmesan & Garlic Dressing, Herb Croutons & Bacon" at bounding box center [426, 261] width 292 height 64
click at [349, 281] on p "Caesar Salad With Creamy Parmesan & Garlic Dressing, Herb Croutons & Bacon" at bounding box center [426, 261] width 292 height 64
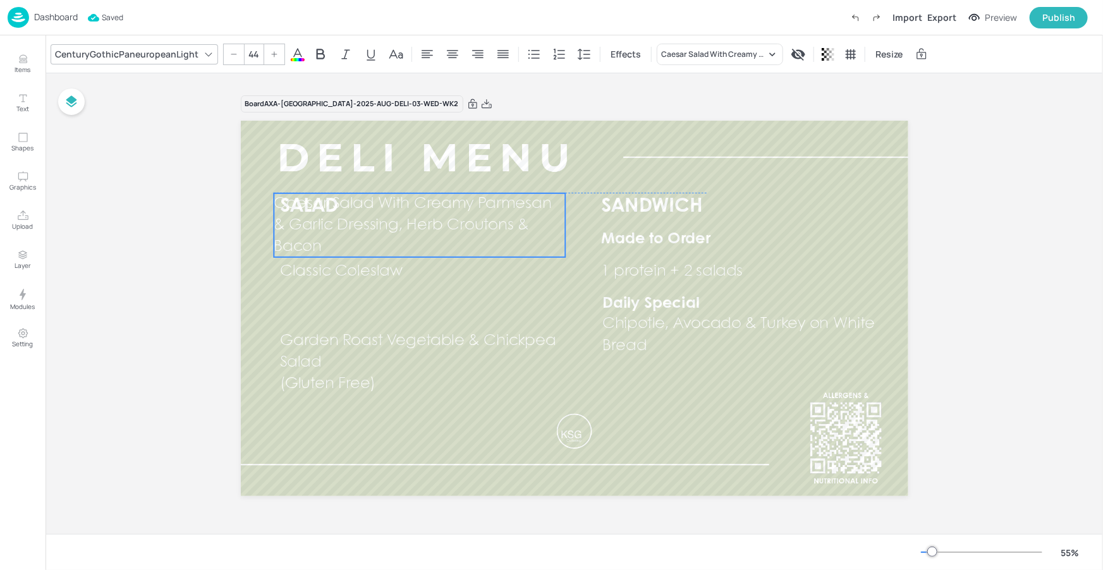
click at [349, 238] on p "Caesar Salad With Creamy Parmesan & Garlic Dressing, Herb Croutons & Bacon" at bounding box center [420, 225] width 292 height 64
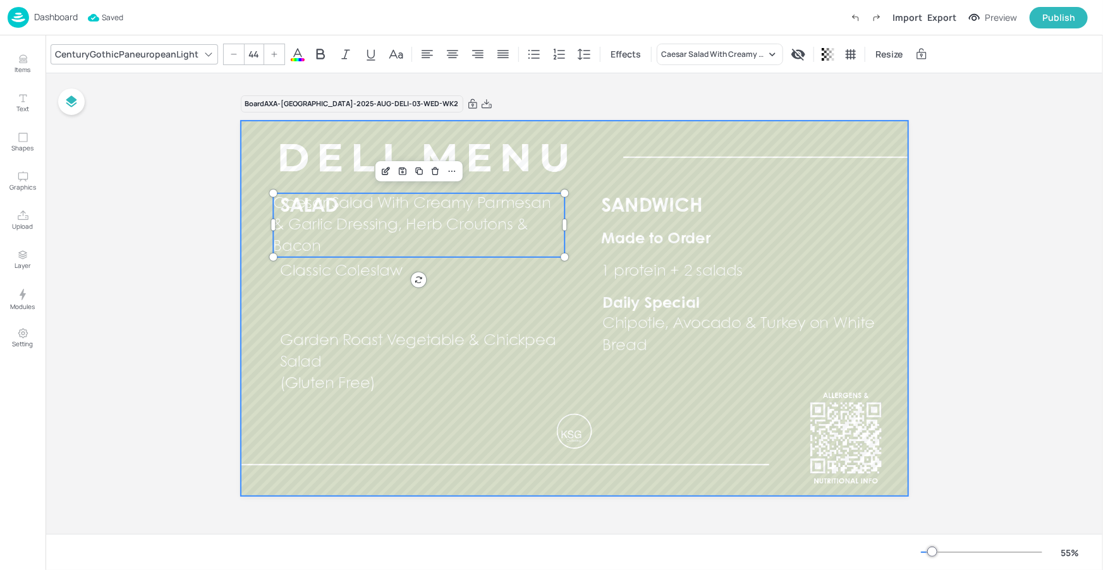
click at [346, 282] on div "Classic Coleslaw" at bounding box center [426, 271] width 292 height 21
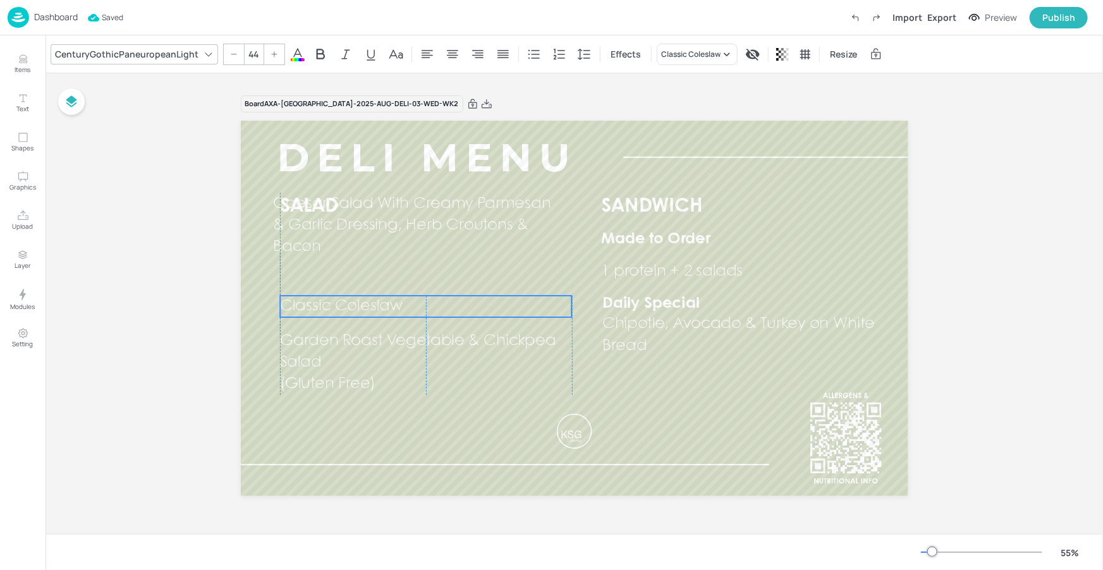
drag, startPoint x: 346, startPoint y: 276, endPoint x: 343, endPoint y: 301, distance: 26.1
click at [346, 310] on span "Classic Coleslaw" at bounding box center [341, 306] width 122 height 15
click at [342, 299] on span "Classic Coleslaw" at bounding box center [341, 302] width 122 height 15
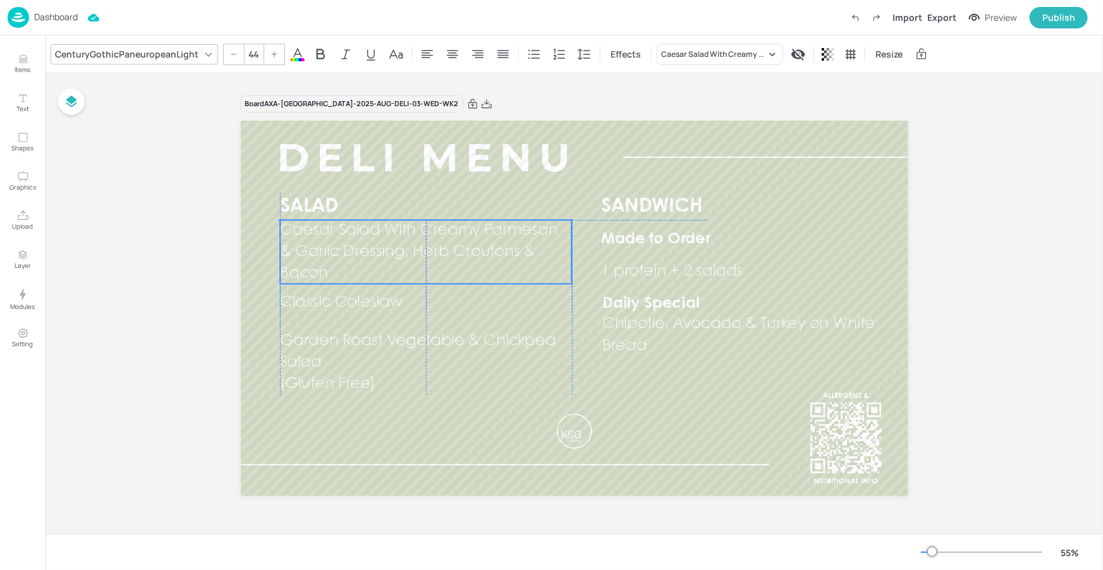
drag, startPoint x: 379, startPoint y: 217, endPoint x: 384, endPoint y: 244, distance: 27.0
click at [384, 244] on span "Caesar Salad With Creamy Parmesan & Garlic Dressing, Herb Croutons & Bacon" at bounding box center [418, 252] width 277 height 58
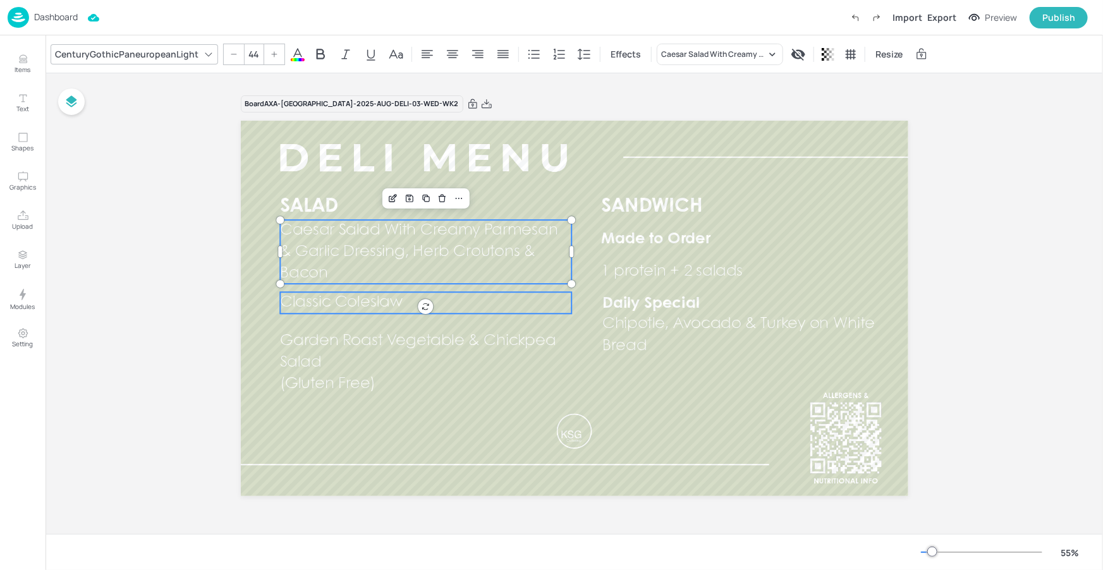
type input "44"
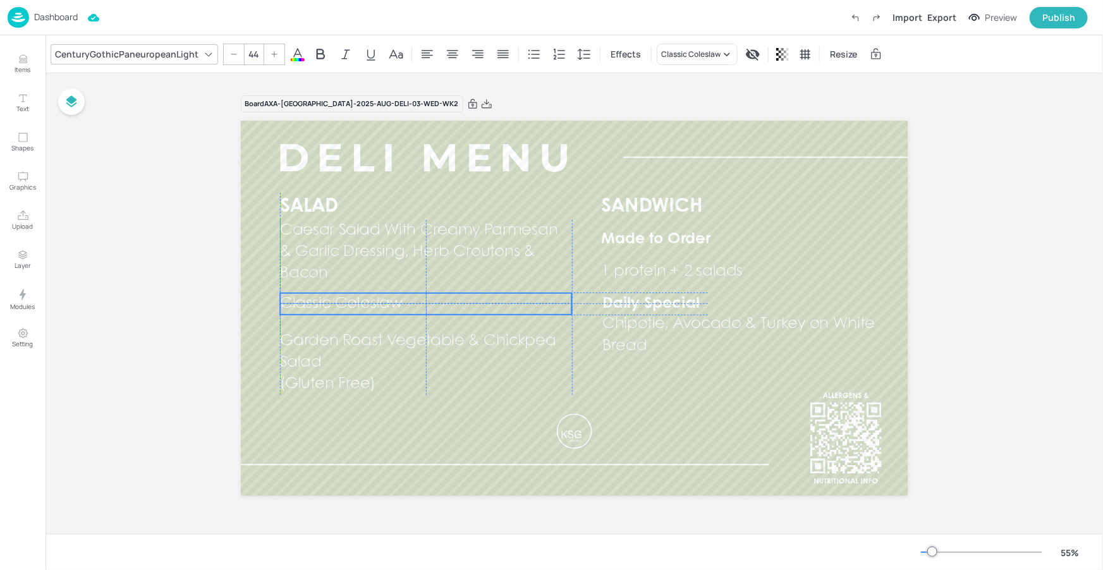
click at [361, 297] on span "Classic Coleslaw" at bounding box center [341, 303] width 122 height 15
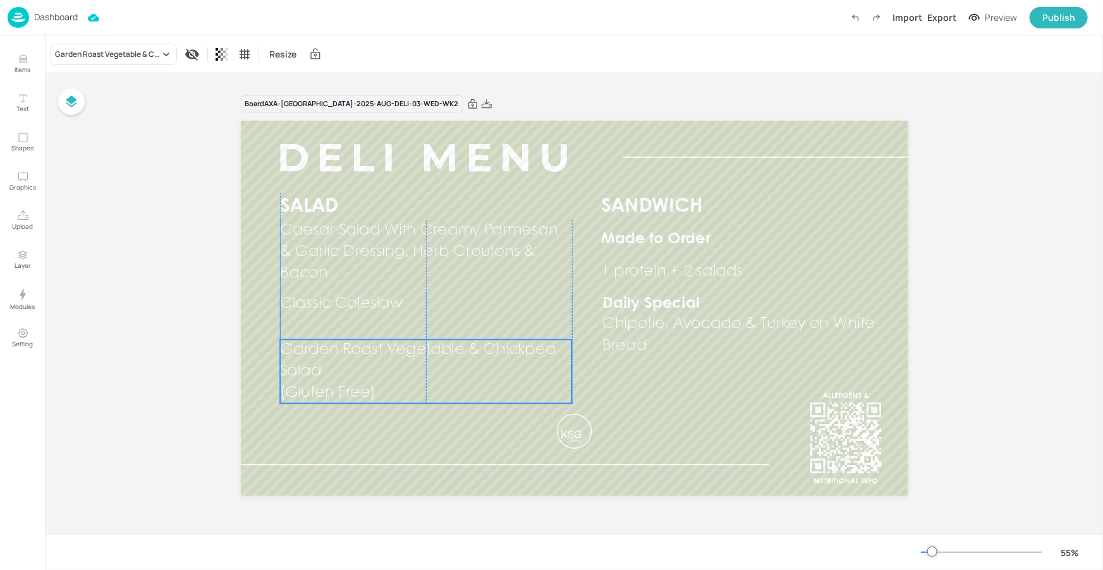
drag, startPoint x: 353, startPoint y: 357, endPoint x: 353, endPoint y: 366, distance: 8.8
click at [353, 366] on p "Garden Roast Vegetable & Chickpea Salad" at bounding box center [426, 360] width 292 height 43
click at [390, 317] on div "Ungroup" at bounding box center [384, 318] width 49 height 16
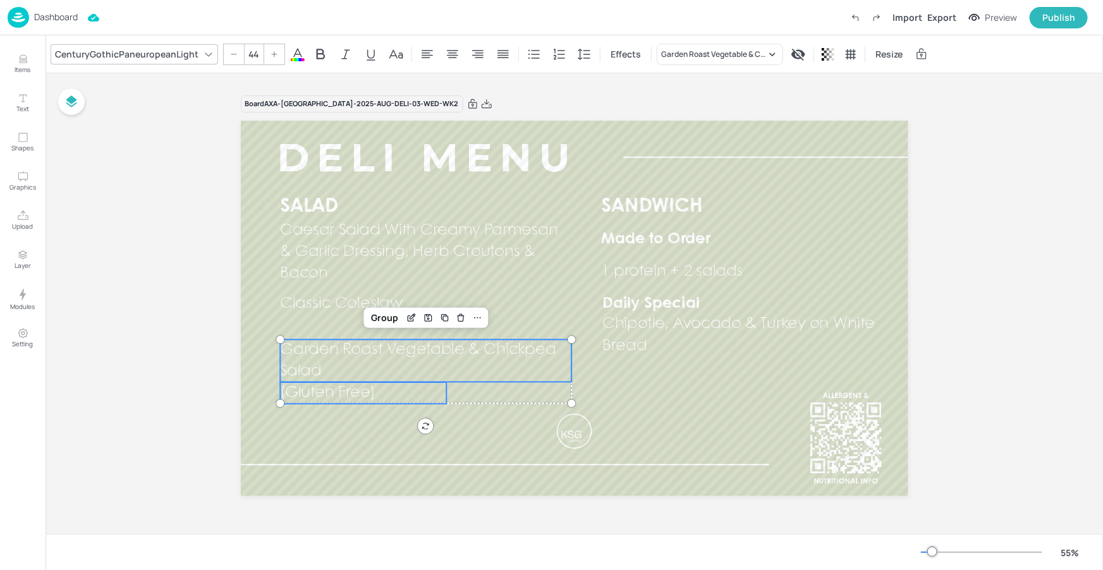
click at [348, 387] on span "(Gluten Free)" at bounding box center [327, 392] width 95 height 15
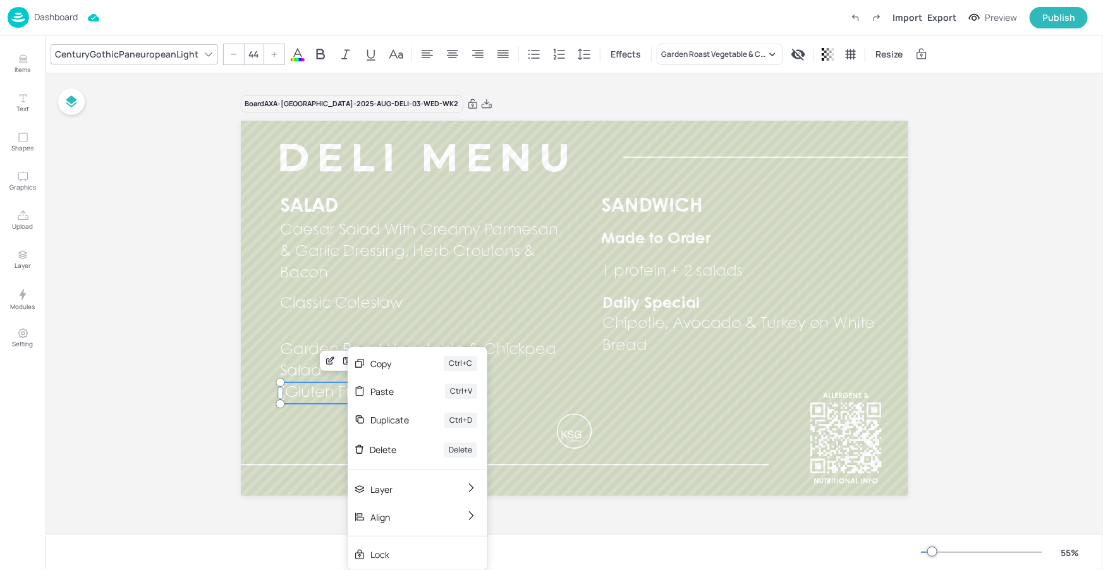
click at [383, 415] on div "Duplicate" at bounding box center [389, 419] width 39 height 13
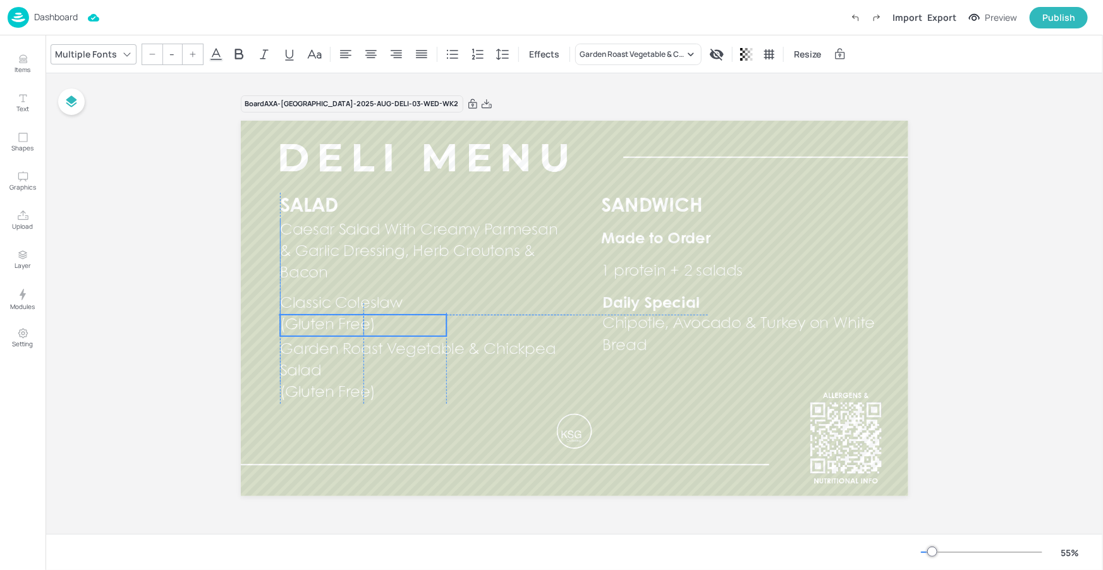
drag, startPoint x: 355, startPoint y: 390, endPoint x: 352, endPoint y: 324, distance: 66.4
click at [352, 324] on span "(Gluten Free)" at bounding box center [327, 324] width 95 height 15
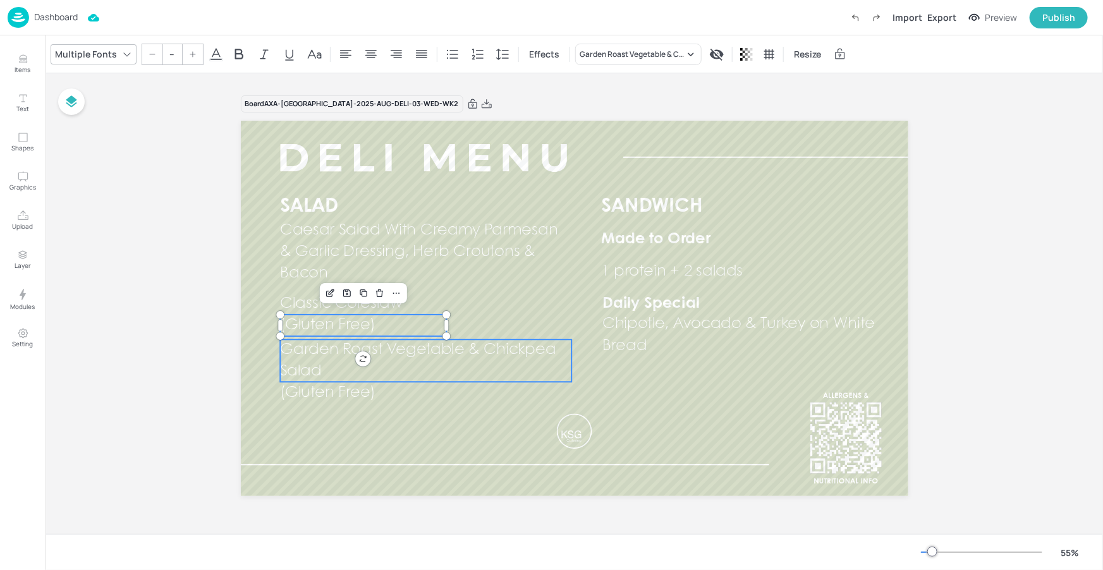
type input "44"
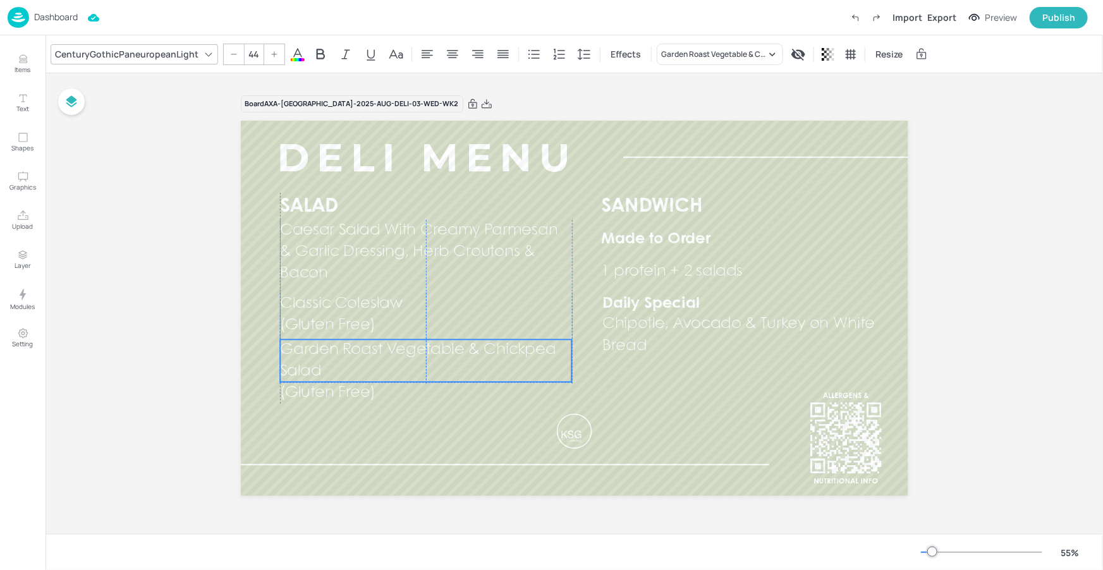
click at [344, 364] on p "Garden Roast Vegetable & Chickpea Salad" at bounding box center [426, 360] width 292 height 43
click at [335, 391] on span "(Gluten Free)" at bounding box center [327, 392] width 95 height 15
click at [396, 317] on div "Group" at bounding box center [384, 318] width 37 height 16
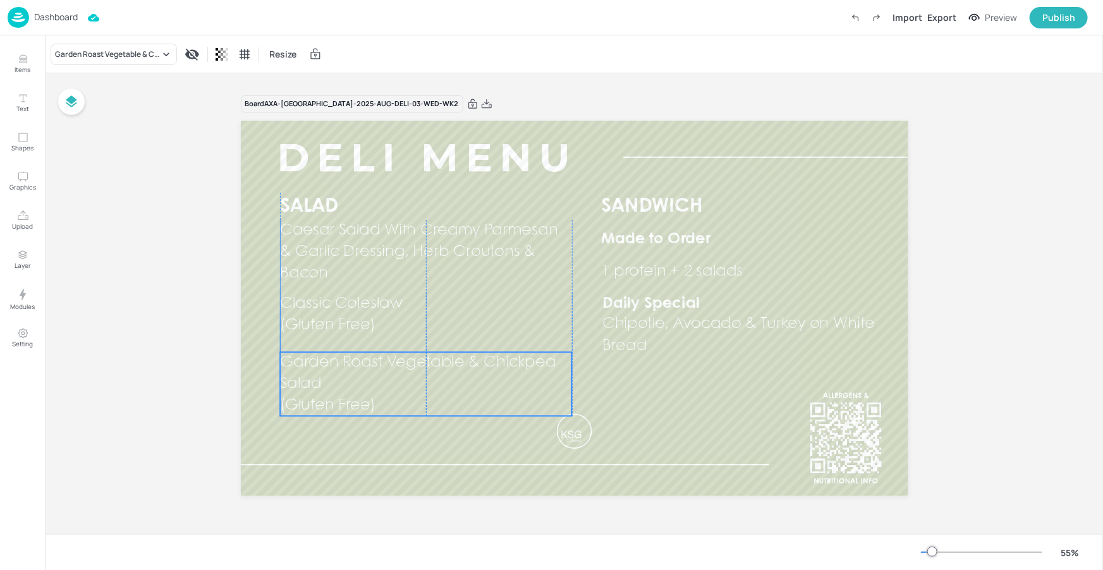
drag, startPoint x: 377, startPoint y: 338, endPoint x: 357, endPoint y: 359, distance: 28.6
click at [355, 381] on p "Garden Roast Vegetable & Chickpea Salad" at bounding box center [426, 373] width 292 height 43
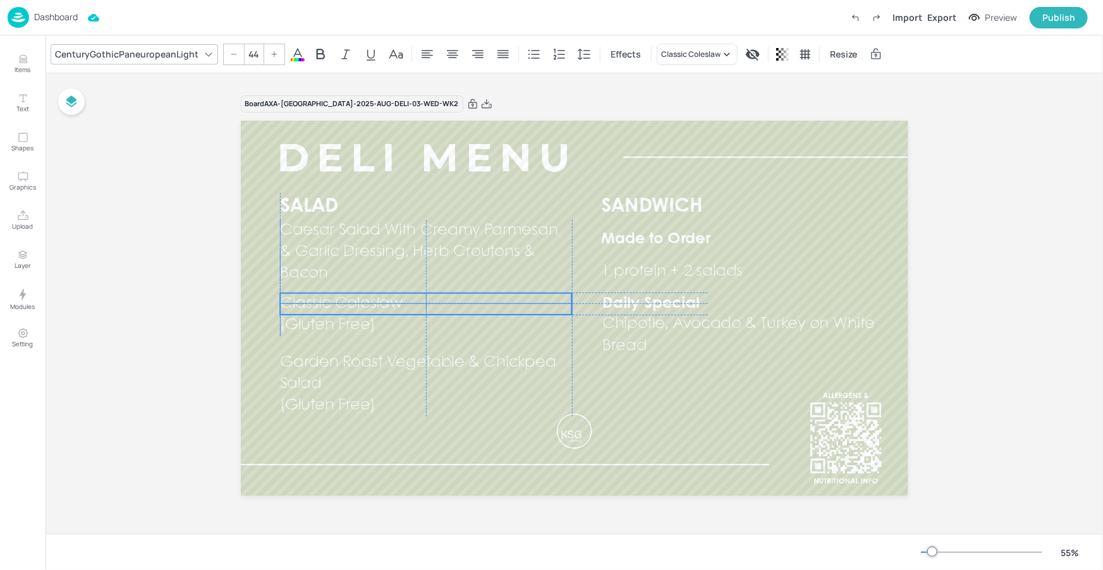
click at [360, 309] on span "Classic Coleslaw" at bounding box center [341, 303] width 122 height 15
click at [348, 325] on span "(Gluten Free)" at bounding box center [327, 324] width 95 height 15
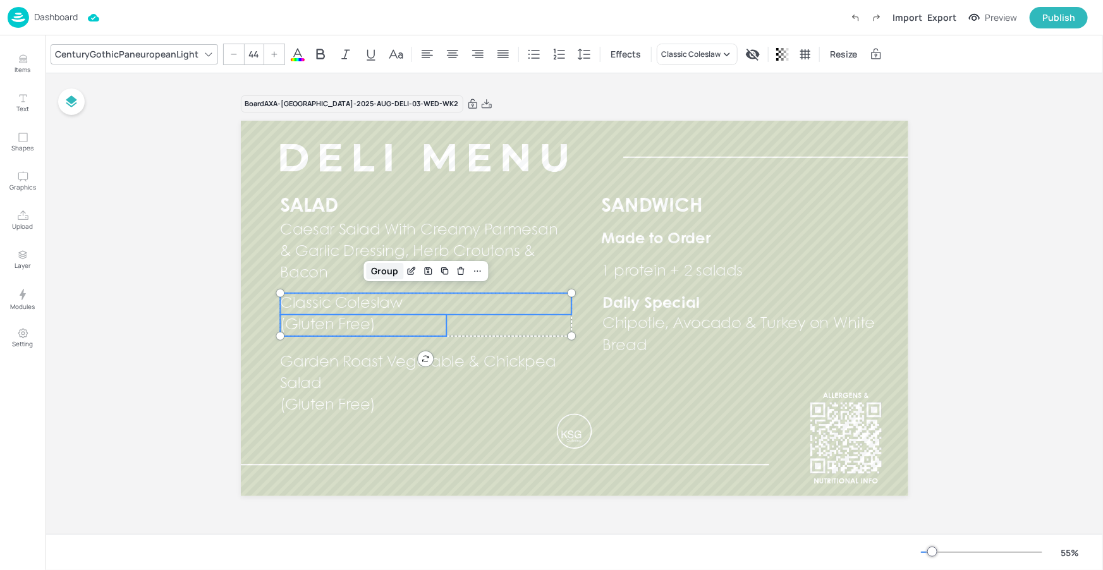
click at [381, 278] on div "Group" at bounding box center [384, 271] width 37 height 16
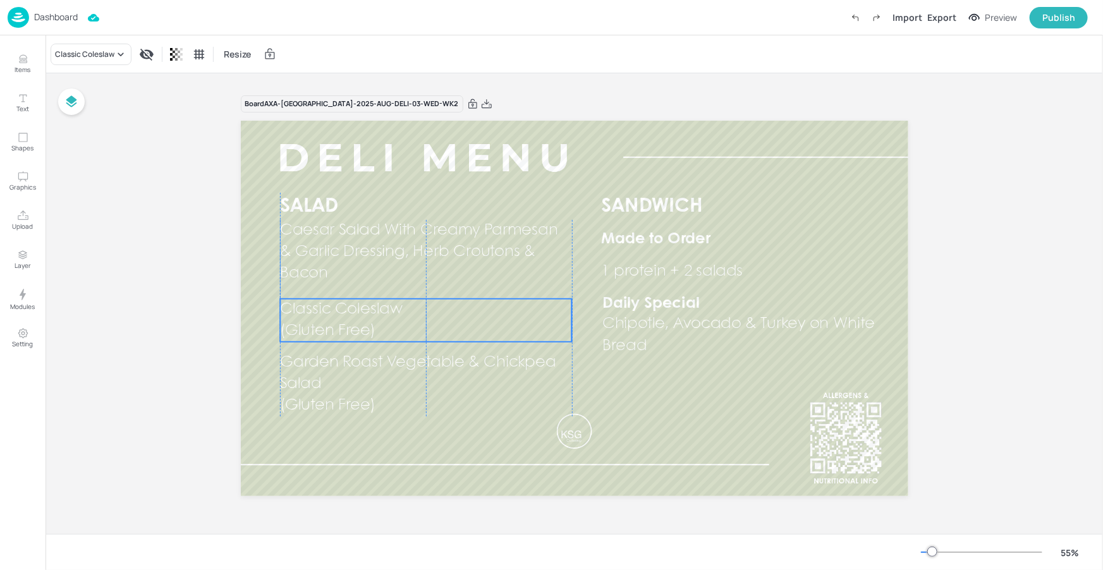
click at [366, 314] on span "Classic Coleslaw" at bounding box center [341, 308] width 122 height 15
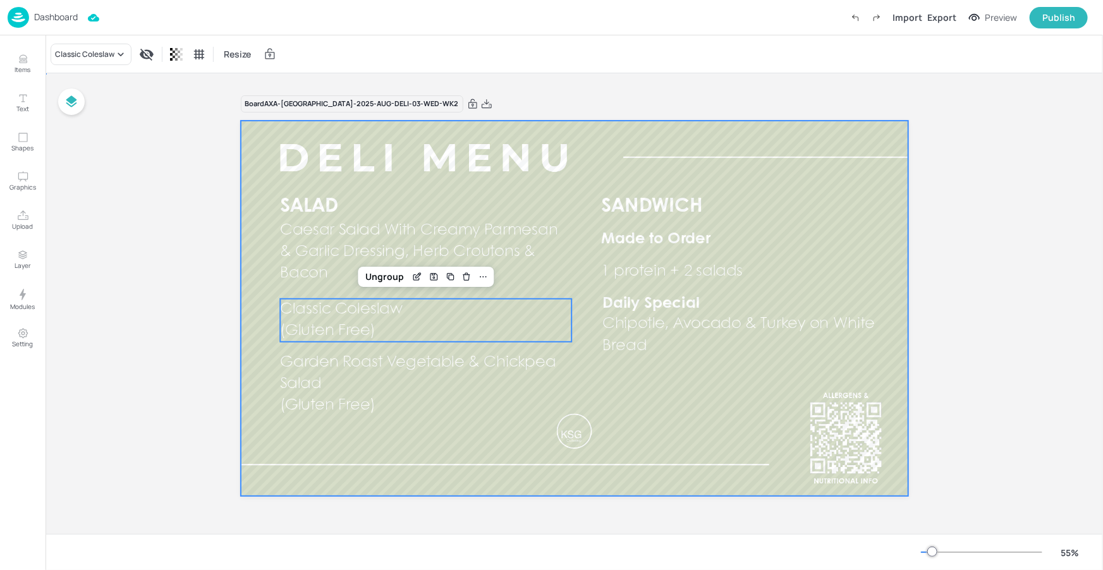
click at [394, 432] on div at bounding box center [574, 308] width 667 height 375
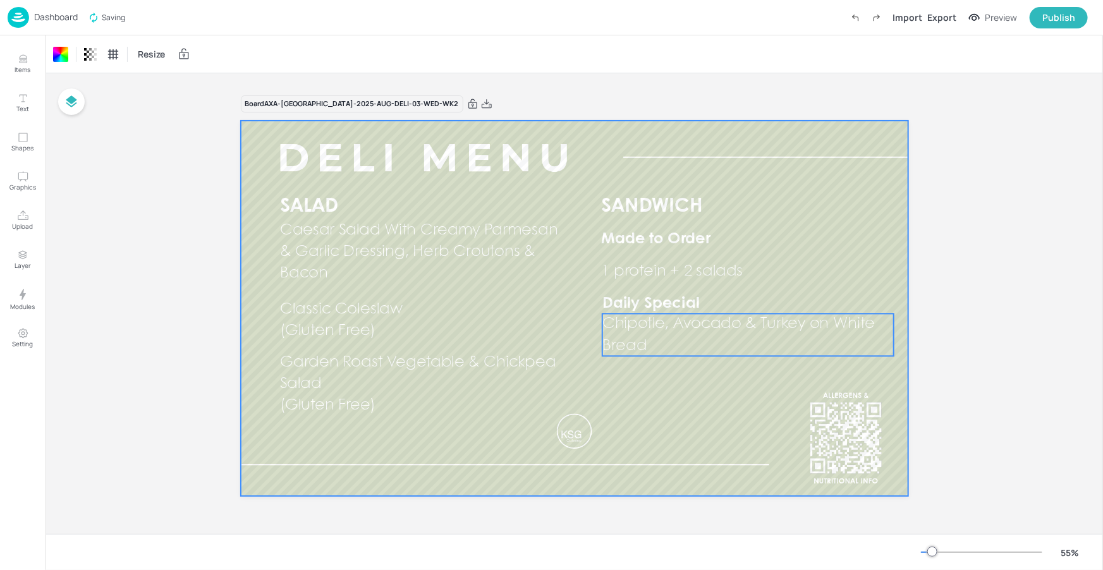
click at [672, 343] on p "Chipotle, Avocado & Turkey on White Bread" at bounding box center [748, 334] width 292 height 43
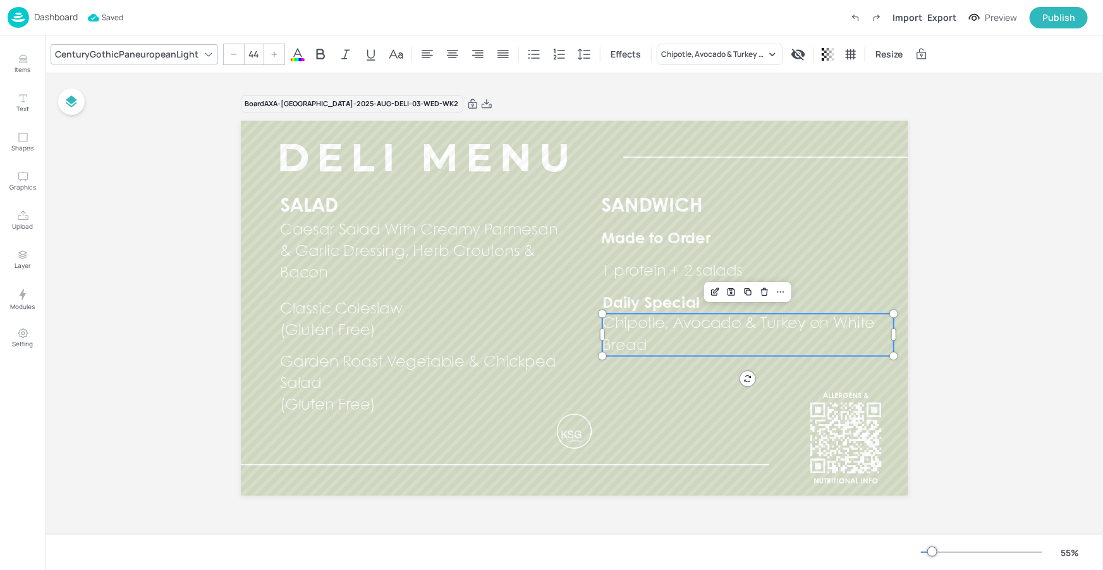
click at [687, 339] on p "Chipotle, Avocado & Turkey on White Bread" at bounding box center [748, 334] width 292 height 43
click at [712, 293] on icon "Edit Item" at bounding box center [715, 292] width 11 height 10
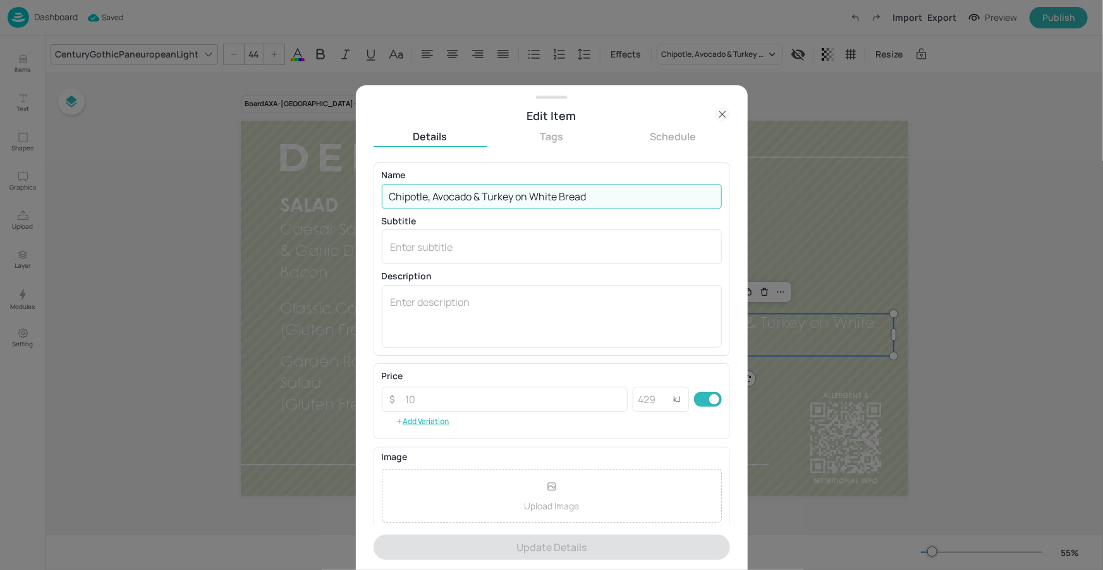
drag, startPoint x: 578, startPoint y: 199, endPoint x: 384, endPoint y: 201, distance: 193.4
click at [382, 200] on input "Chipotle, Avocado & Turkey on White Bread" at bounding box center [552, 196] width 340 height 25
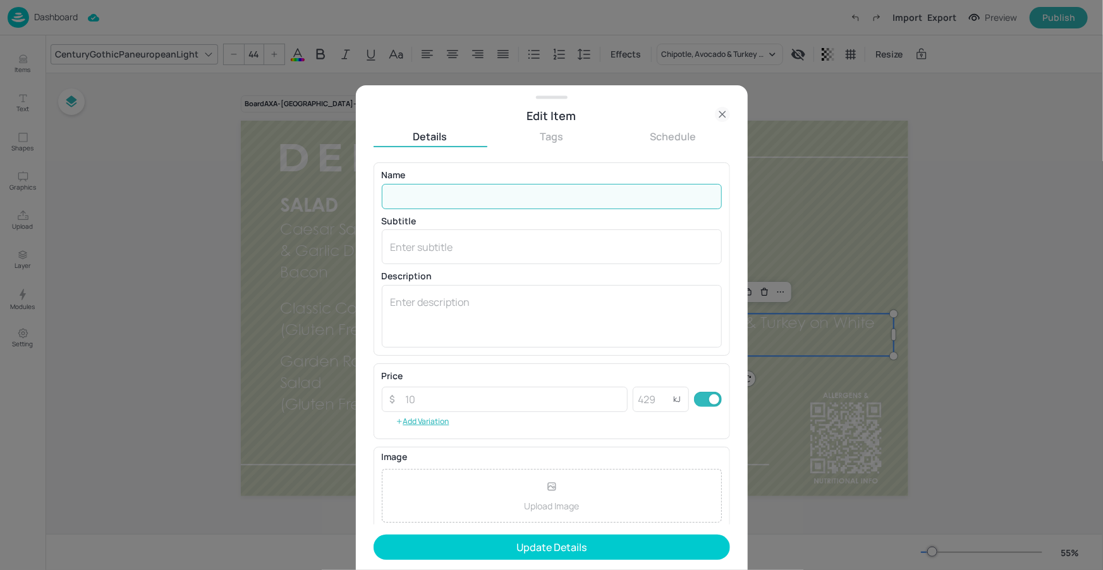
paste input "Roast Turkey & Crispy Bacon Club, Soft Roll"
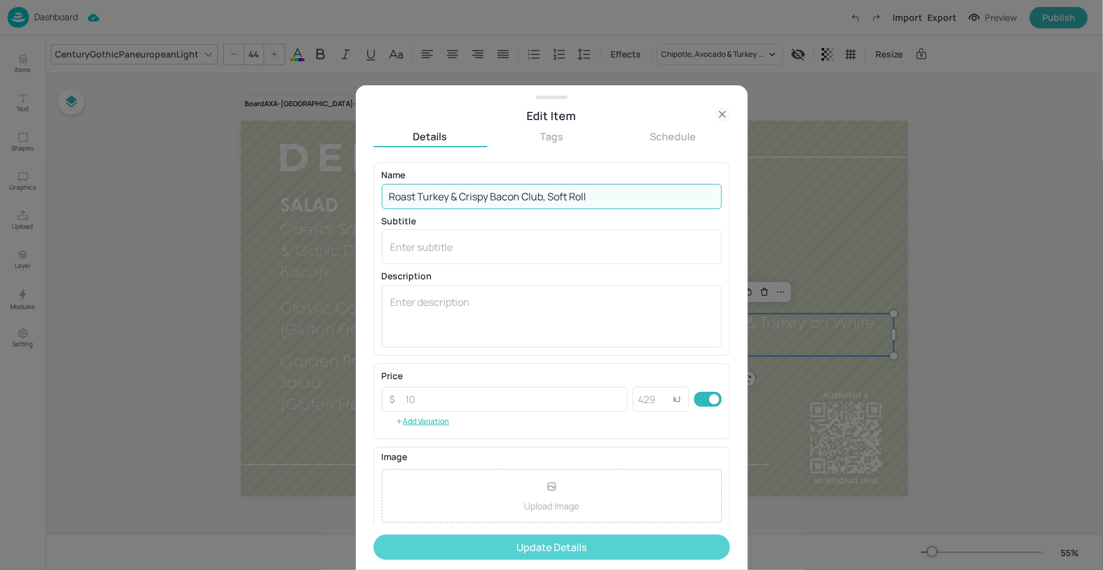
type input "Roast Turkey & Crispy Bacon Club, Soft Roll"
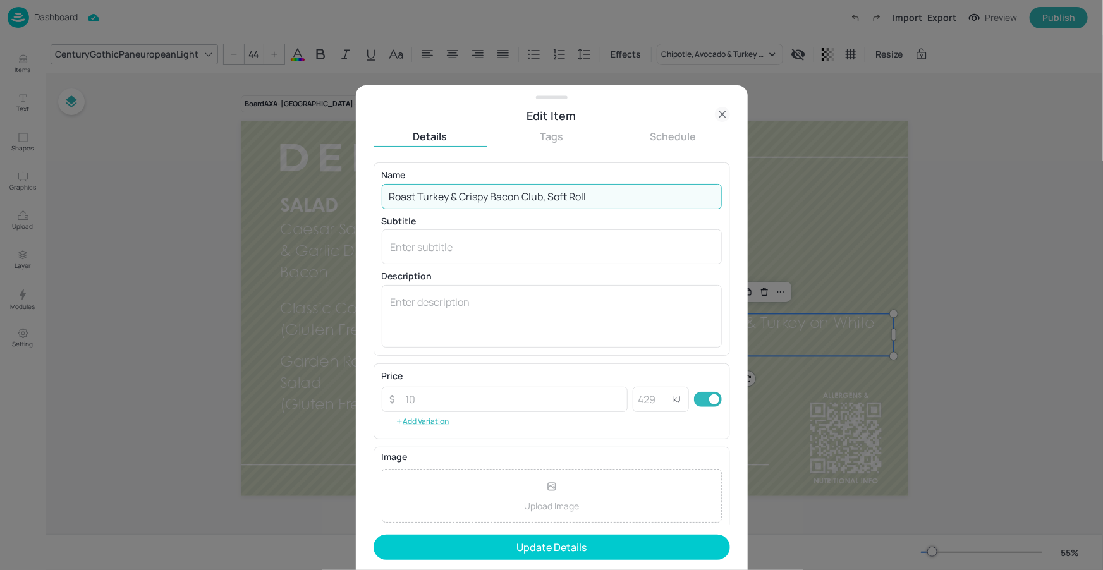
click at [622, 555] on button "Update Details" at bounding box center [551, 547] width 356 height 25
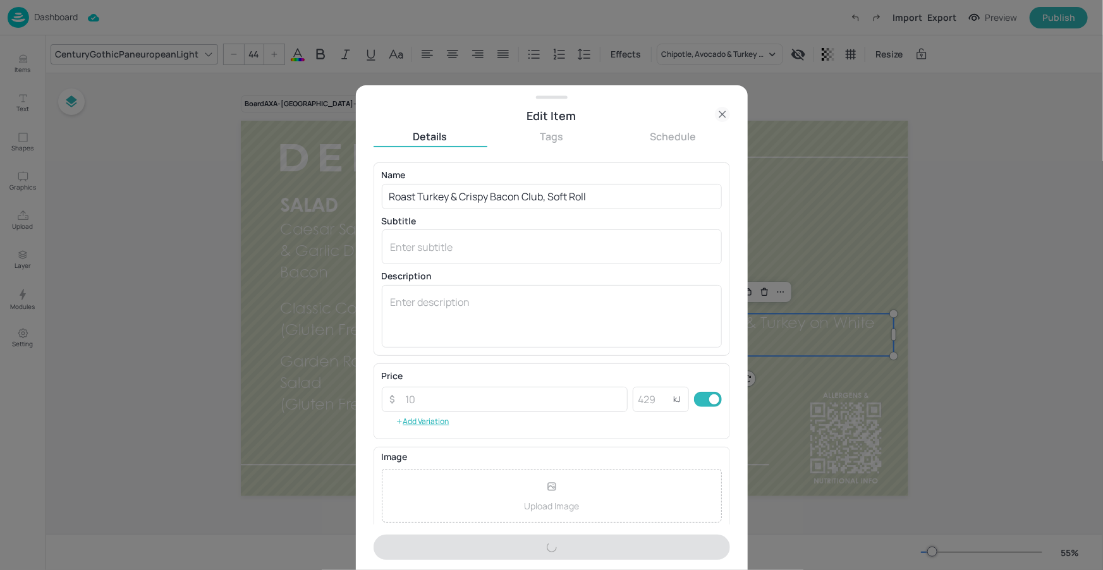
click at [806, 428] on div at bounding box center [551, 285] width 1103 height 570
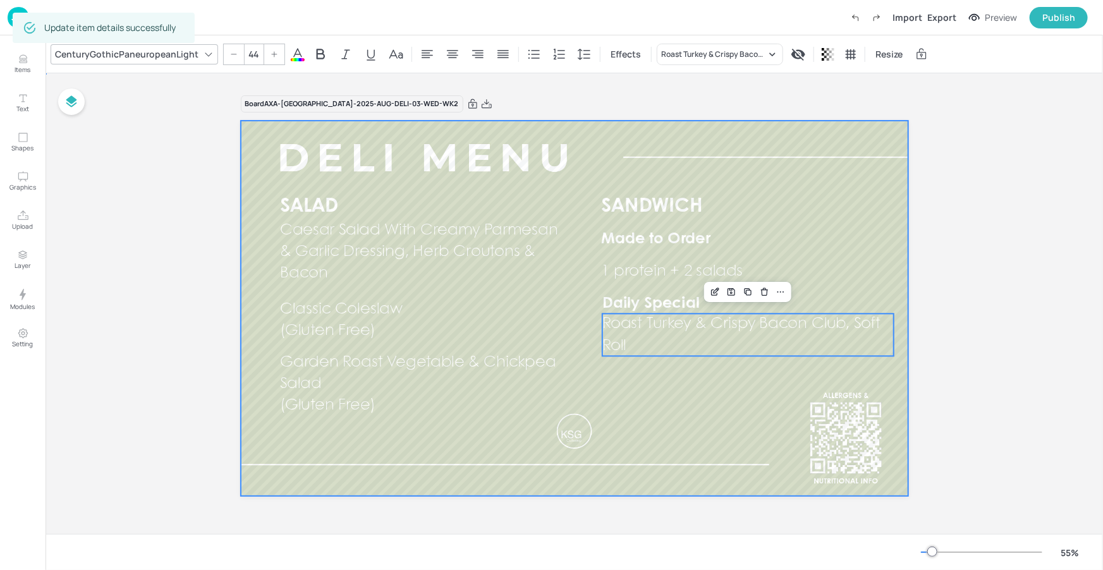
click at [807, 431] on div at bounding box center [574, 308] width 667 height 375
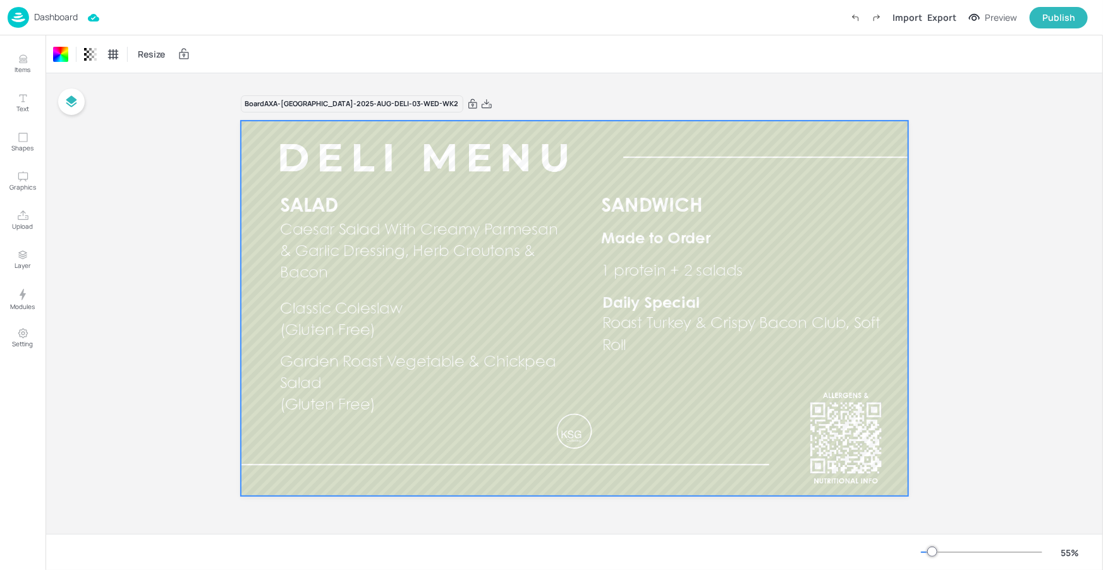
click at [63, 13] on p "Dashboard" at bounding box center [56, 17] width 44 height 9
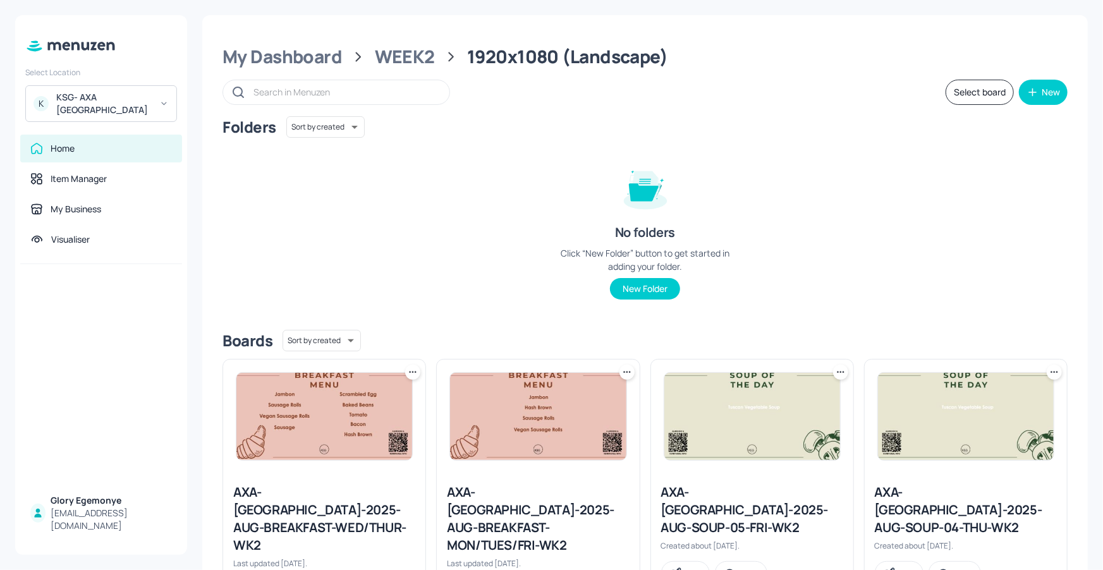
click at [460, 183] on div "Folders Sort by created id ​ No folders Click “New Folder” button to get starte…" at bounding box center [644, 217] width 845 height 203
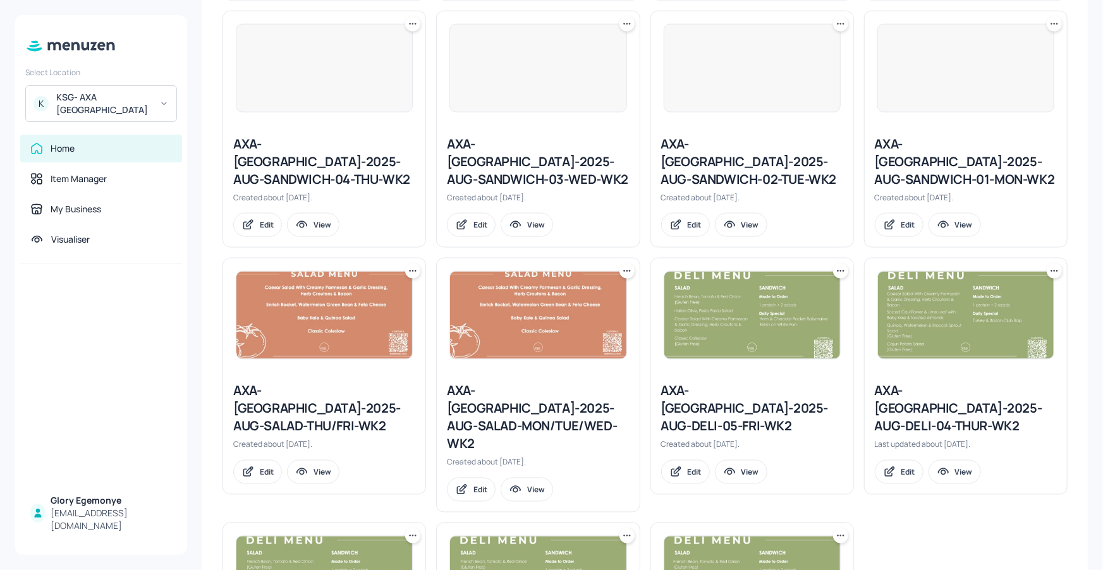
scroll to position [973, 0]
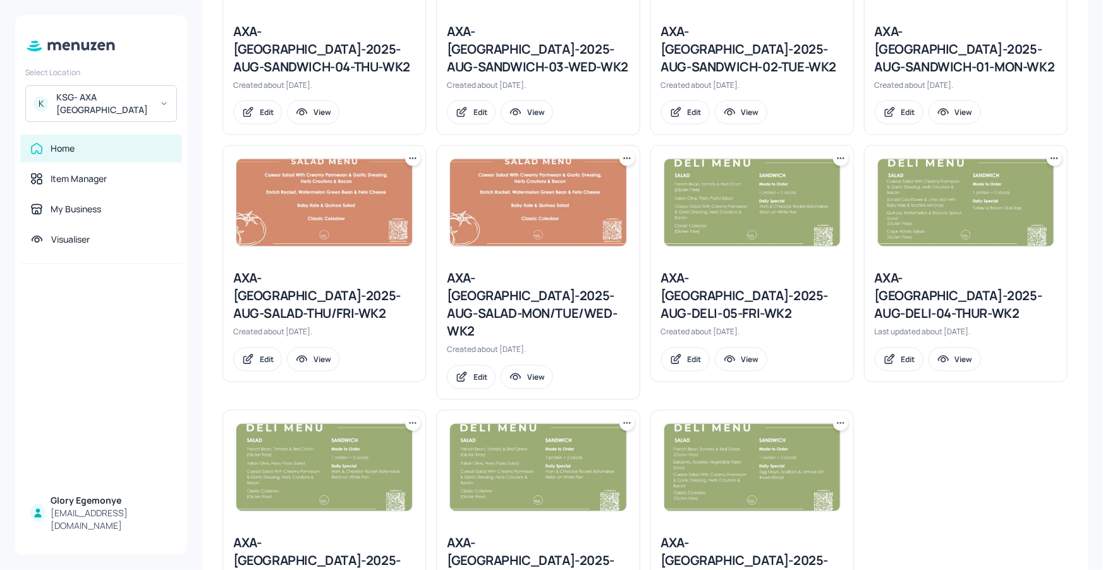
click at [324, 535] on div "AXA-[GEOGRAPHIC_DATA]-2025-AUG-DELI-03-WED-WK2" at bounding box center [324, 561] width 182 height 53
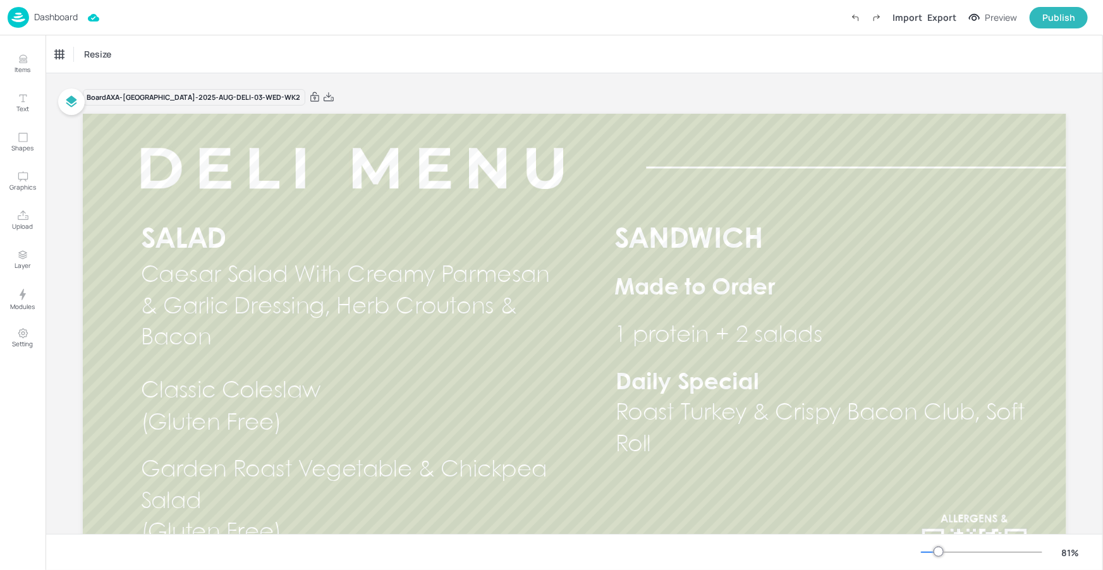
click at [64, 20] on p "Dashboard" at bounding box center [56, 17] width 44 height 9
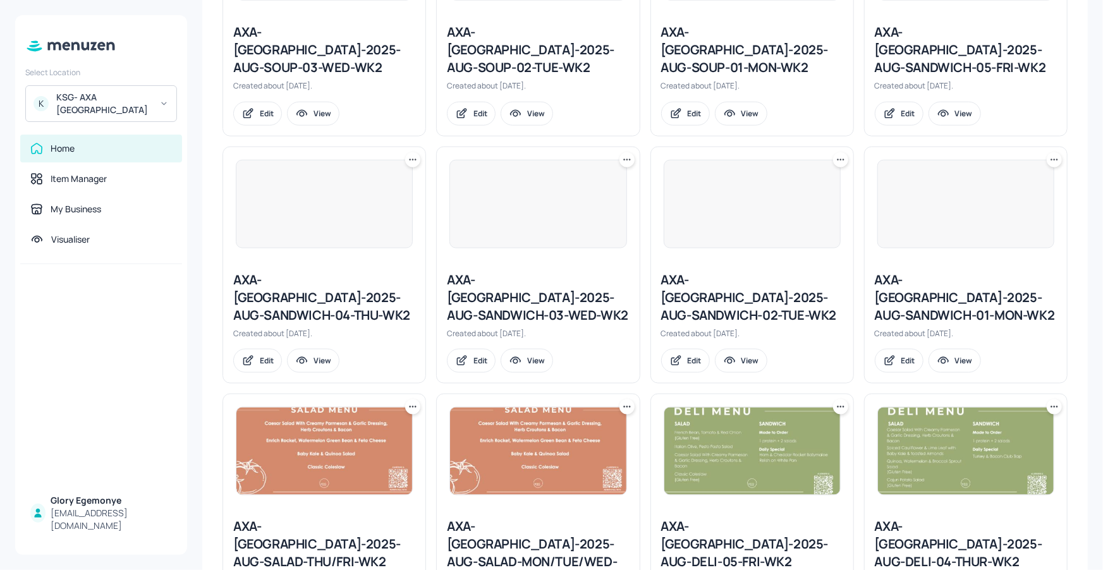
scroll to position [973, 0]
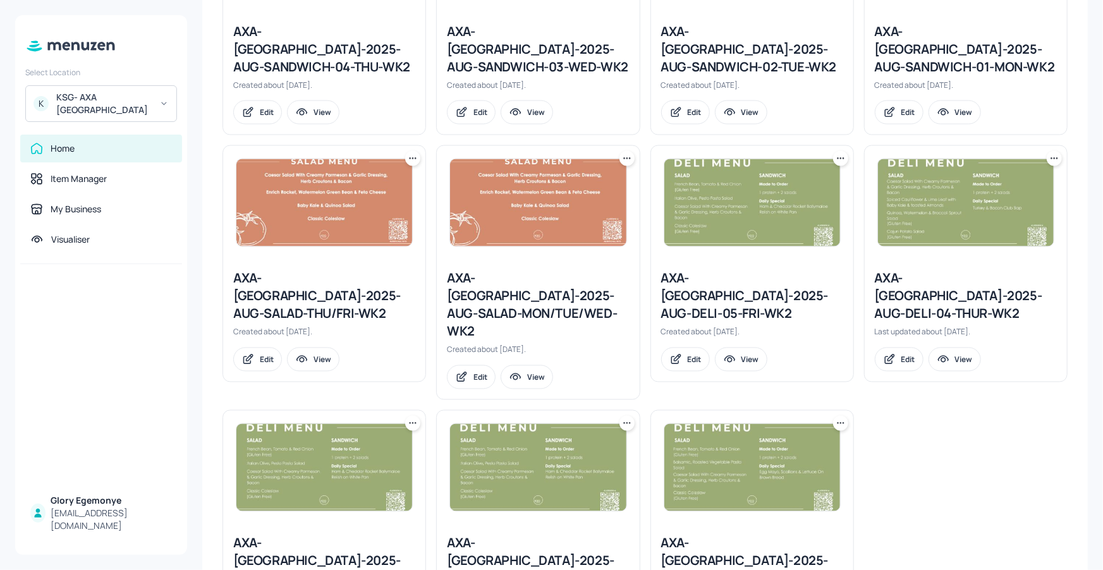
click at [925, 270] on div "AXA-[GEOGRAPHIC_DATA]-2025-AUG-DELI-04-THUR-WK2" at bounding box center [966, 296] width 182 height 53
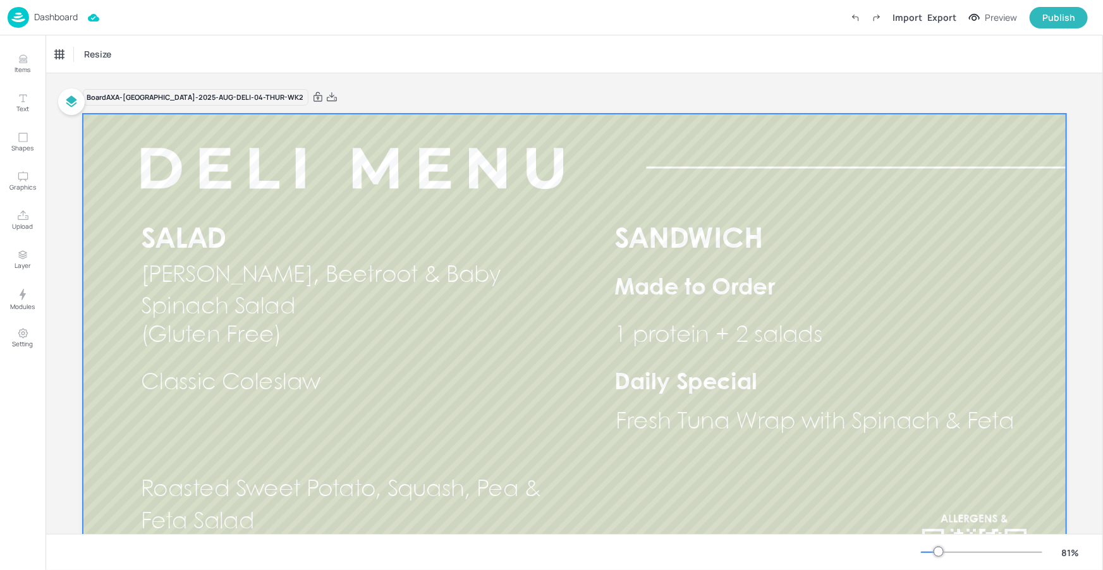
click at [269, 285] on span "[PERSON_NAME], Beetroot & Baby Spinach Salad" at bounding box center [320, 291] width 360 height 53
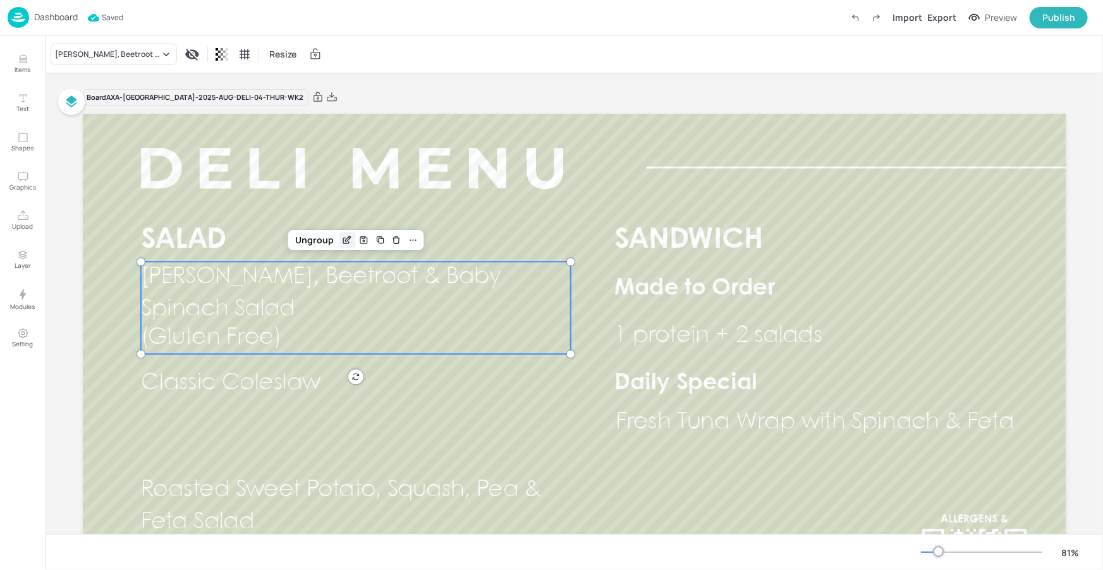
click at [346, 243] on icon "Edit Item" at bounding box center [347, 241] width 6 height 6
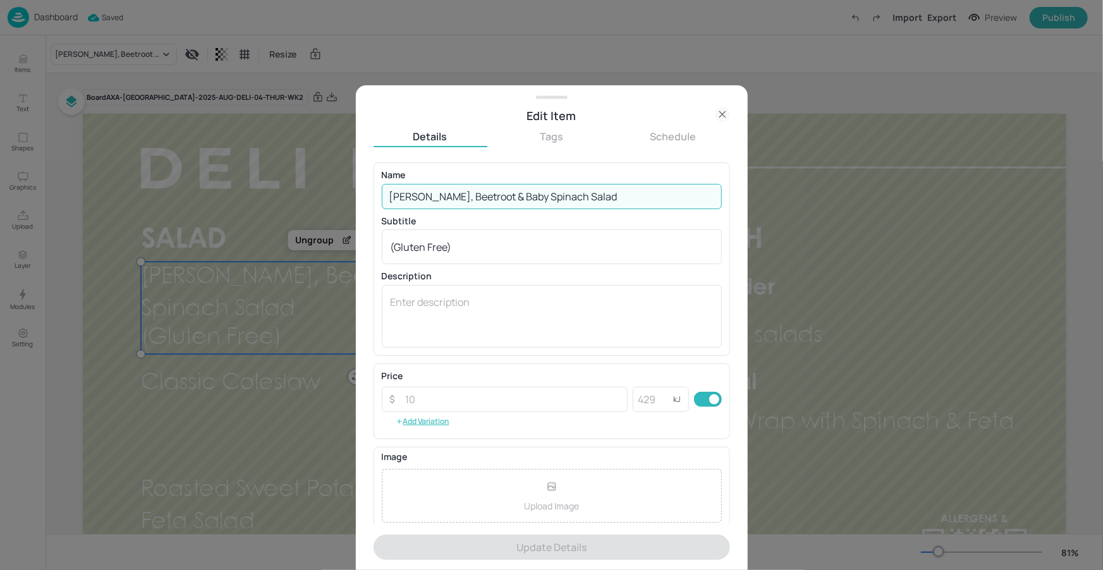
drag, startPoint x: 570, startPoint y: 198, endPoint x: 375, endPoint y: 200, distance: 194.7
click at [375, 200] on div "Name [PERSON_NAME], Beetroot & Baby Spinach Salad ​ Subtitle (Gluten Free) x ​ …" at bounding box center [551, 258] width 356 height 193
paste input "Potato, [PERSON_NAME] & Spring Onion"
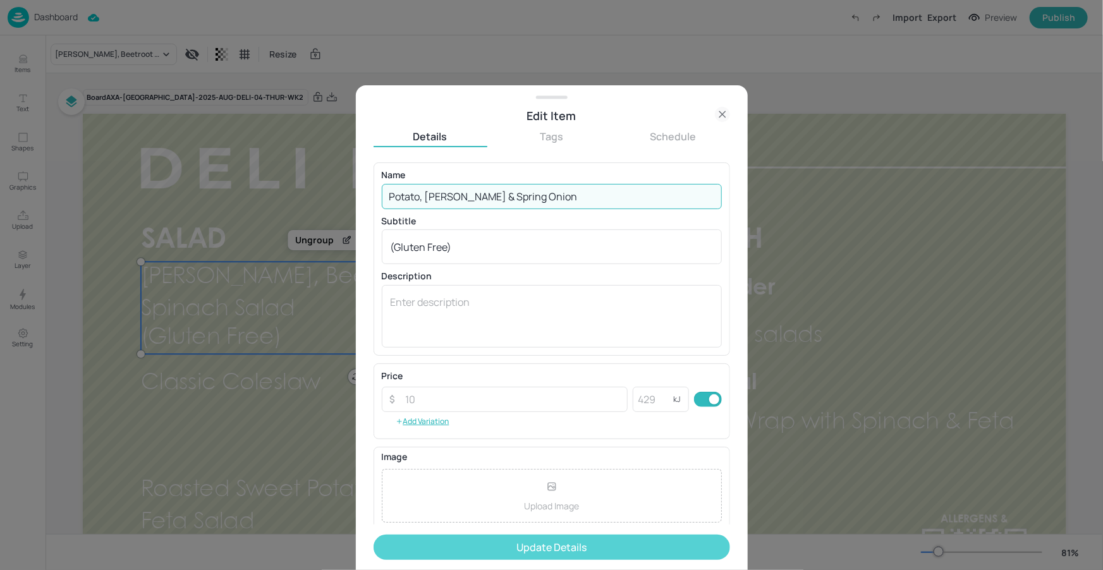
type input "Potato, [PERSON_NAME] & Spring Onion"
click at [536, 543] on button "Update Details" at bounding box center [551, 547] width 356 height 25
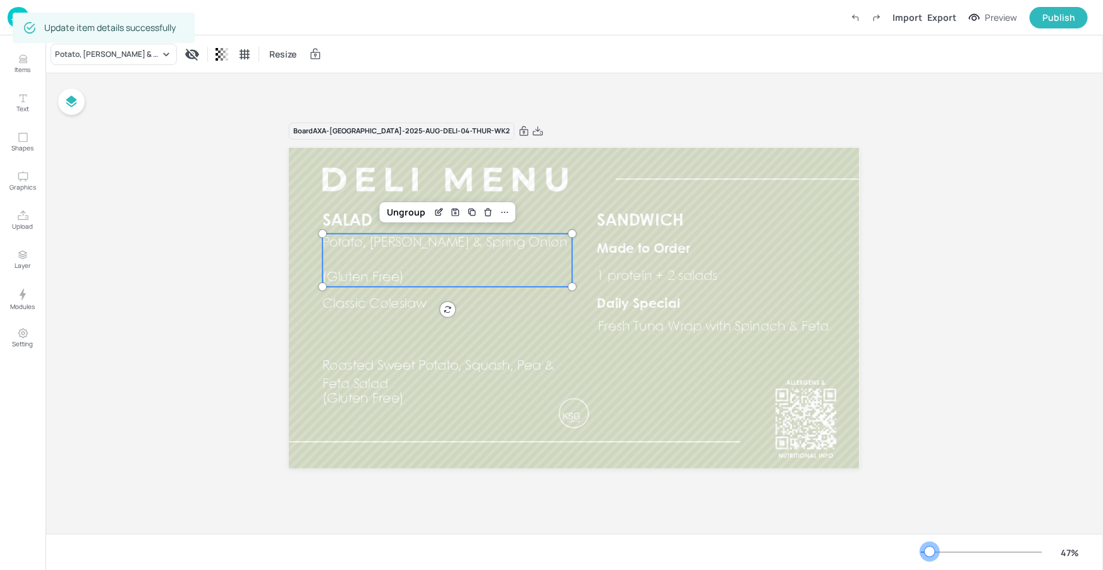
click at [930, 552] on div at bounding box center [981, 552] width 121 height 10
click at [416, 215] on div "Ungroup" at bounding box center [406, 212] width 49 height 16
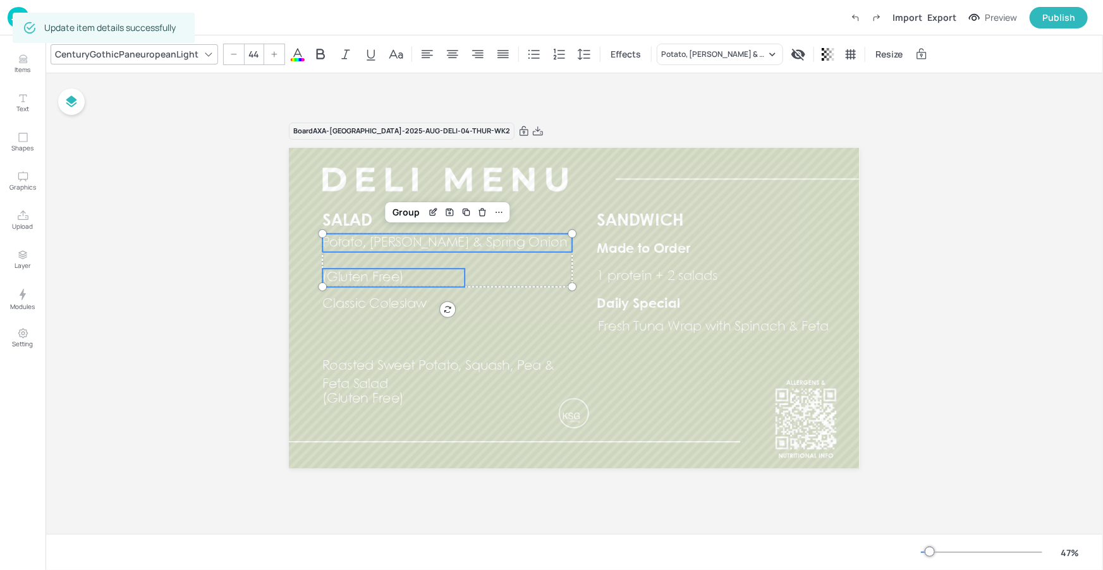
click at [374, 273] on span "(Gluten Free)" at bounding box center [364, 277] width 82 height 13
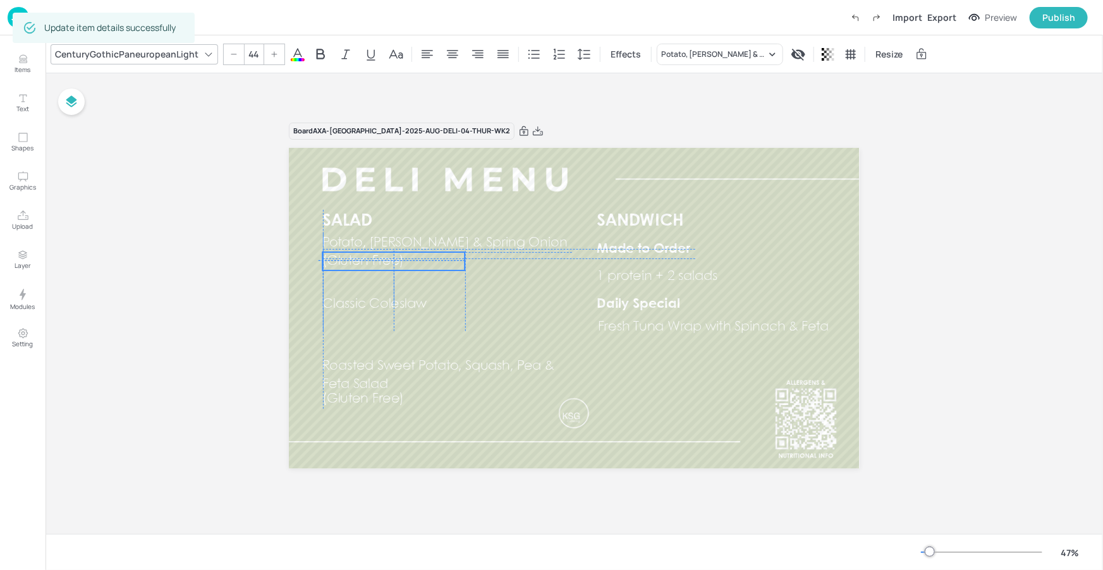
drag, startPoint x: 375, startPoint y: 276, endPoint x: 377, endPoint y: 259, distance: 17.2
click at [375, 258] on span "(Gluten Free)" at bounding box center [364, 261] width 82 height 13
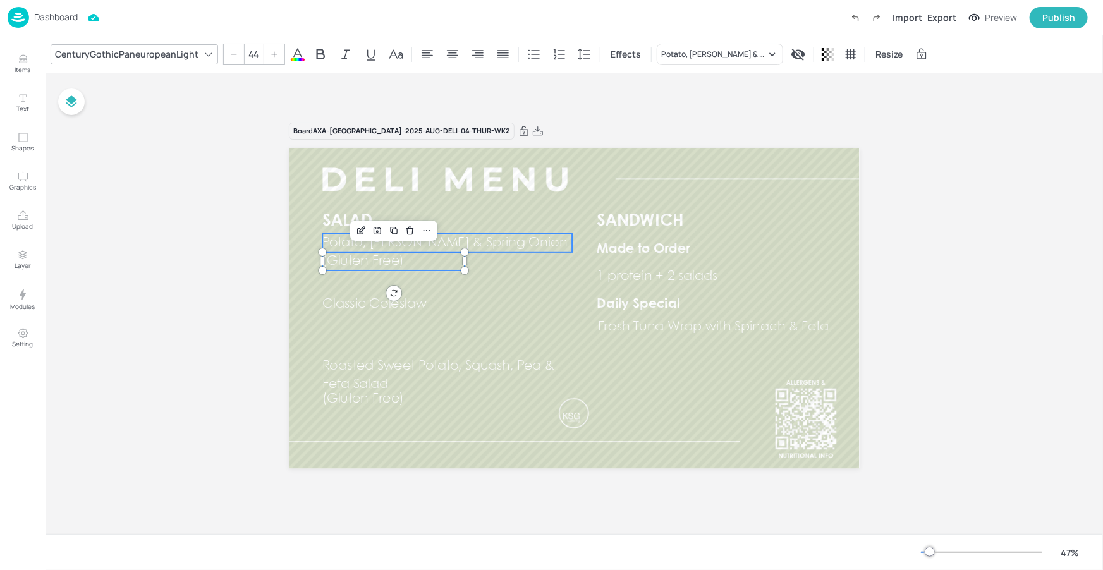
click at [478, 246] on span "Potato, [PERSON_NAME] & Spring Onion" at bounding box center [445, 242] width 245 height 13
click at [400, 215] on div "Group" at bounding box center [405, 212] width 37 height 16
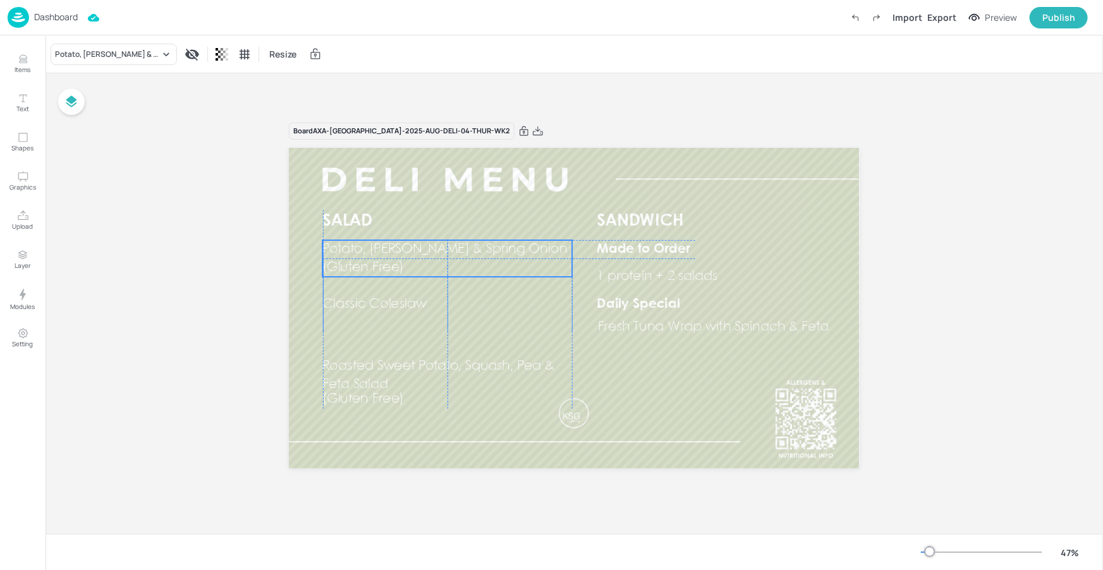
click at [400, 260] on p "(Gluten Free)" at bounding box center [394, 267] width 142 height 18
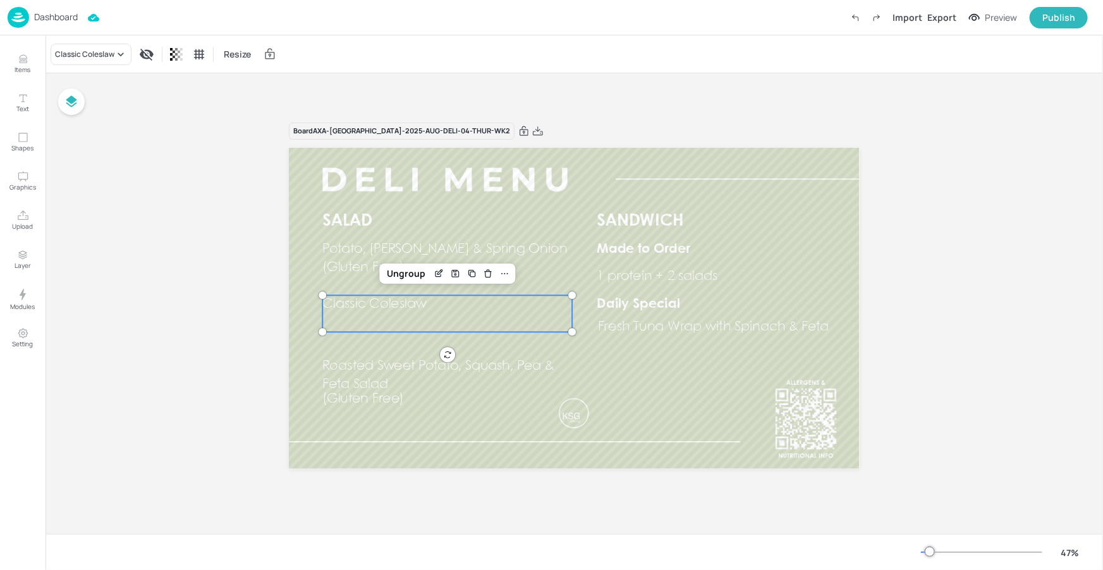
click at [378, 306] on span "Classic Coleslaw" at bounding box center [375, 304] width 104 height 13
click at [374, 262] on span "(Gluten Free)" at bounding box center [364, 267] width 82 height 13
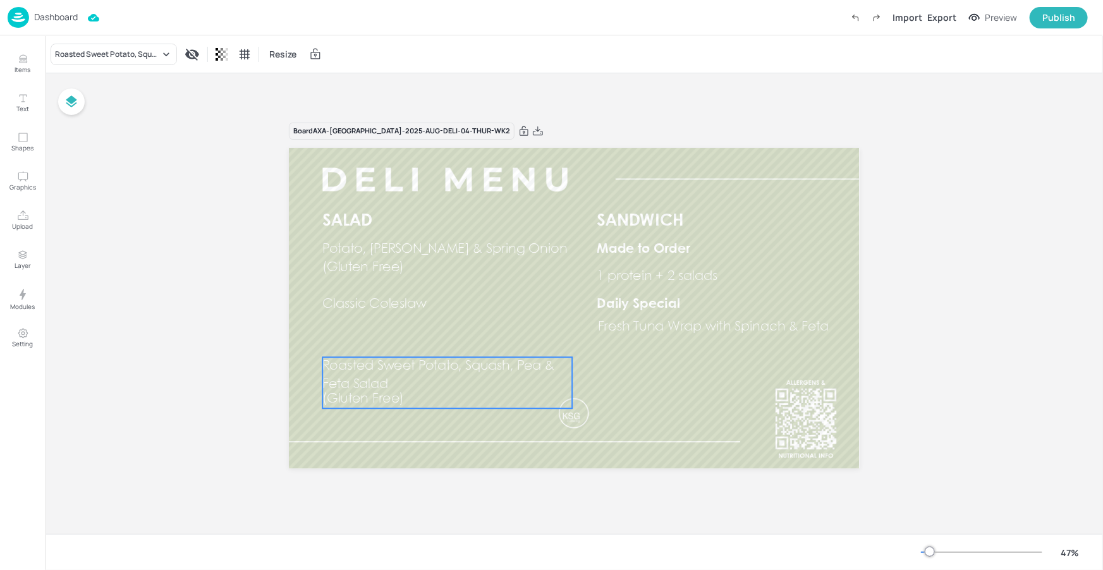
click at [367, 387] on span "Roasted Sweet Potato, Squash, Pea & Feta Salad" at bounding box center [439, 375] width 232 height 31
click at [404, 332] on div "Ungroup" at bounding box center [406, 335] width 49 height 16
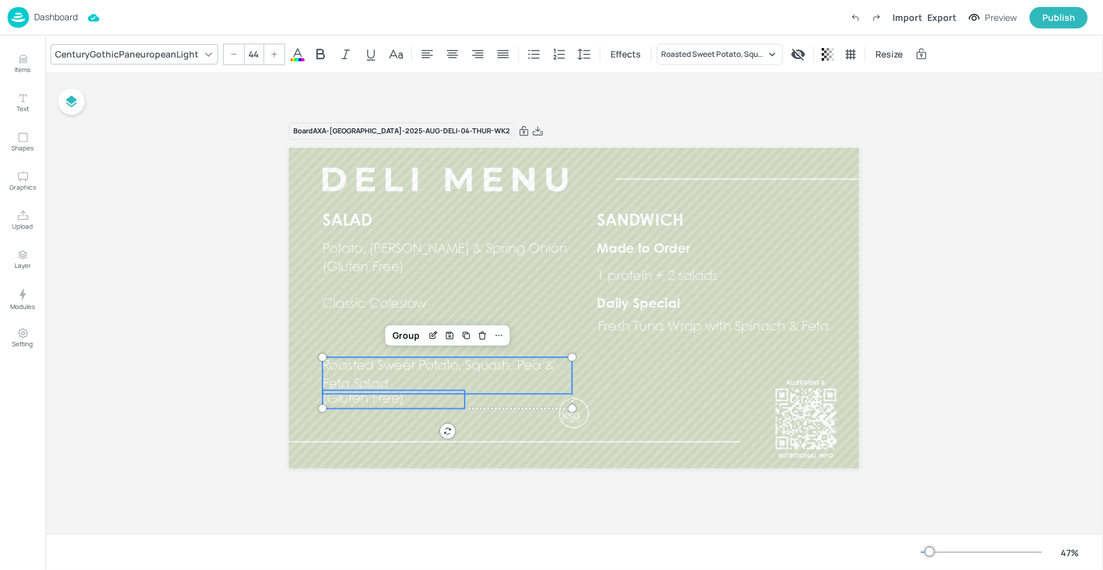
click at [372, 401] on span "(Gluten Free)" at bounding box center [364, 399] width 82 height 13
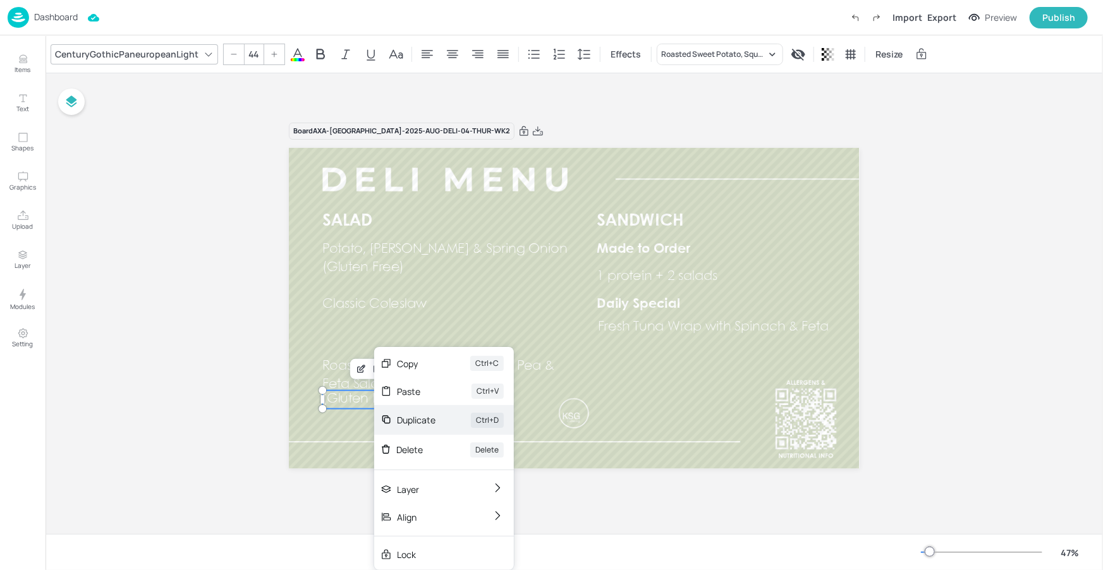
click at [391, 410] on div "Duplicate Ctrl+D" at bounding box center [444, 420] width 140 height 30
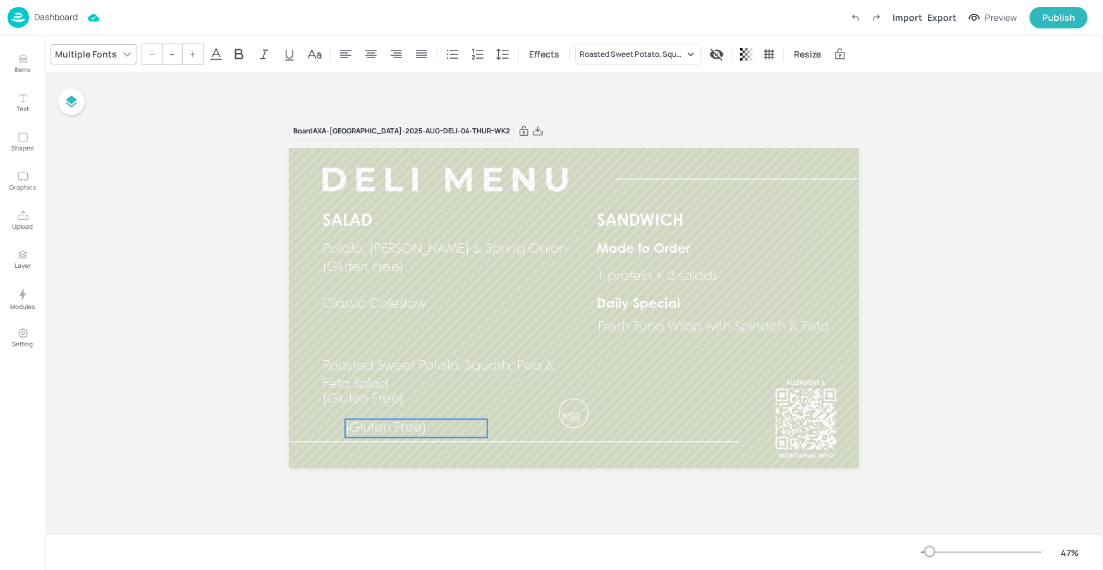
drag, startPoint x: 377, startPoint y: 399, endPoint x: 394, endPoint y: 418, distance: 25.9
click at [396, 425] on span "(Gluten Free)" at bounding box center [386, 428] width 82 height 13
click at [362, 394] on span "(Gluten Free)" at bounding box center [364, 399] width 82 height 13
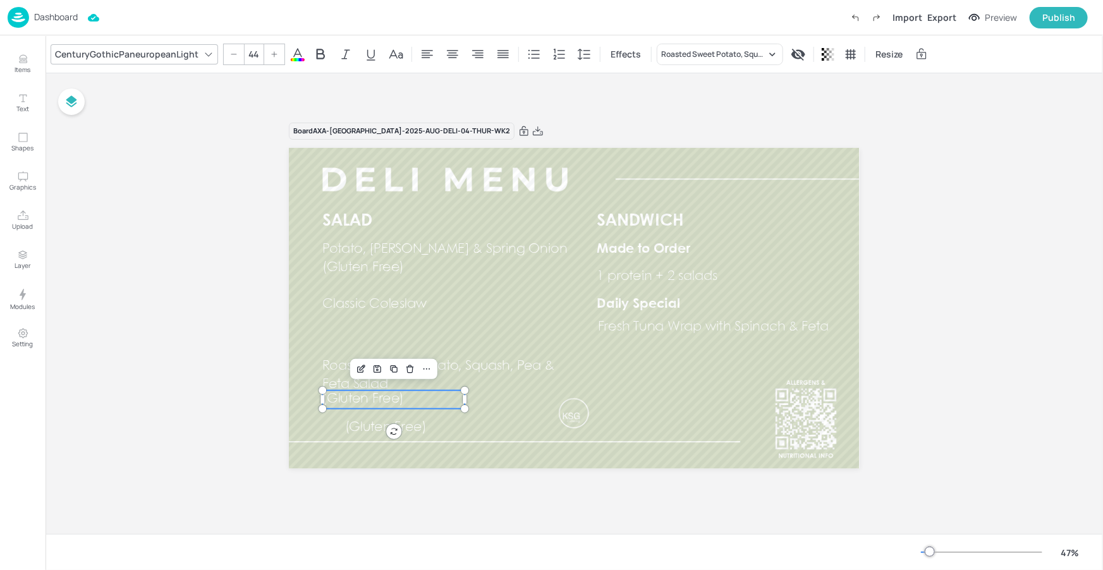
type input "44"
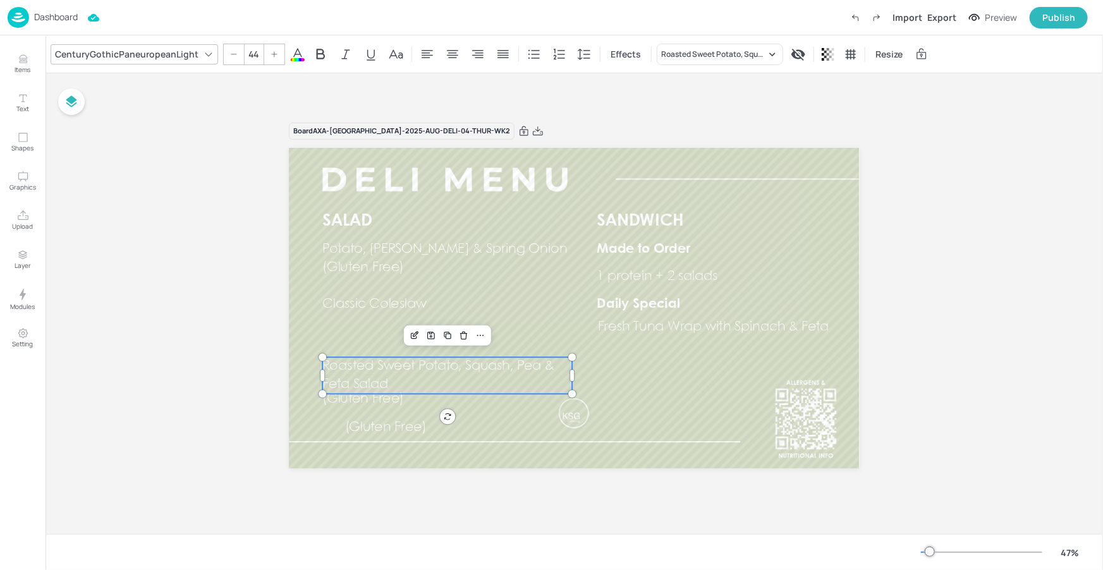
click at [454, 373] on p "Roasted Sweet Potato, Squash, Pea & Feta Salad" at bounding box center [448, 375] width 250 height 37
click at [396, 399] on span "(Gluten Free)" at bounding box center [364, 399] width 82 height 13
click at [398, 336] on div "Group" at bounding box center [405, 335] width 37 height 16
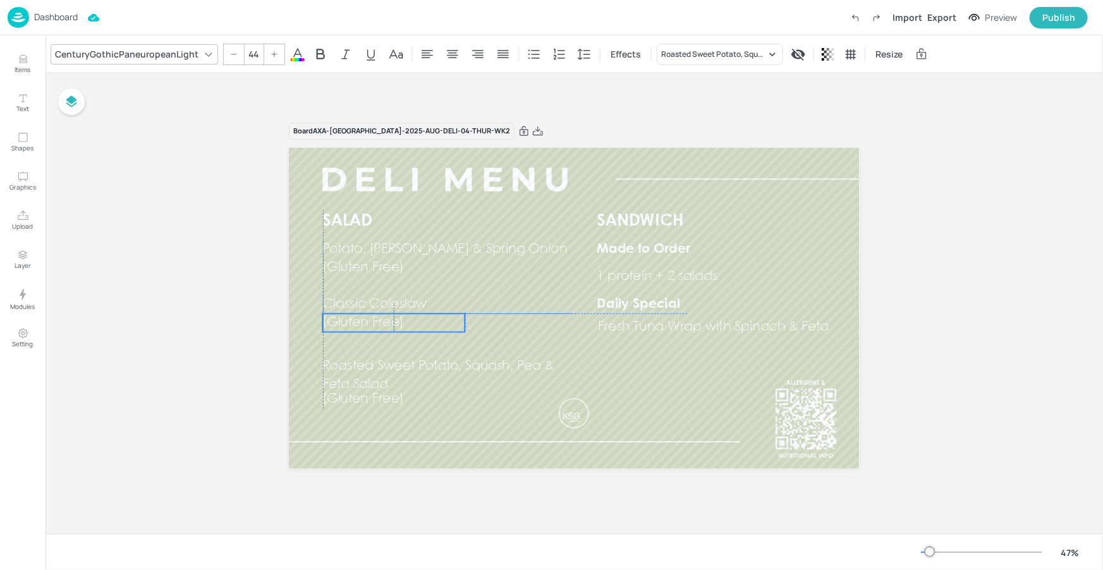
drag, startPoint x: 375, startPoint y: 429, endPoint x: 355, endPoint y: 324, distance: 107.6
click at [355, 324] on span "(Gluten Free)" at bounding box center [364, 322] width 82 height 13
click at [454, 309] on p "Classic Coleslaw" at bounding box center [448, 304] width 250 height 18
click at [389, 280] on div "Group" at bounding box center [381, 273] width 37 height 16
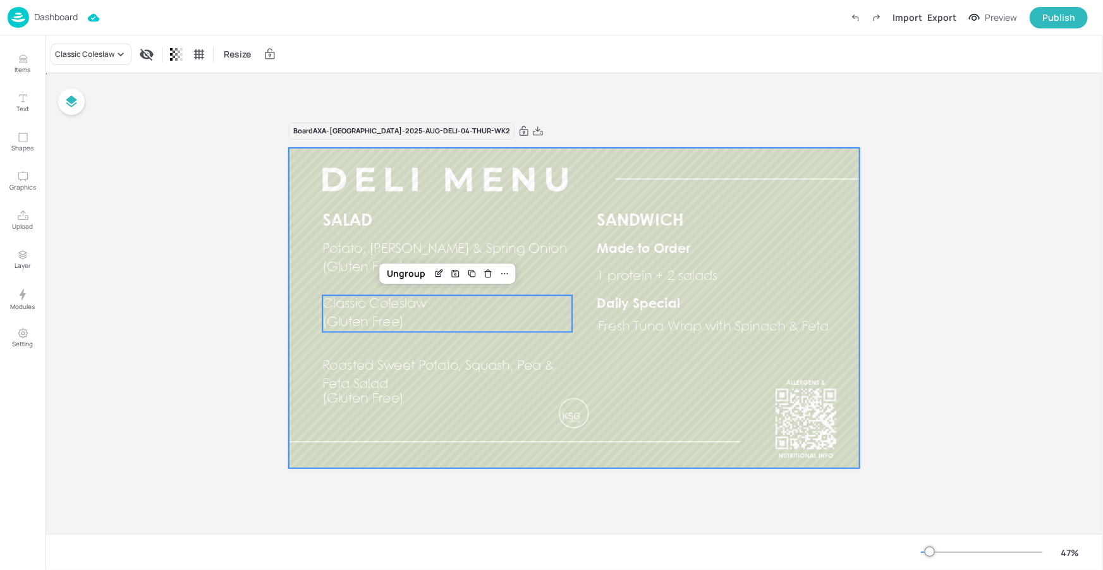
click at [410, 408] on div at bounding box center [574, 308] width 570 height 321
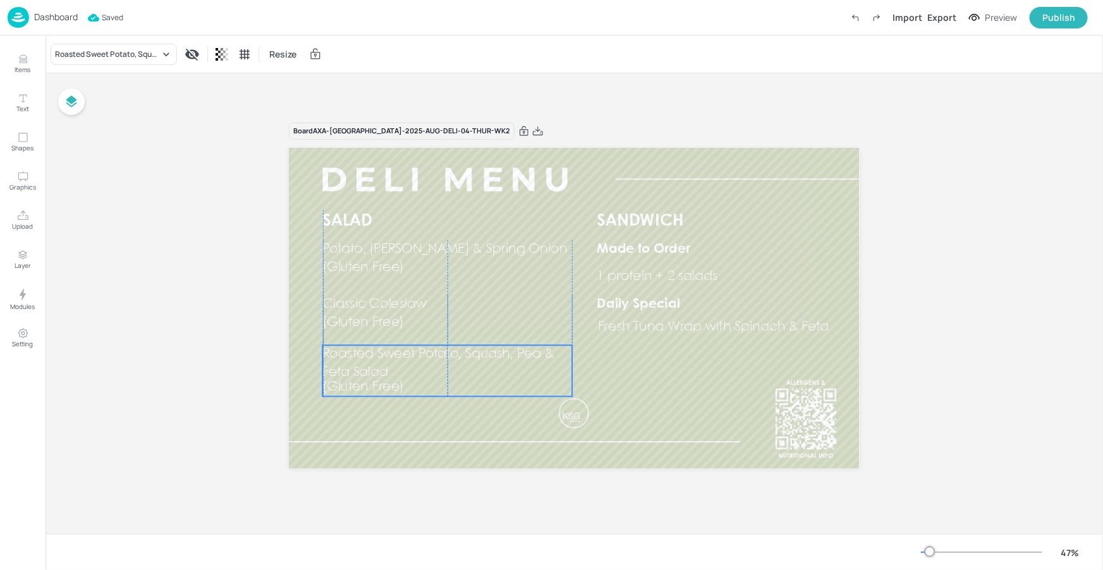
click at [377, 370] on span "Roasted Sweet Potato, Squash, Pea & Feta Salad" at bounding box center [439, 363] width 232 height 31
click at [470, 324] on icon "Duplicate" at bounding box center [472, 324] width 5 height 5
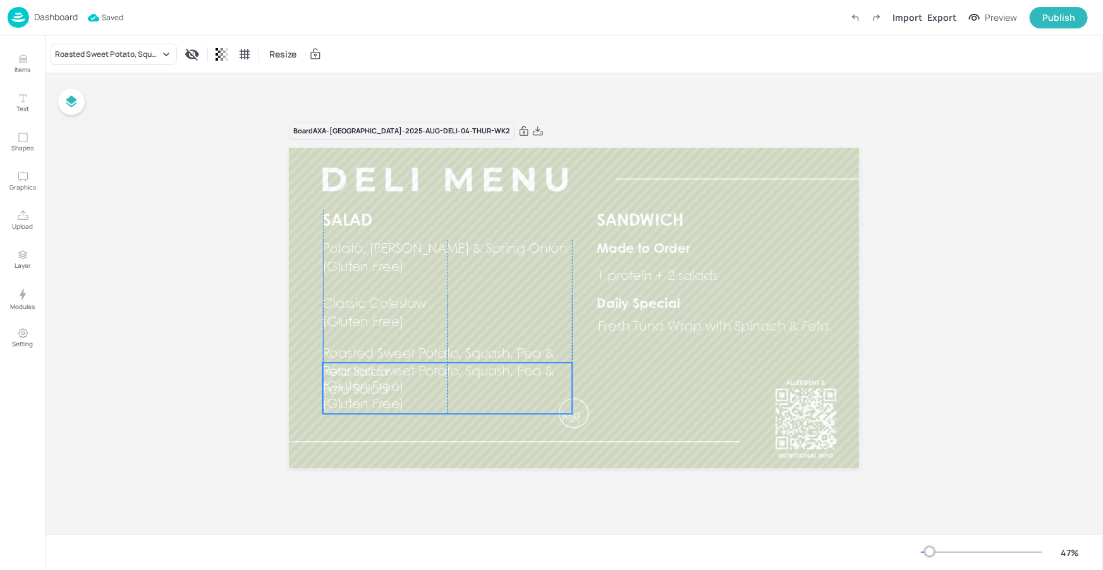
drag, startPoint x: 413, startPoint y: 380, endPoint x: 399, endPoint y: 425, distance: 47.0
click at [395, 414] on p "(Gluten Free)" at bounding box center [394, 405] width 142 height 18
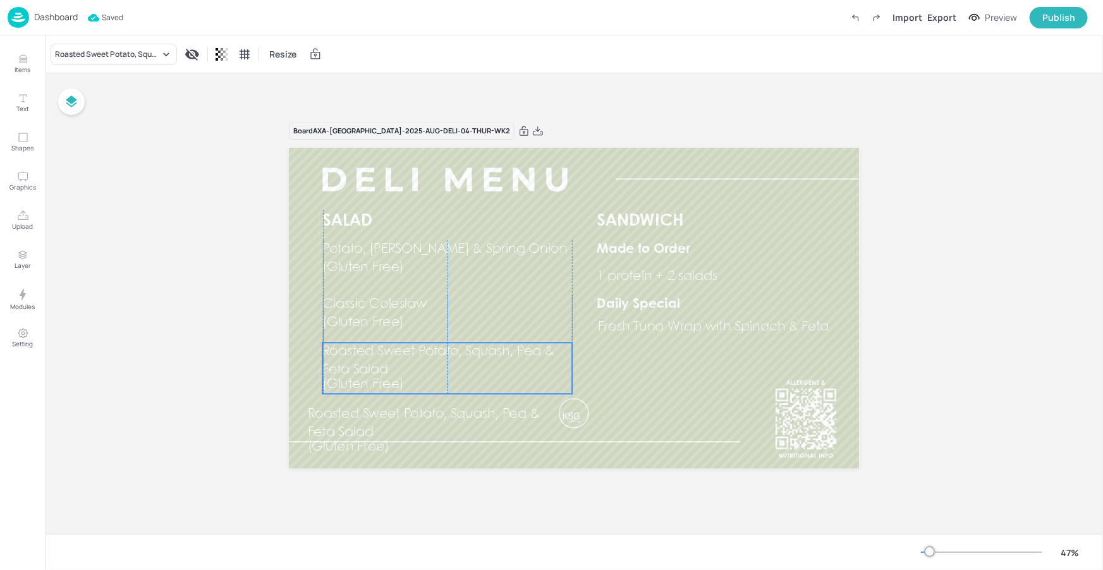
click at [416, 351] on p "Roasted Sweet Potato, Squash, Pea & Feta Salad" at bounding box center [448, 361] width 250 height 37
drag, startPoint x: 394, startPoint y: 404, endPoint x: 427, endPoint y: 394, distance: 34.4
click at [410, 396] on span "Roasted Sweet Potato, Squash, Pea & Feta Salad" at bounding box center [439, 409] width 232 height 31
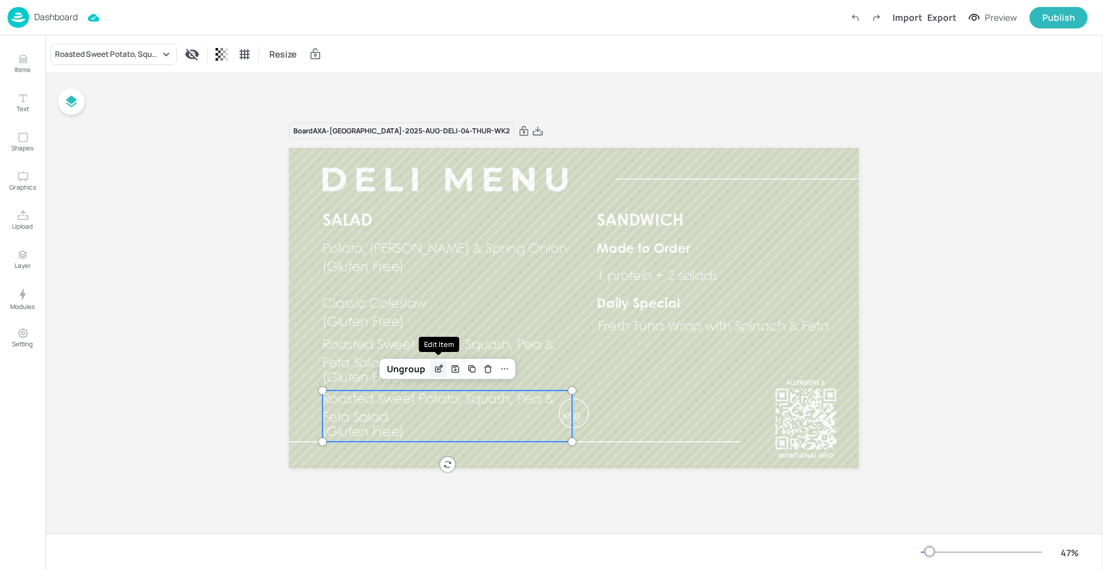
click at [442, 376] on div "Edit Item" at bounding box center [438, 369] width 16 height 16
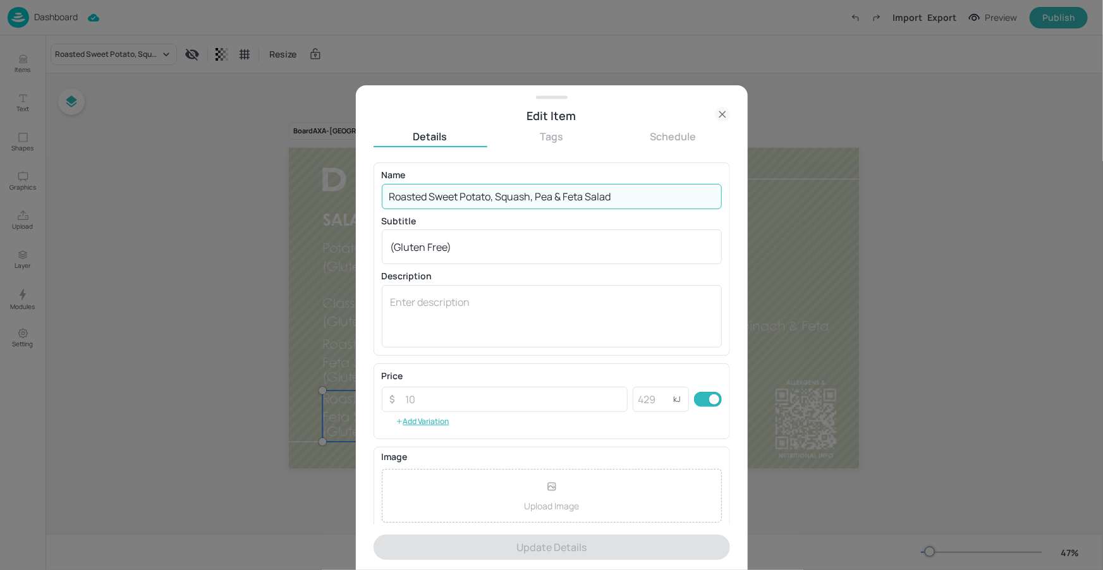
drag, startPoint x: 614, startPoint y: 196, endPoint x: 386, endPoint y: 199, distance: 227.5
click at [385, 198] on input "Roasted Sweet Potato, Squash, Pea & Feta Salad" at bounding box center [552, 196] width 340 height 25
paste input "Lime & Coriander Brown Rice"
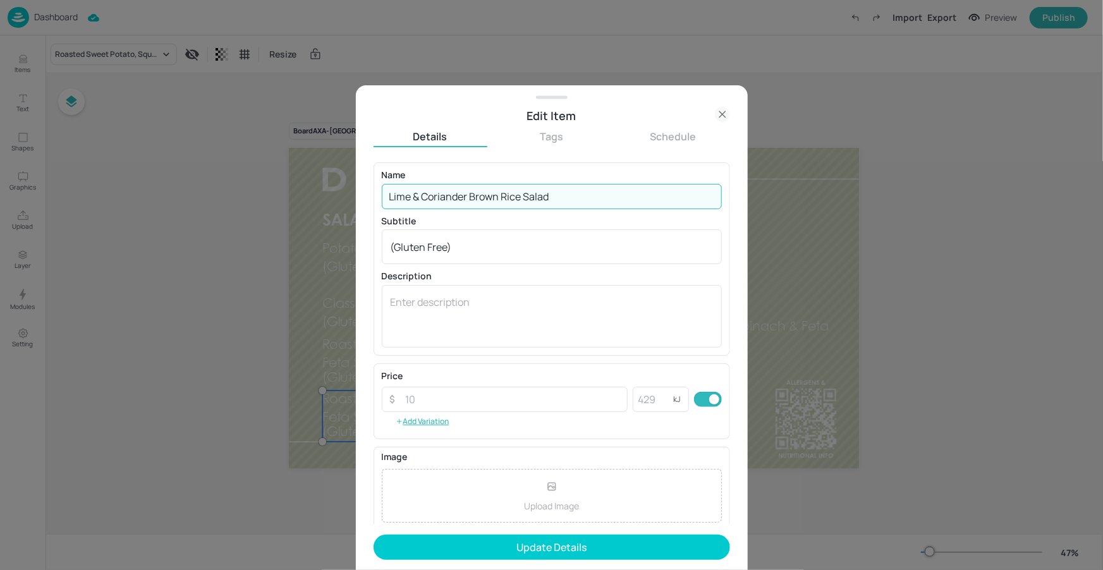
type input "Lime & Coriander Brown Rice Salad"
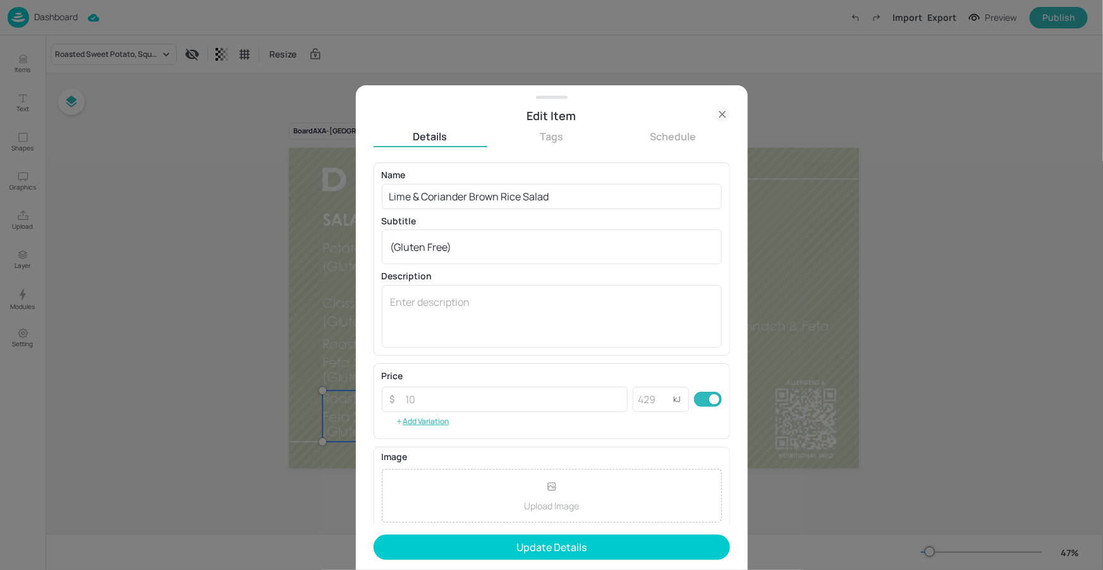
click at [501, 533] on form "Name [PERSON_NAME] & Coriander Brown Rice Salad ​ Subtitle (Gluten Free) x ​ De…" at bounding box center [551, 366] width 356 height 408
click at [498, 538] on button "Update Details" at bounding box center [551, 547] width 356 height 25
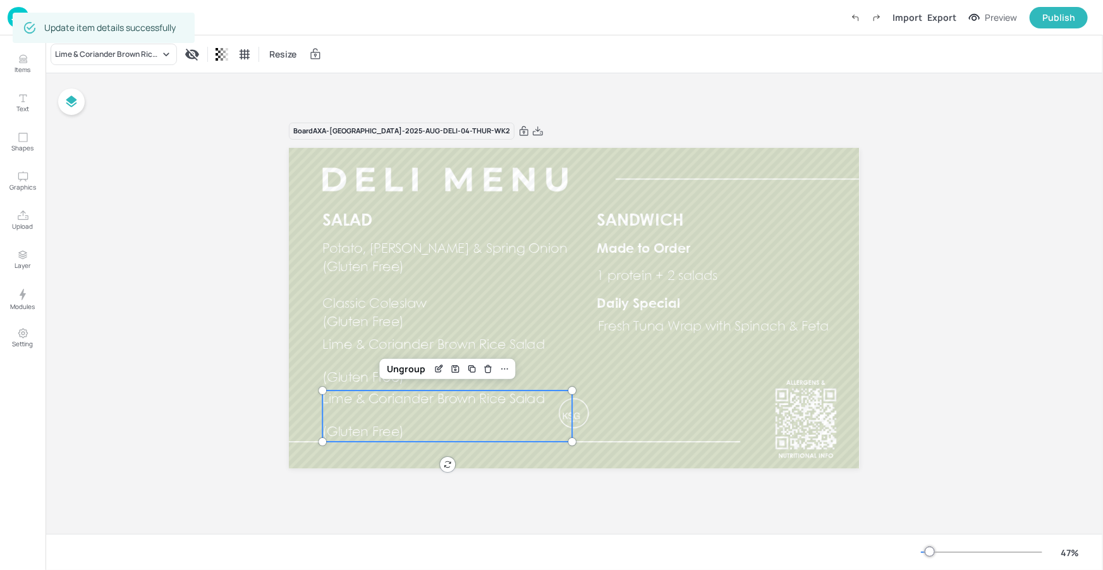
click at [430, 422] on div "Lime & Coriander Brown Rice Salad (Gluten Free)" at bounding box center [448, 417] width 250 height 52
click at [409, 375] on div "Ungroup" at bounding box center [406, 369] width 49 height 16
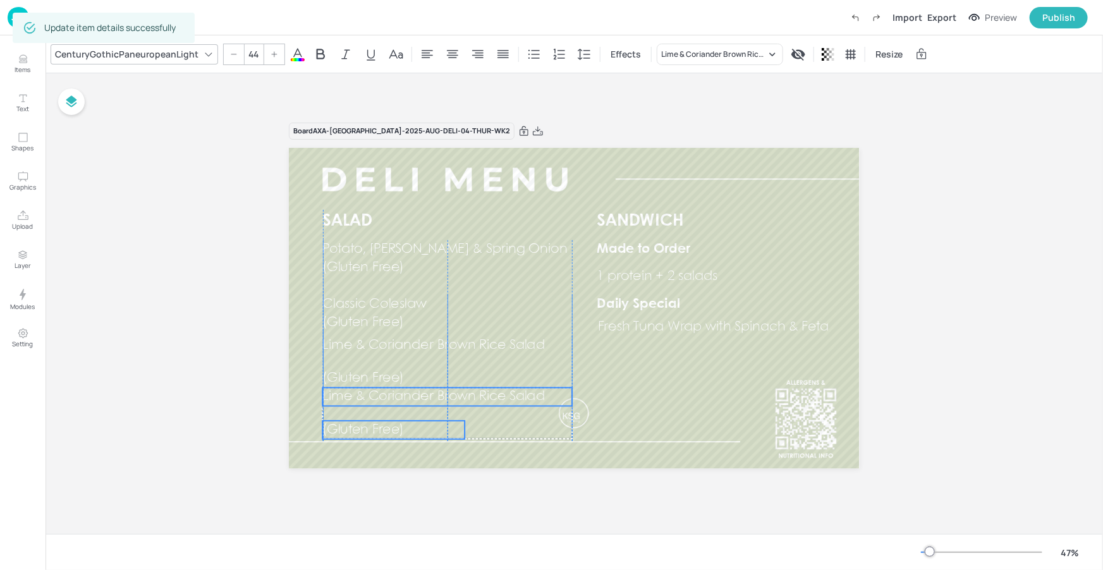
click at [405, 438] on p "(Gluten Free)" at bounding box center [394, 430] width 142 height 18
click at [401, 431] on span "(Gluten Free)" at bounding box center [364, 429] width 82 height 13
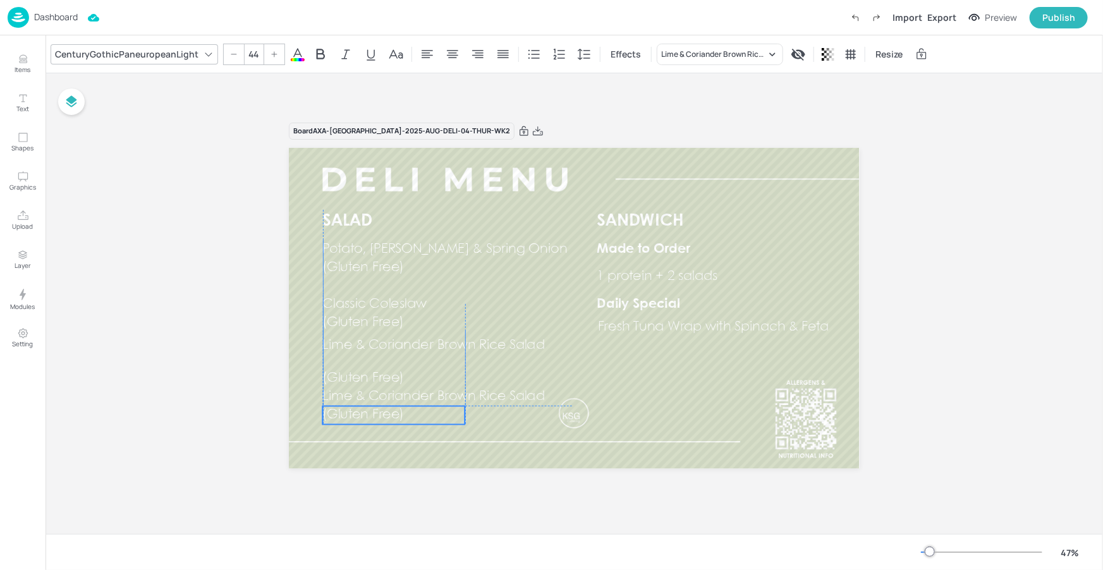
drag, startPoint x: 398, startPoint y: 430, endPoint x: 397, endPoint y: 415, distance: 15.2
click at [397, 415] on span "(Gluten Free)" at bounding box center [364, 415] width 82 height 13
click at [498, 392] on span "Lime & Coriander Brown Rice Salad" at bounding box center [434, 397] width 222 height 13
click at [402, 369] on div "Group" at bounding box center [405, 366] width 37 height 16
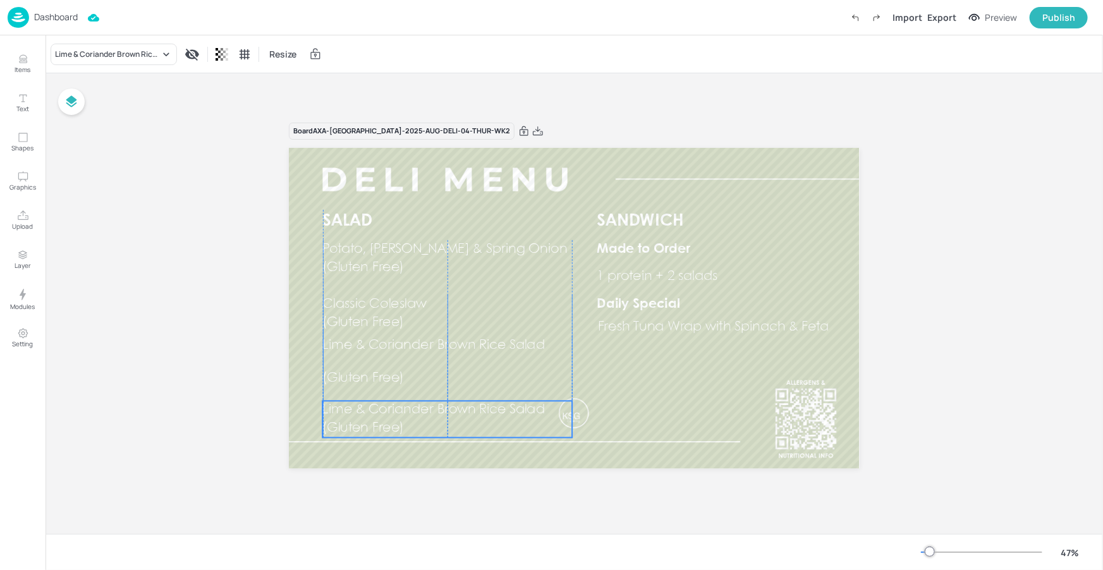
drag, startPoint x: 387, startPoint y: 404, endPoint x: 384, endPoint y: 415, distance: 10.4
click at [386, 418] on p "Lime & Coriander Brown Rice Salad" at bounding box center [448, 410] width 250 height 18
click at [396, 358] on p "Lime & Coriander Brown Rice Salad" at bounding box center [448, 351] width 250 height 18
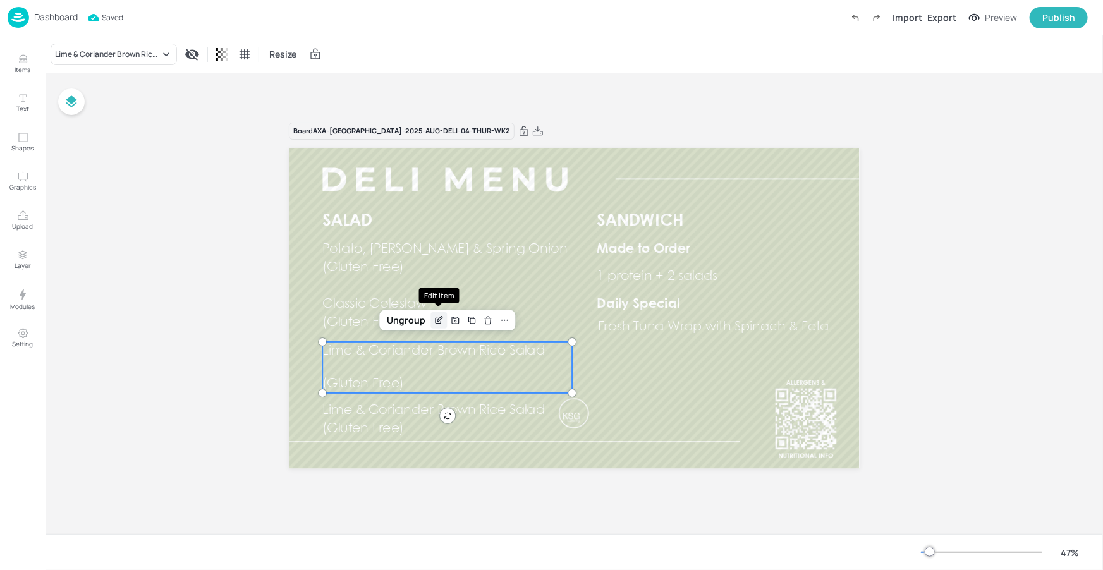
click at [439, 322] on icon "Edit Item" at bounding box center [439, 320] width 11 height 10
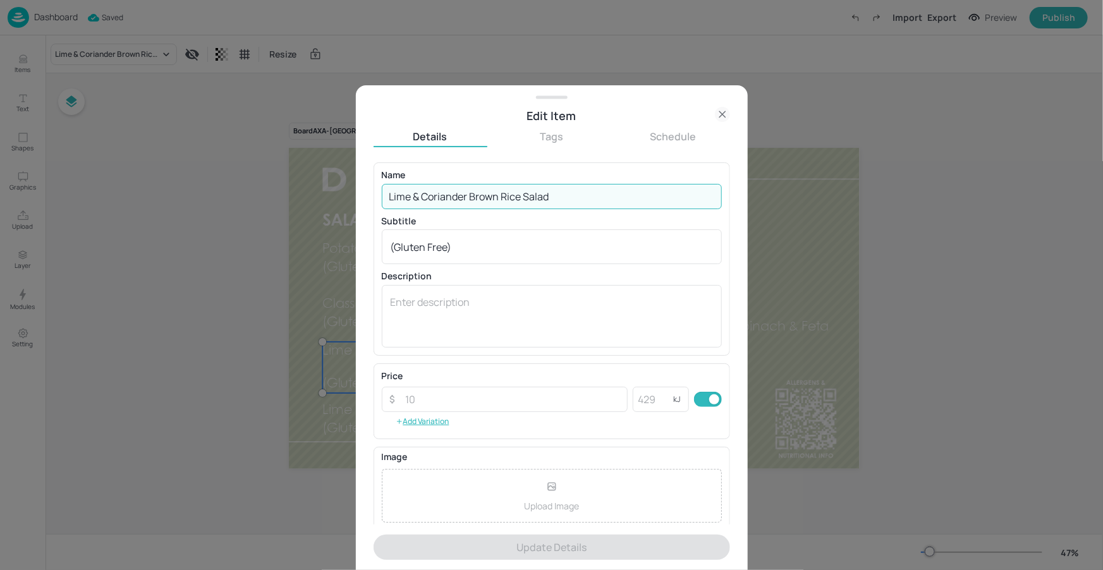
drag, startPoint x: 552, startPoint y: 198, endPoint x: 387, endPoint y: 200, distance: 164.3
click at [385, 198] on input "Lime & Coriander Brown Rice Salad" at bounding box center [552, 196] width 340 height 25
paste input "Caesar Salad With Creamy Parmesan & Garlic Dressing, Herb Croutons & Bacon"
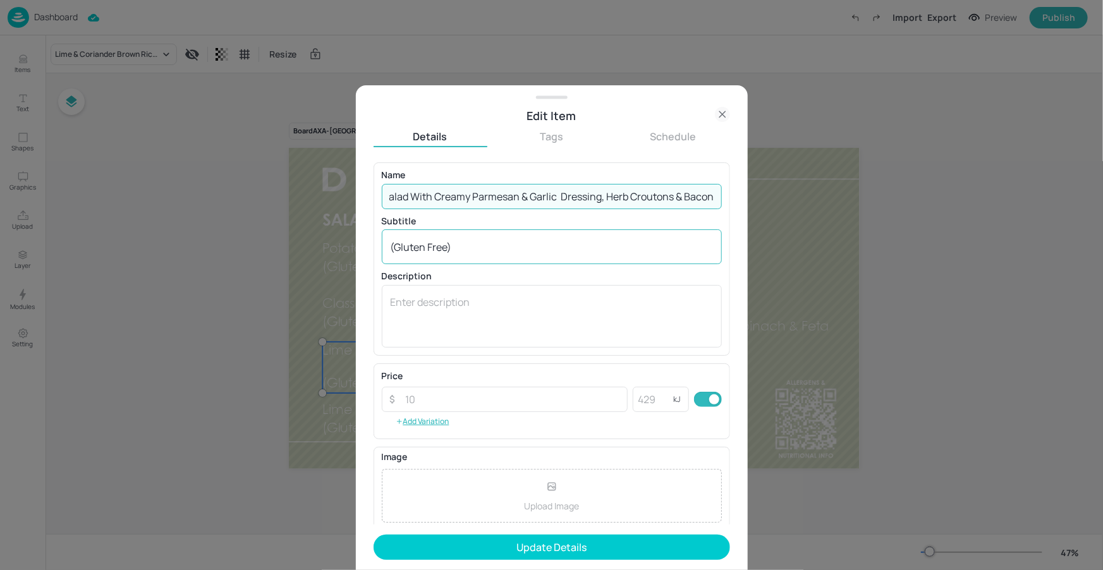
type input "Caesar Salad With Creamy Parmesan & Garlic Dressing, Herb Croutons & Bacon"
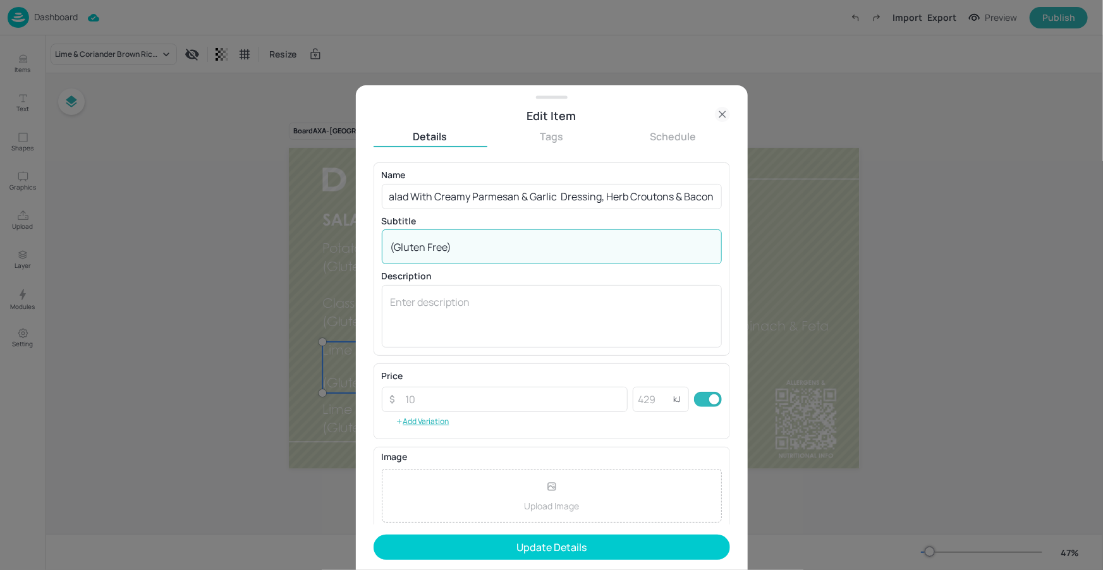
scroll to position [0, 0]
drag, startPoint x: 485, startPoint y: 246, endPoint x: 377, endPoint y: 241, distance: 107.6
click at [375, 234] on div "Name Caesar Salad With Creamy Parmesan & Garlic Dressing, Herb Croutons & Bacon…" at bounding box center [551, 258] width 356 height 193
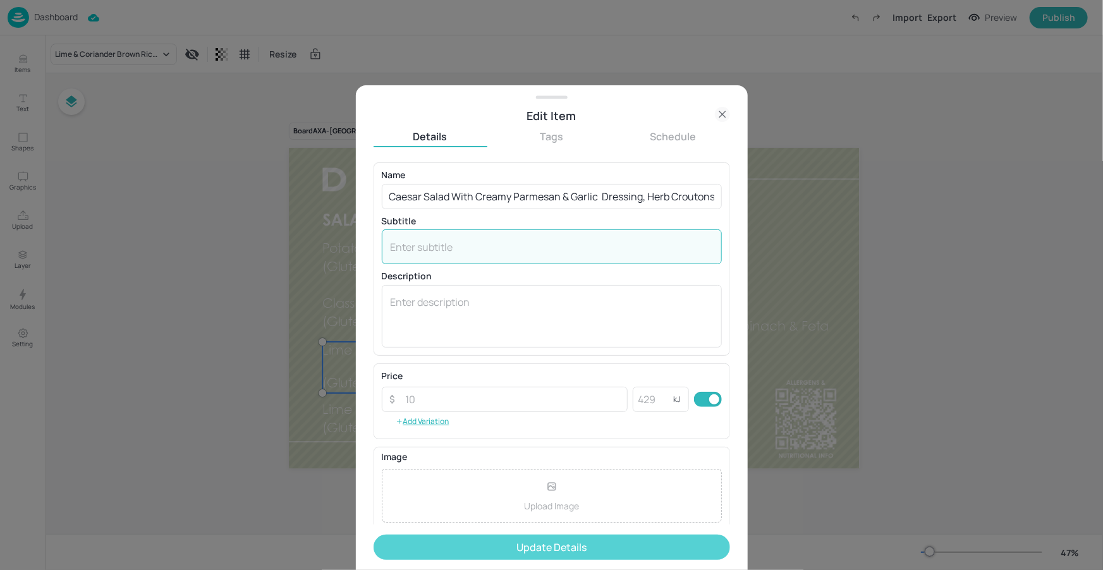
click at [428, 549] on button "Update Details" at bounding box center [551, 547] width 356 height 25
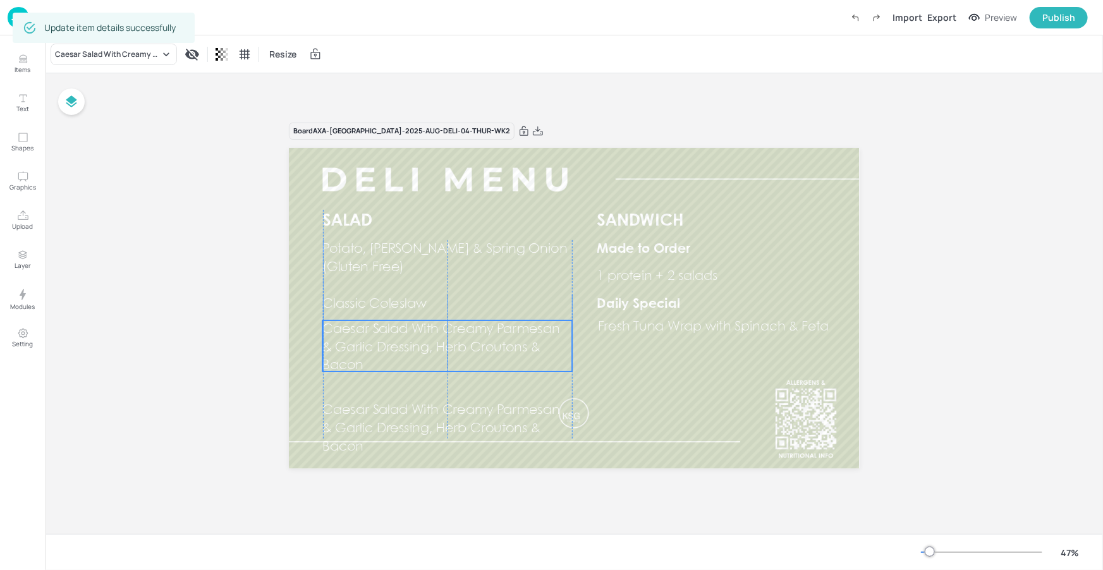
drag, startPoint x: 476, startPoint y: 363, endPoint x: 478, endPoint y: 341, distance: 21.5
click at [478, 341] on span "Caesar Salad With Creamy Parmesan & Garlic Dressing, Herb Croutons & Bacon" at bounding box center [442, 347] width 238 height 49
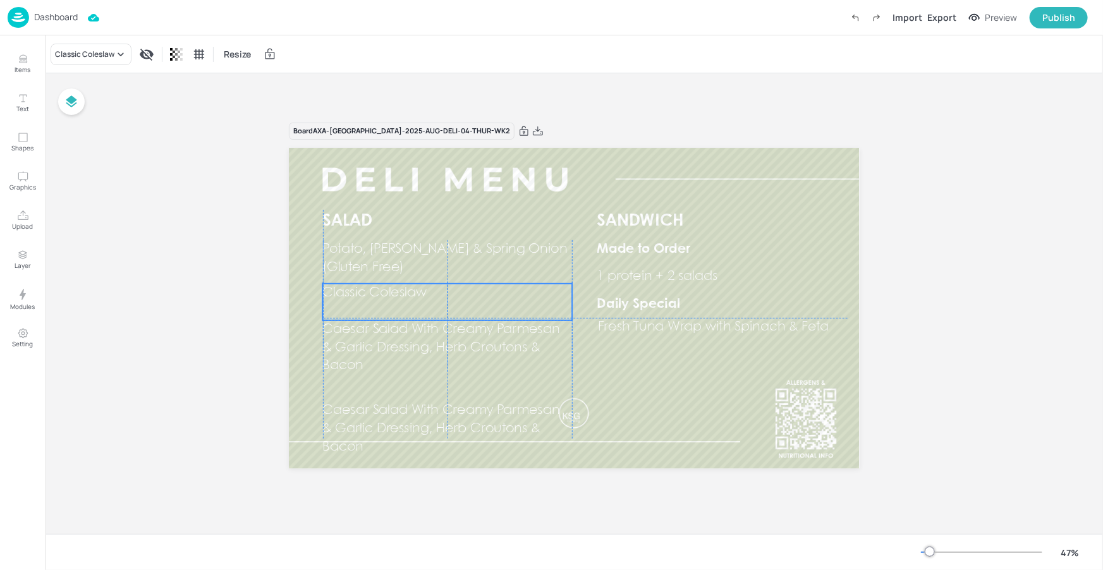
drag, startPoint x: 540, startPoint y: 298, endPoint x: 540, endPoint y: 284, distance: 13.3
click at [540, 284] on p "Classic Coleslaw" at bounding box center [448, 293] width 250 height 18
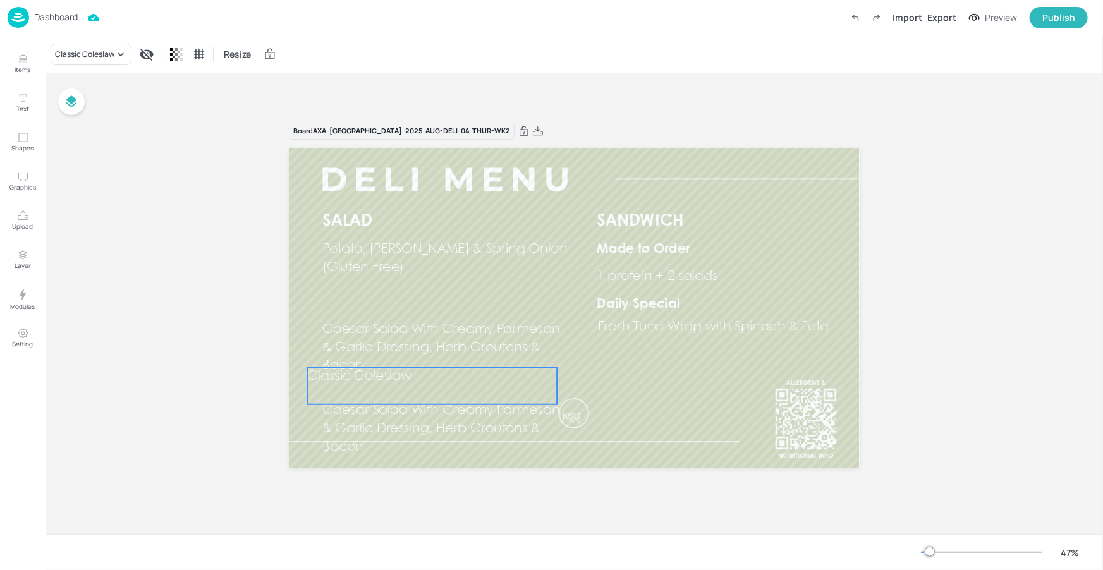
drag, startPoint x: 535, startPoint y: 291, endPoint x: 522, endPoint y: 372, distance: 82.5
click at [522, 372] on p "Classic Coleslaw" at bounding box center [433, 377] width 250 height 18
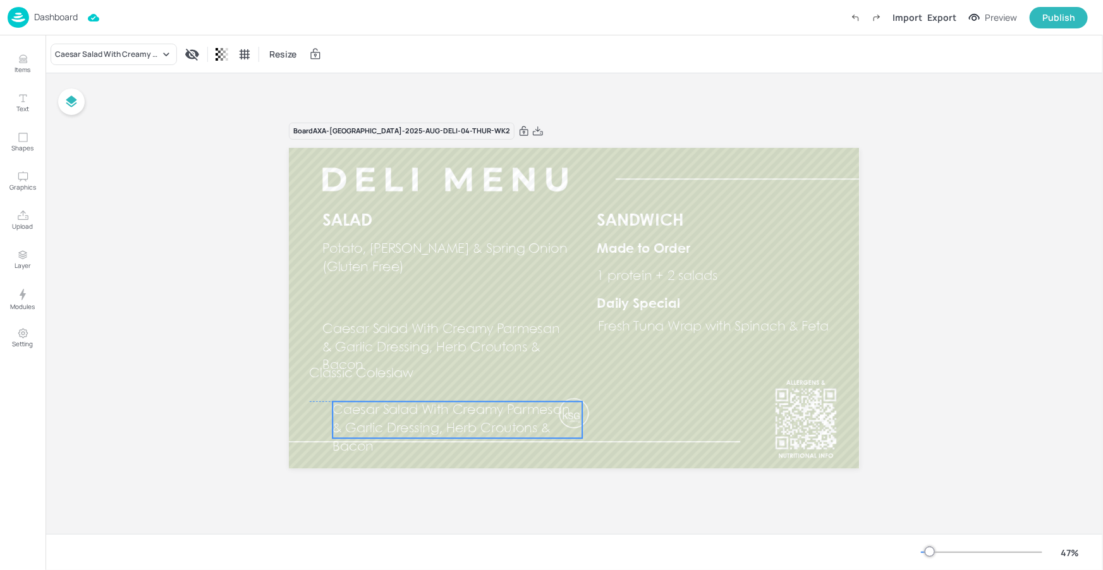
drag, startPoint x: 498, startPoint y: 412, endPoint x: 514, endPoint y: 410, distance: 16.0
click at [508, 413] on span "Caesar Salad With Creamy Parmesan & Garlic Dressing, Herb Croutons & Bacon" at bounding box center [452, 428] width 238 height 49
click at [495, 379] on icon "Delete" at bounding box center [498, 380] width 9 height 10
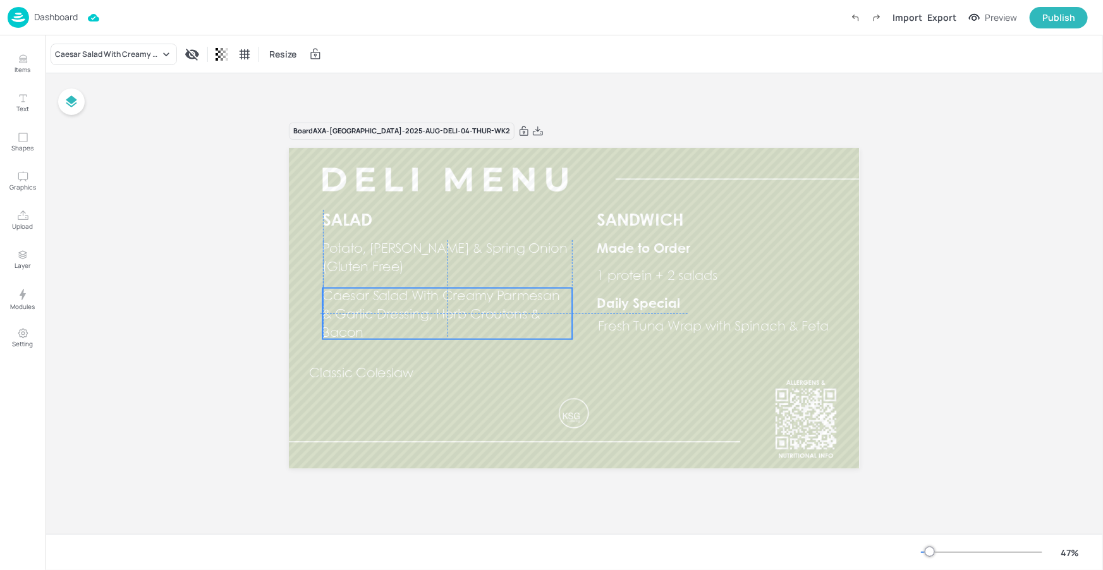
drag, startPoint x: 451, startPoint y: 331, endPoint x: 450, endPoint y: 302, distance: 29.1
click at [450, 302] on p "Caesar Salad With Creamy Parmesan & Garlic Dressing, Herb Croutons & Bacon" at bounding box center [448, 315] width 250 height 55
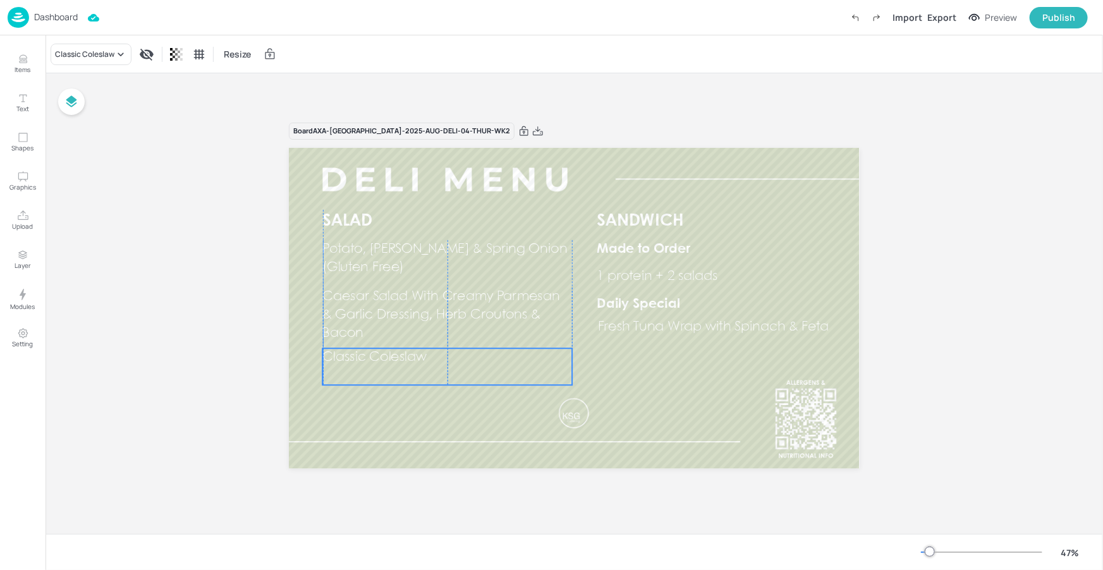
drag, startPoint x: 413, startPoint y: 374, endPoint x: 423, endPoint y: 358, distance: 19.1
click at [423, 358] on span "Classic Coleslaw" at bounding box center [375, 357] width 104 height 13
click at [391, 356] on span "Classic Coleslaw" at bounding box center [375, 360] width 104 height 13
click at [391, 360] on span "Classic Coleslaw" at bounding box center [375, 360] width 104 height 13
click at [432, 328] on div "Edit Item" at bounding box center [438, 329] width 16 height 16
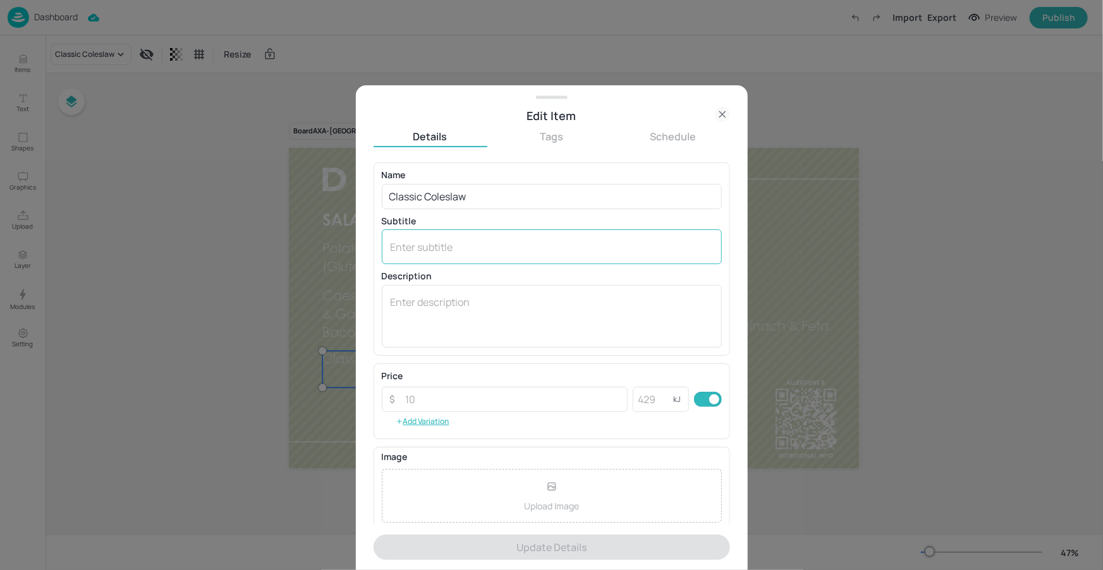
click at [458, 258] on div "x ​" at bounding box center [552, 246] width 340 height 35
click at [415, 246] on textarea at bounding box center [552, 247] width 322 height 14
click at [416, 246] on textarea at bounding box center [552, 247] width 322 height 14
paste textarea "(Gluten Free)"
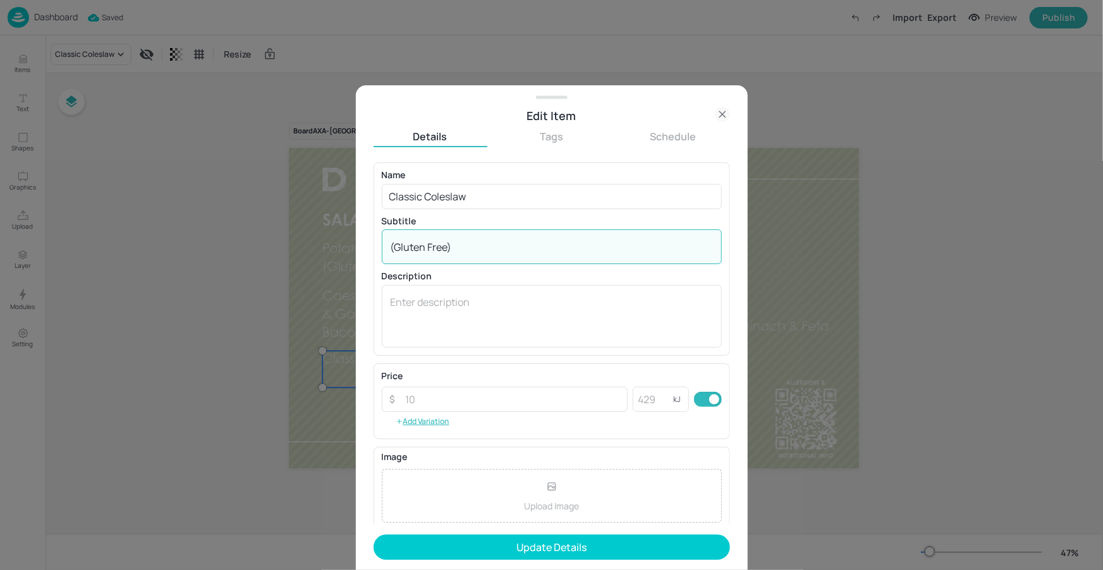
type textarea "(Gluten Free)"
click at [479, 550] on button "Update Details" at bounding box center [551, 547] width 356 height 25
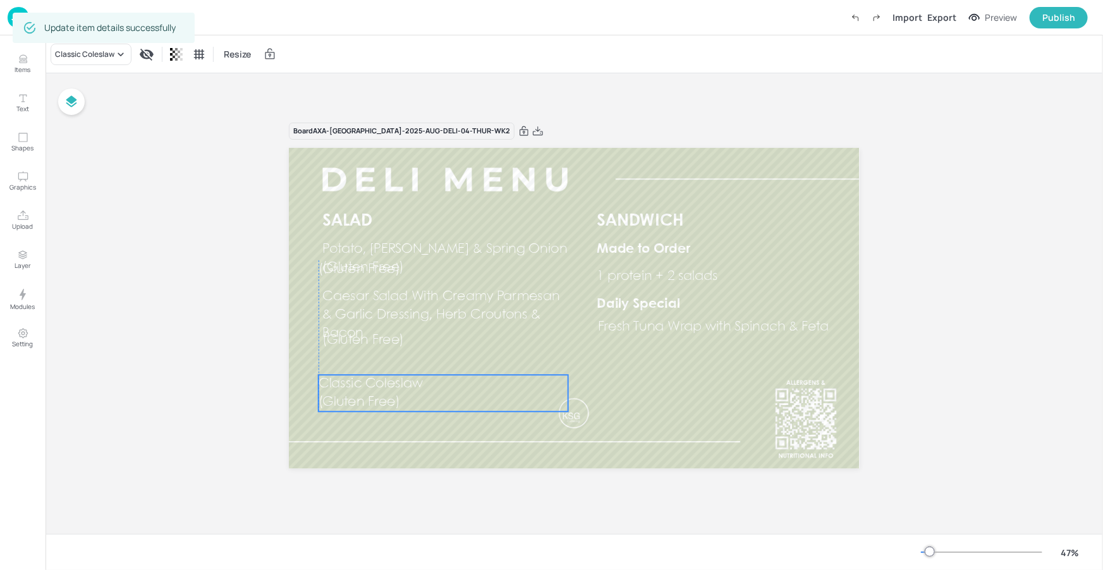
drag, startPoint x: 415, startPoint y: 382, endPoint x: 413, endPoint y: 404, distance: 22.2
click at [412, 404] on p "(Gluten Free)" at bounding box center [390, 402] width 142 height 18
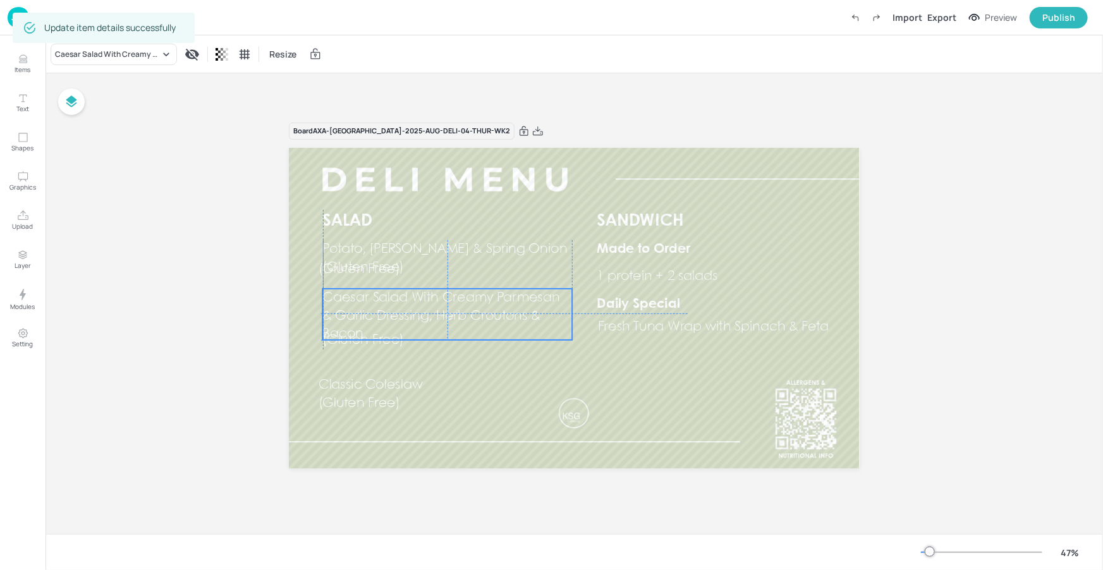
click at [467, 315] on span "Caesar Salad With Creamy Parmesan & Garlic Dressing, Herb Croutons & Bacon" at bounding box center [442, 315] width 238 height 49
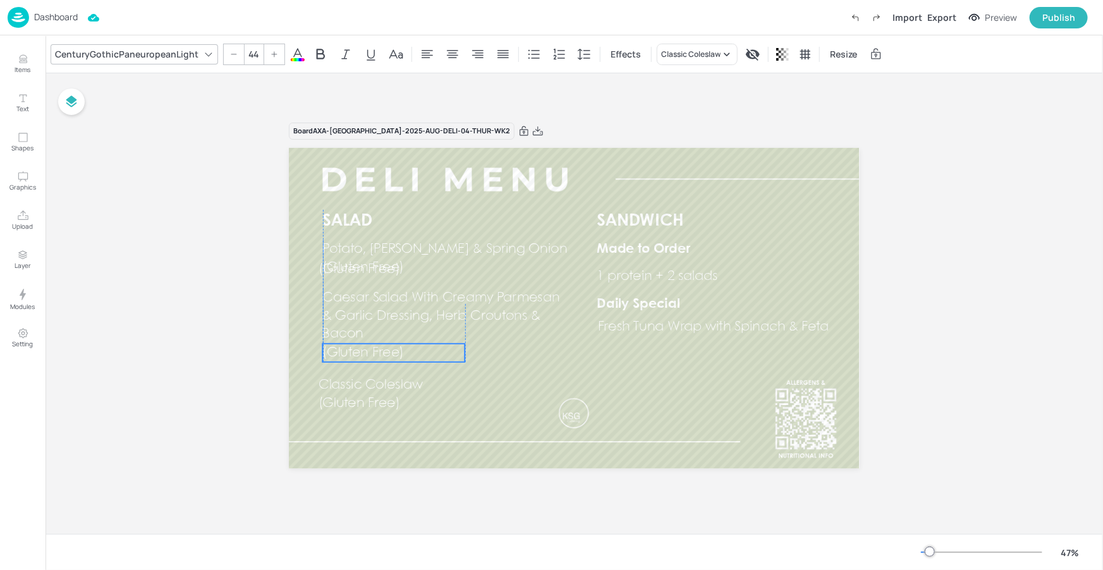
drag, startPoint x: 384, startPoint y: 346, endPoint x: 381, endPoint y: 358, distance: 12.9
click at [381, 358] on p "(Gluten Free)" at bounding box center [394, 353] width 142 height 18
click at [408, 320] on icon "Delete" at bounding box center [409, 322] width 9 height 10
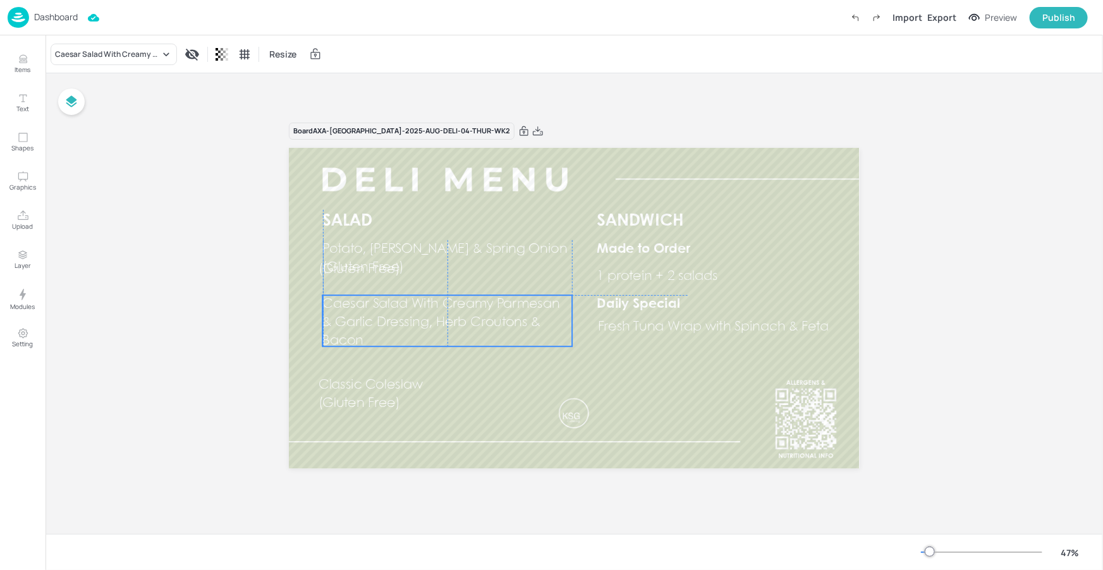
drag, startPoint x: 406, startPoint y: 319, endPoint x: 404, endPoint y: 326, distance: 7.1
click at [404, 326] on span "Caesar Salad With Creamy Parmesan & Garlic Dressing, Herb Croutons & Bacon" at bounding box center [442, 322] width 238 height 49
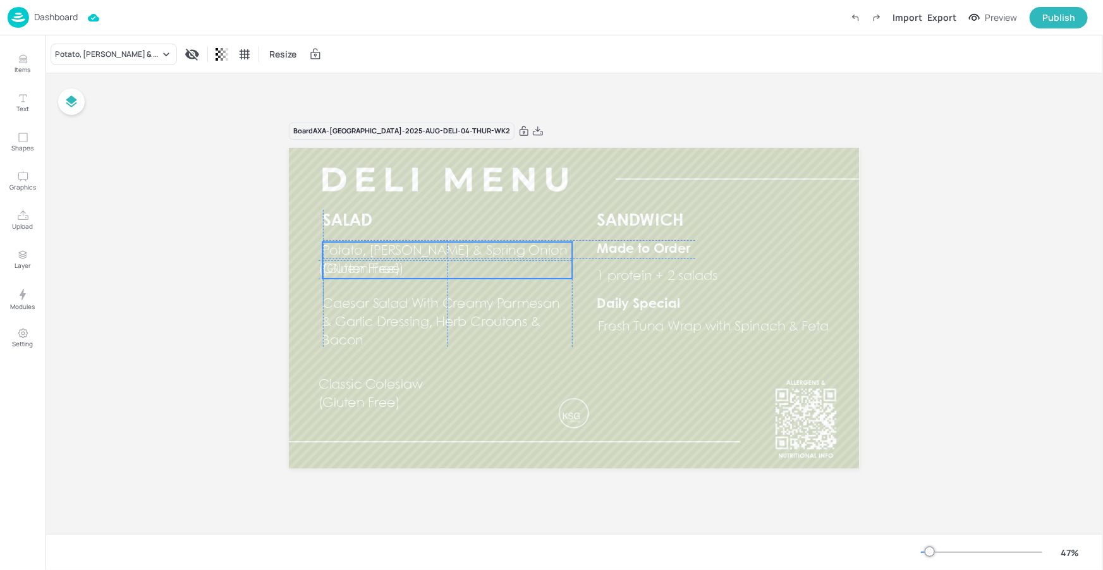
click at [440, 249] on span "Potato, [PERSON_NAME] & Spring Onion" at bounding box center [445, 251] width 245 height 13
drag, startPoint x: 420, startPoint y: 254, endPoint x: 423, endPoint y: 246, distance: 8.6
click at [423, 246] on p "Potato, [PERSON_NAME] & Spring Onion" at bounding box center [448, 249] width 250 height 18
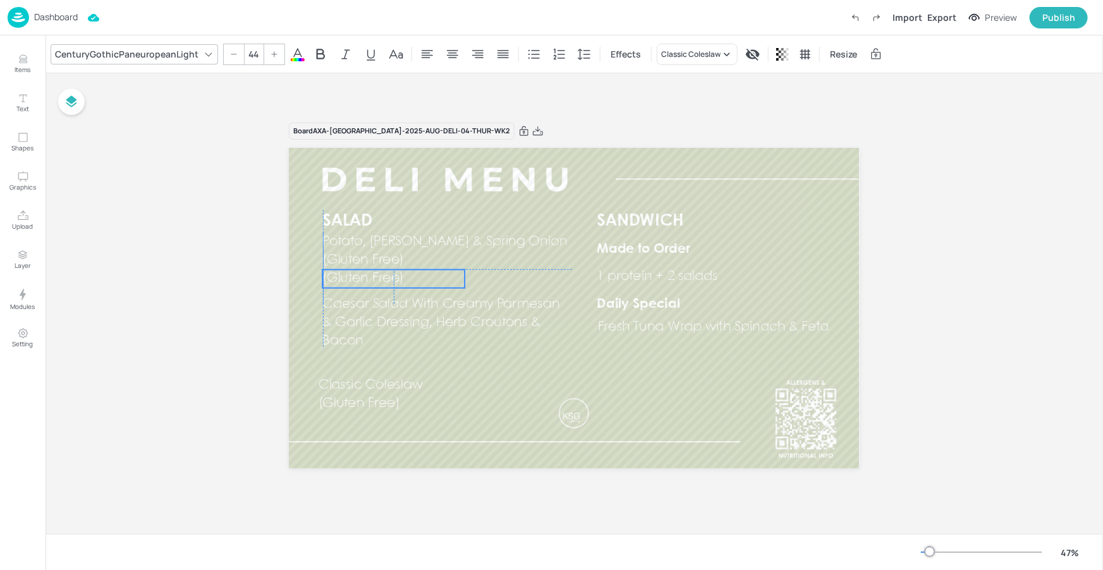
drag, startPoint x: 387, startPoint y: 276, endPoint x: 389, endPoint y: 285, distance: 9.0
click at [389, 285] on p "(Gluten Free)" at bounding box center [394, 278] width 142 height 18
click at [407, 248] on icon "Delete" at bounding box center [409, 248] width 9 height 10
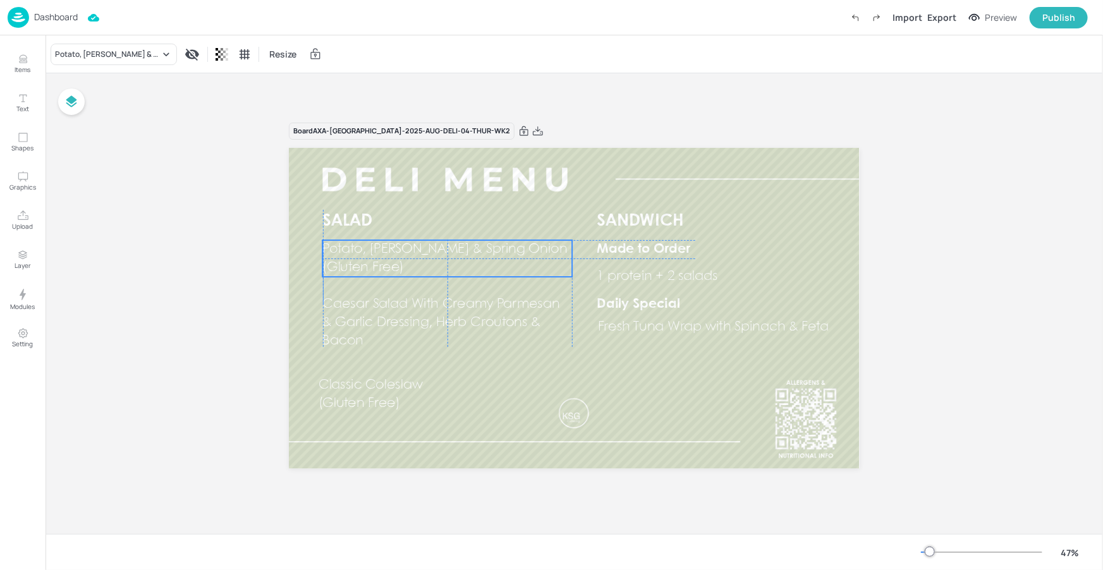
drag, startPoint x: 394, startPoint y: 263, endPoint x: 393, endPoint y: 269, distance: 6.4
click at [393, 269] on span "(Gluten Free)" at bounding box center [364, 267] width 82 height 13
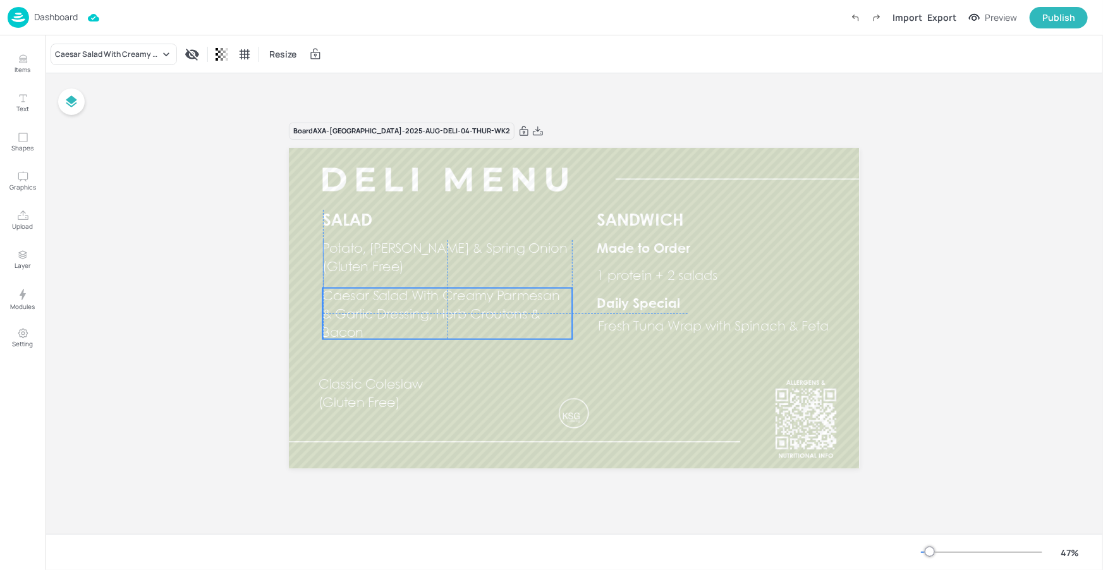
drag, startPoint x: 386, startPoint y: 301, endPoint x: 386, endPoint y: 293, distance: 8.2
click at [386, 293] on span "Caesar Salad With Creamy Parmesan & Garlic Dressing, Herb Croutons & Bacon" at bounding box center [442, 315] width 238 height 49
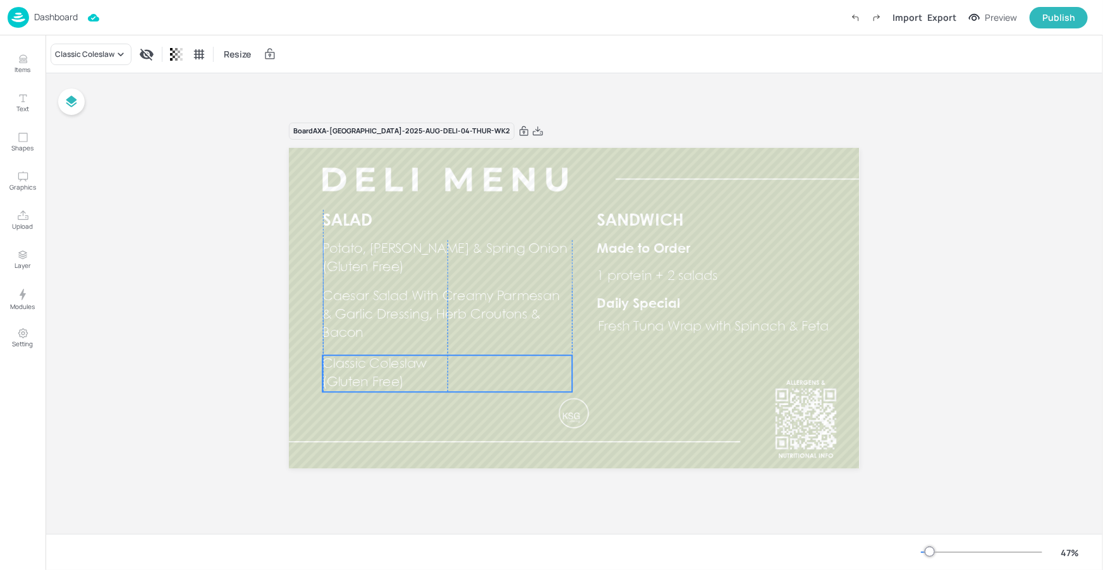
drag, startPoint x: 376, startPoint y: 392, endPoint x: 381, endPoint y: 370, distance: 22.1
click at [381, 370] on p "Classic Coleslaw" at bounding box center [448, 364] width 250 height 18
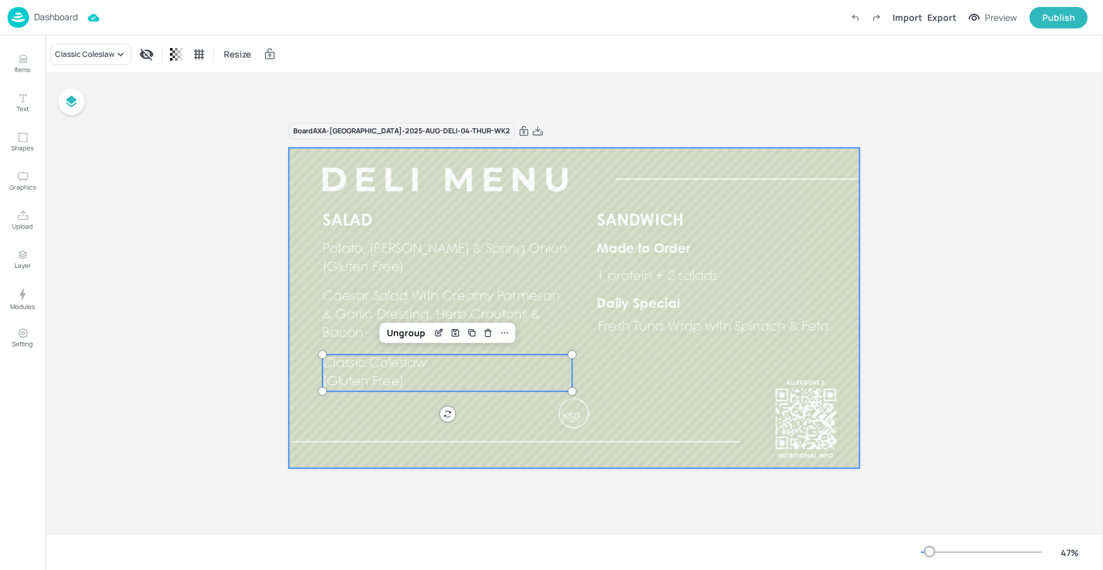
click at [384, 398] on div at bounding box center [574, 308] width 570 height 321
click at [369, 376] on span "(Gluten Free)" at bounding box center [364, 381] width 82 height 13
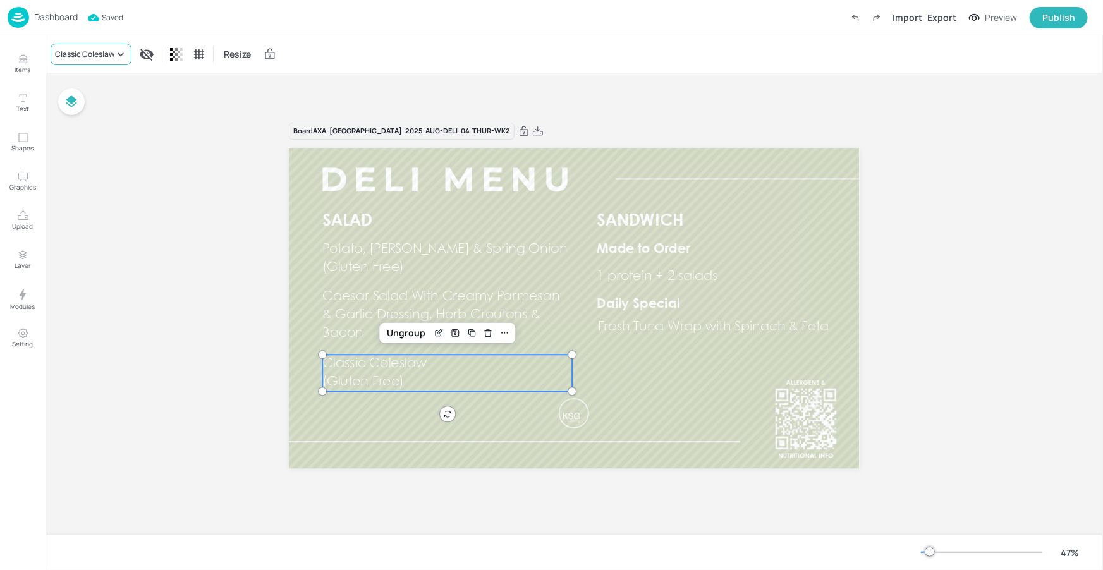
click at [107, 64] on div "Classic Coleslaw" at bounding box center [91, 54] width 81 height 21
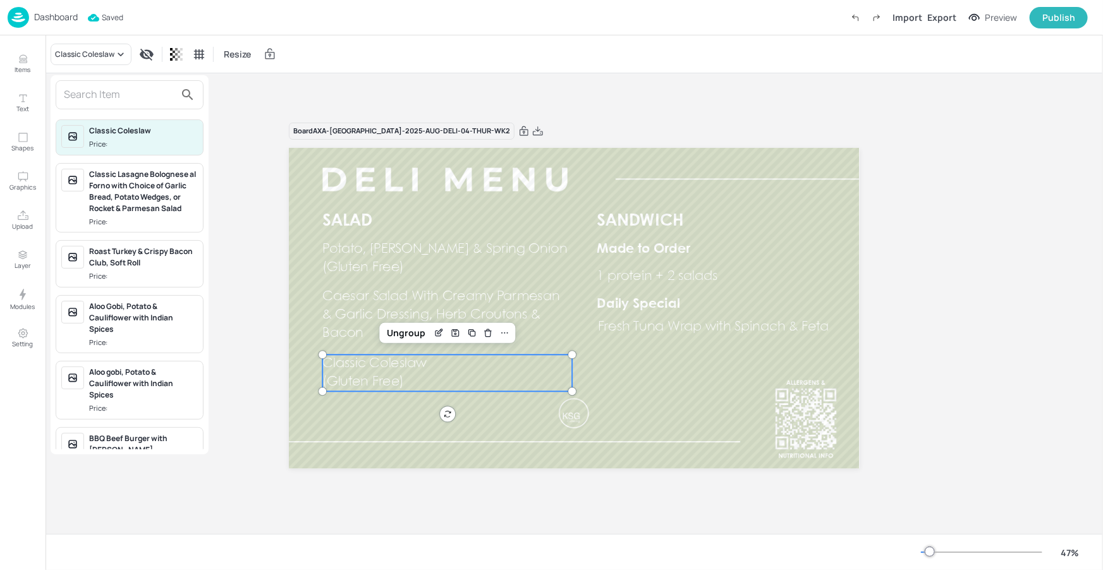
click at [117, 92] on input "text" at bounding box center [119, 95] width 111 height 20
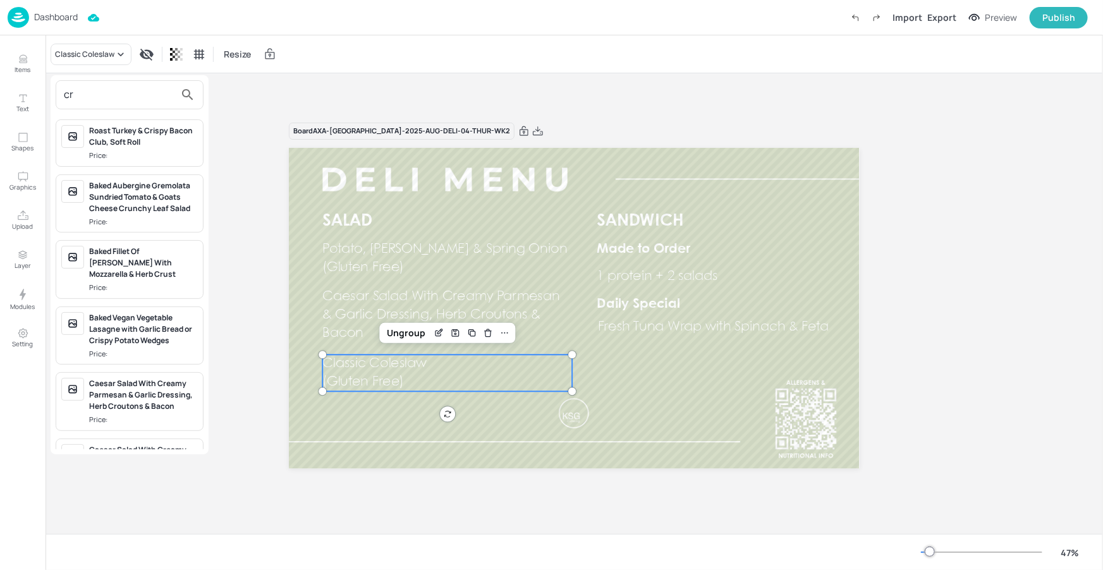
type input "c"
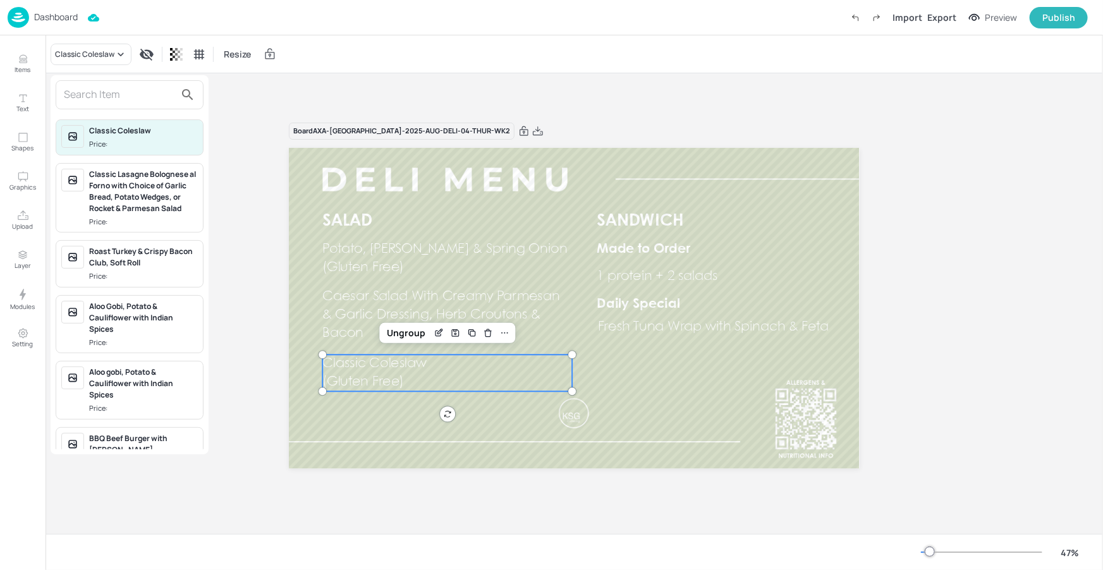
click at [233, 75] on div at bounding box center [551, 285] width 1103 height 570
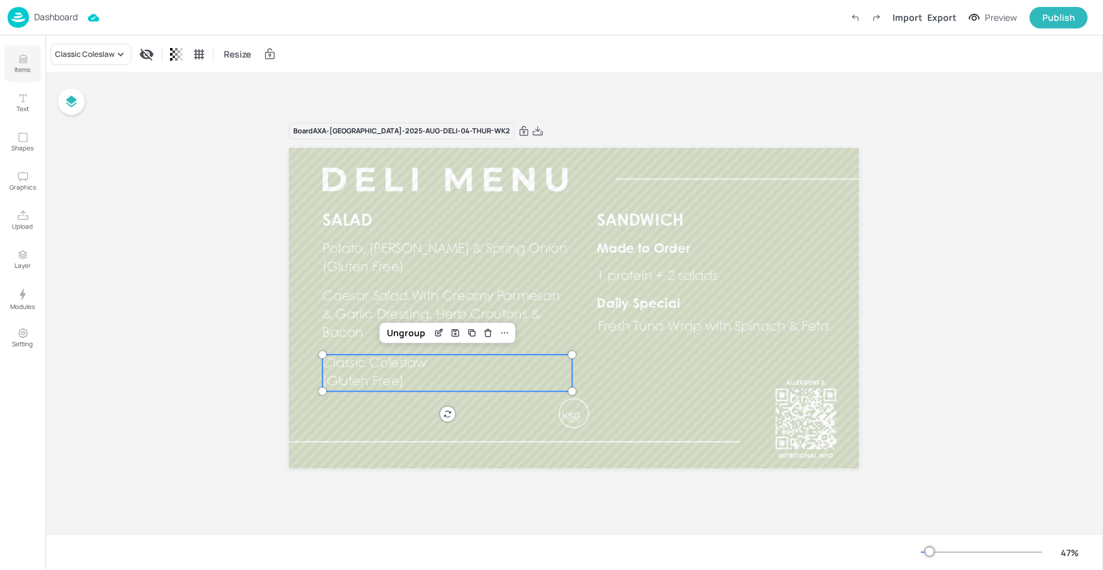
drag, startPoint x: 13, startPoint y: 51, endPoint x: 27, endPoint y: 54, distance: 13.6
click at [27, 58] on icon "Items" at bounding box center [23, 59] width 12 height 12
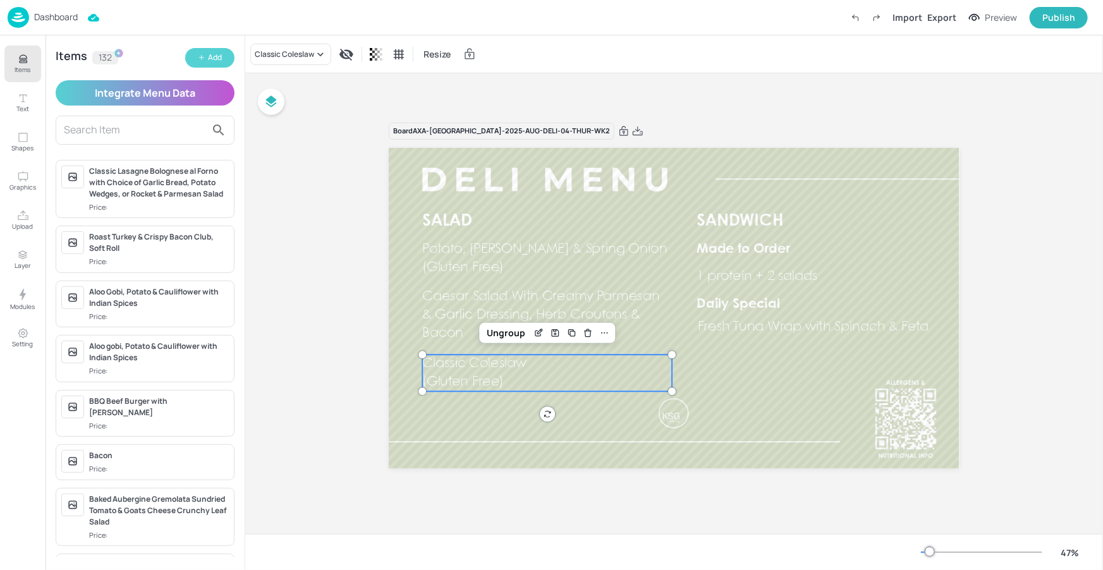
click at [220, 59] on div "Add" at bounding box center [215, 58] width 14 height 12
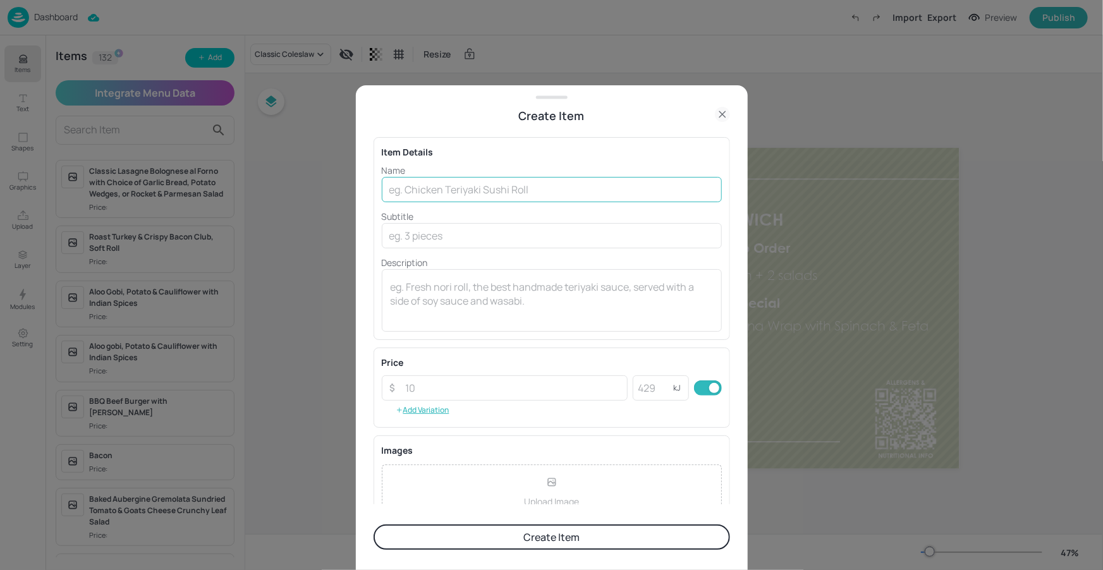
click at [494, 178] on input "text" at bounding box center [552, 189] width 340 height 25
type input "Creole Coleslaw"
click at [483, 240] on input "text" at bounding box center [552, 235] width 340 height 25
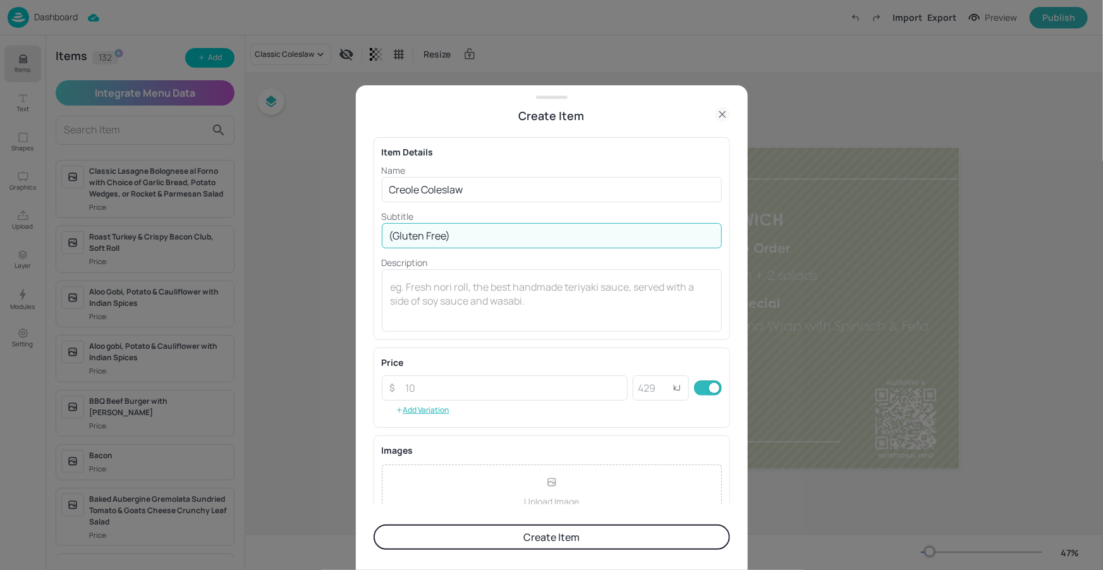
type input "(Gluten Free)"
click at [488, 544] on button "Create Item" at bounding box center [551, 537] width 356 height 25
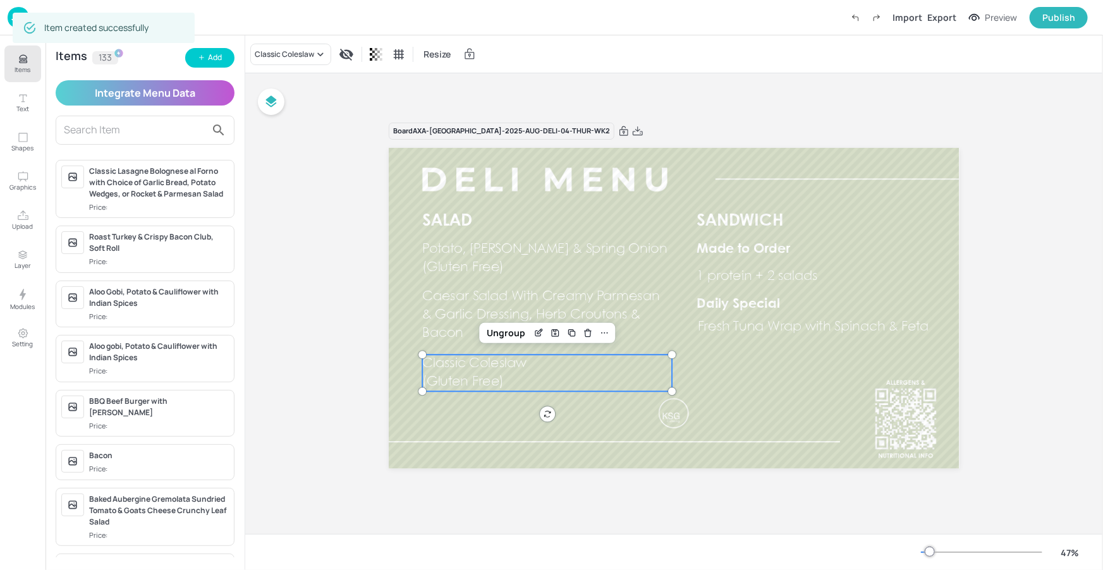
click at [17, 71] on p "Items" at bounding box center [23, 69] width 16 height 9
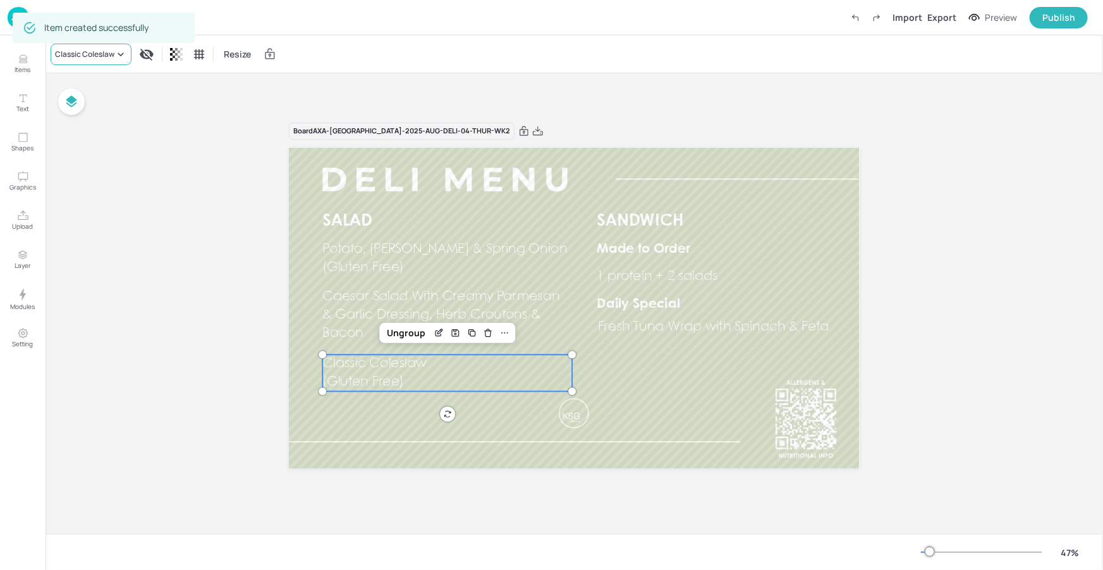
click at [65, 50] on div "Classic Coleslaw" at bounding box center [84, 54] width 59 height 11
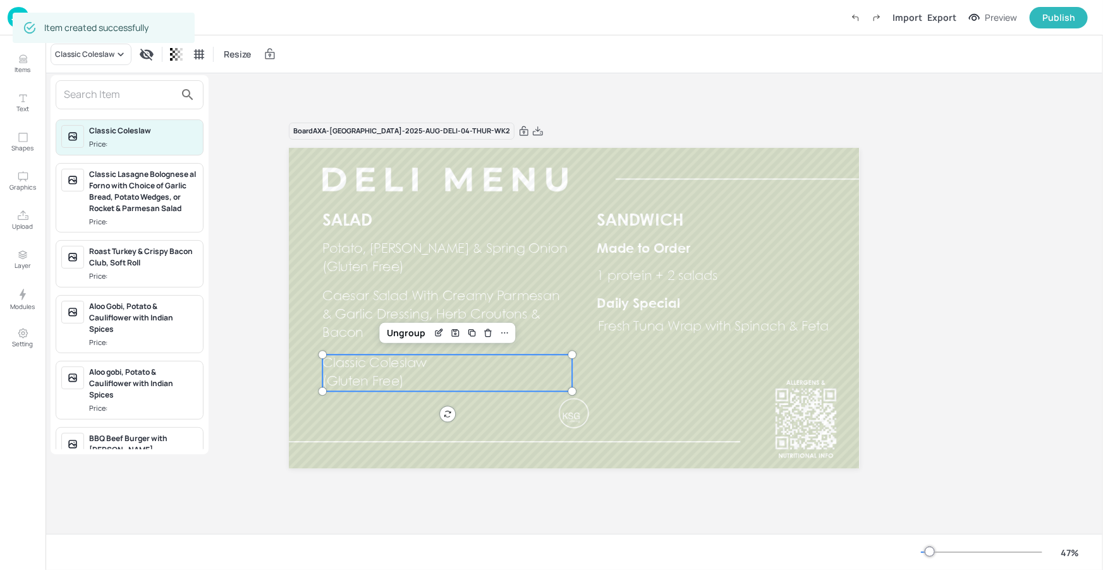
click at [94, 87] on input "text" at bounding box center [119, 95] width 111 height 20
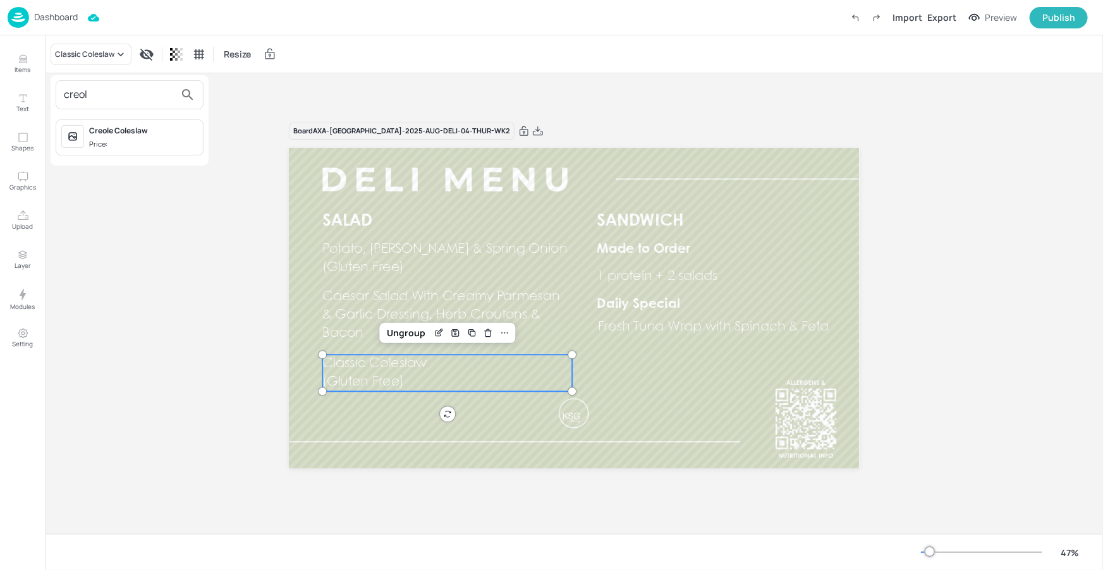
type input "creol"
click at [108, 129] on div "Creole Coleslaw" at bounding box center [143, 130] width 109 height 11
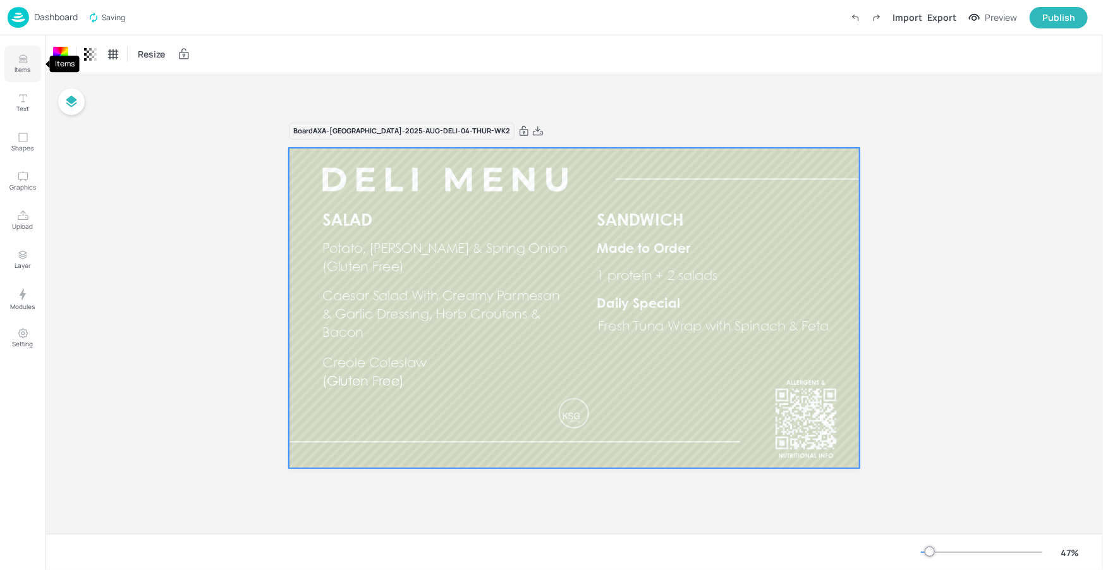
click at [31, 66] on button "Items" at bounding box center [22, 64] width 37 height 37
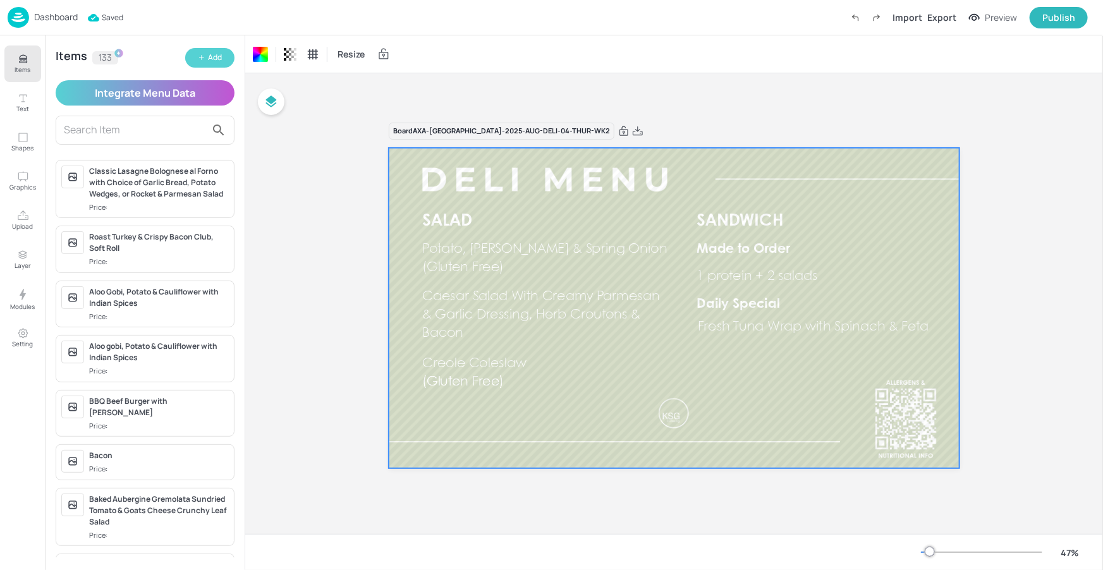
click at [198, 51] on button "Add" at bounding box center [209, 58] width 49 height 20
